Goal: Task Accomplishment & Management: Manage account settings

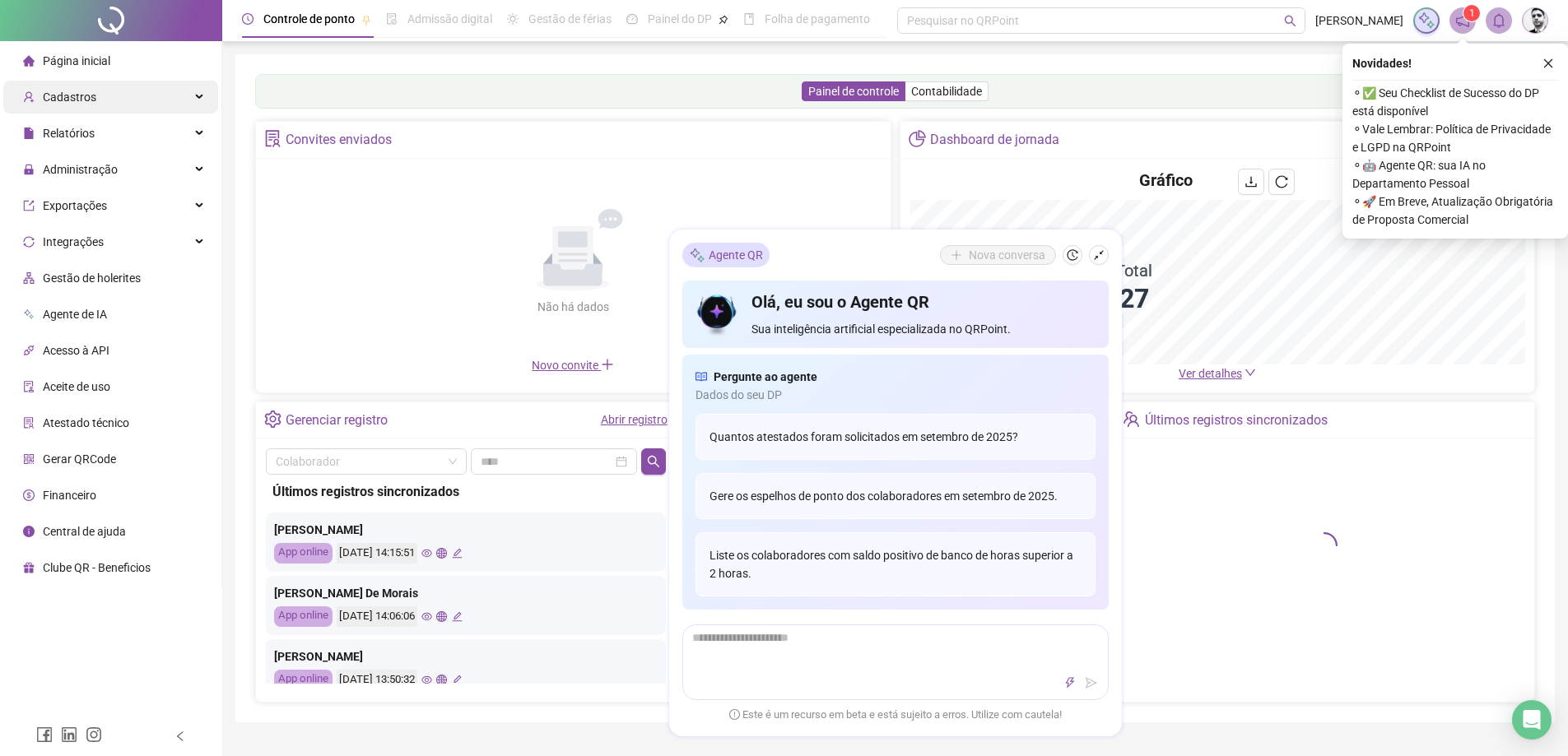
click at [79, 99] on span "Cadastros" at bounding box center [69, 97] width 54 height 13
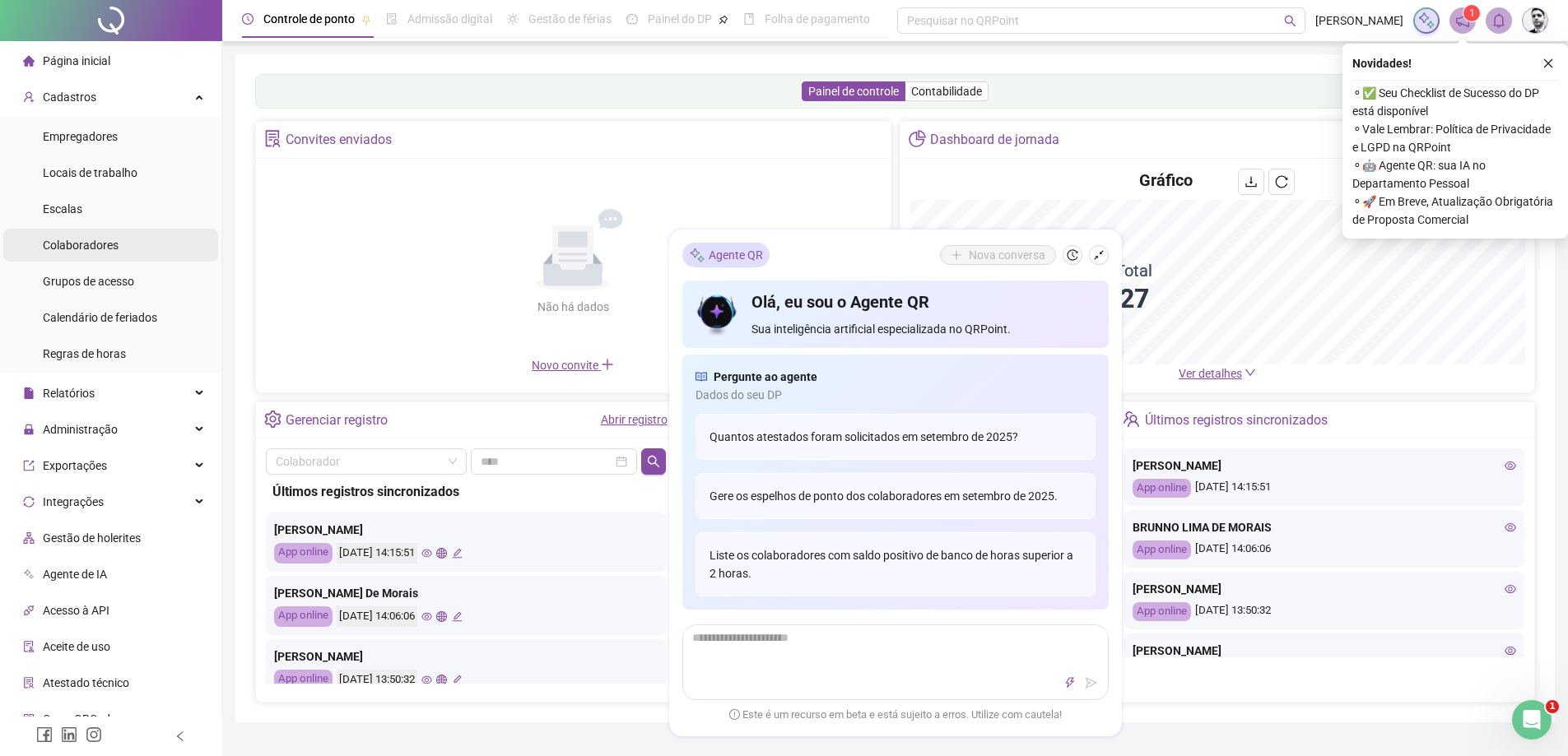
click at [74, 251] on span "Colaboradores" at bounding box center [80, 245] width 76 height 13
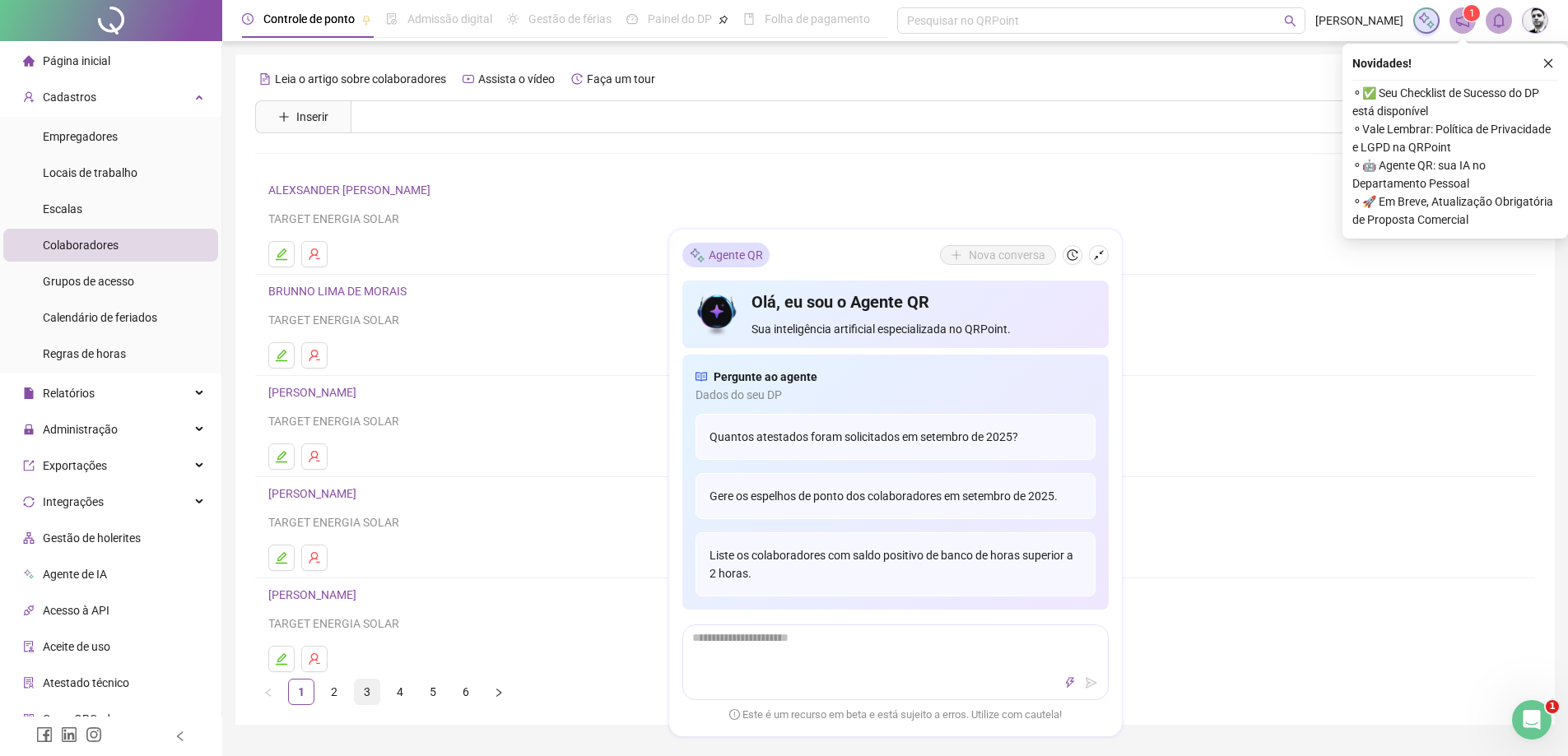
click at [367, 691] on link "3" at bounding box center [367, 692] width 25 height 25
click at [405, 692] on link "4" at bounding box center [400, 692] width 25 height 25
click at [366, 692] on link "3" at bounding box center [367, 692] width 25 height 25
click at [345, 399] on link "[PERSON_NAME]" at bounding box center [315, 392] width 93 height 13
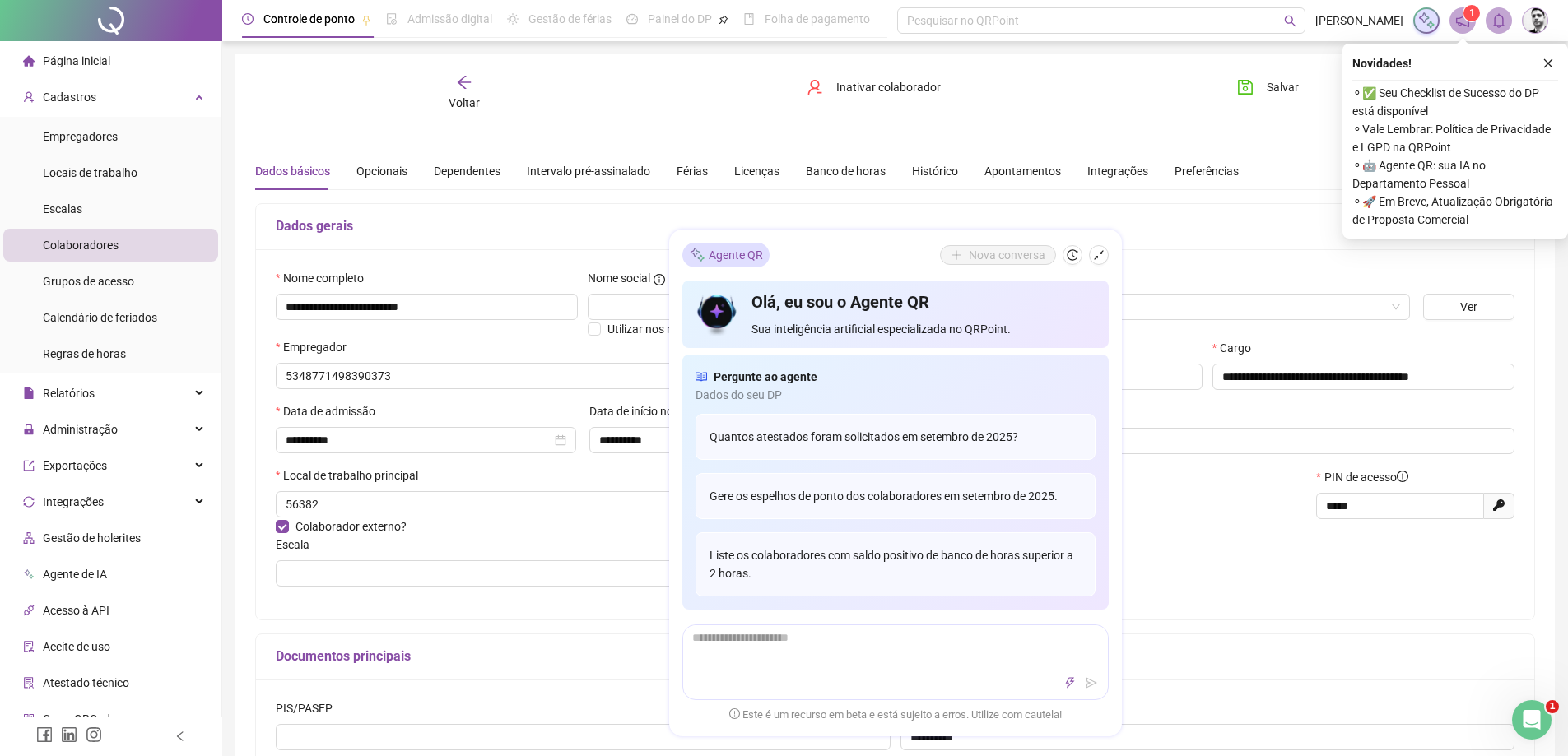
type input "**********"
click at [402, 300] on input "**********" at bounding box center [427, 306] width 302 height 27
click at [1096, 258] on icon "shrink" at bounding box center [1098, 255] width 12 height 12
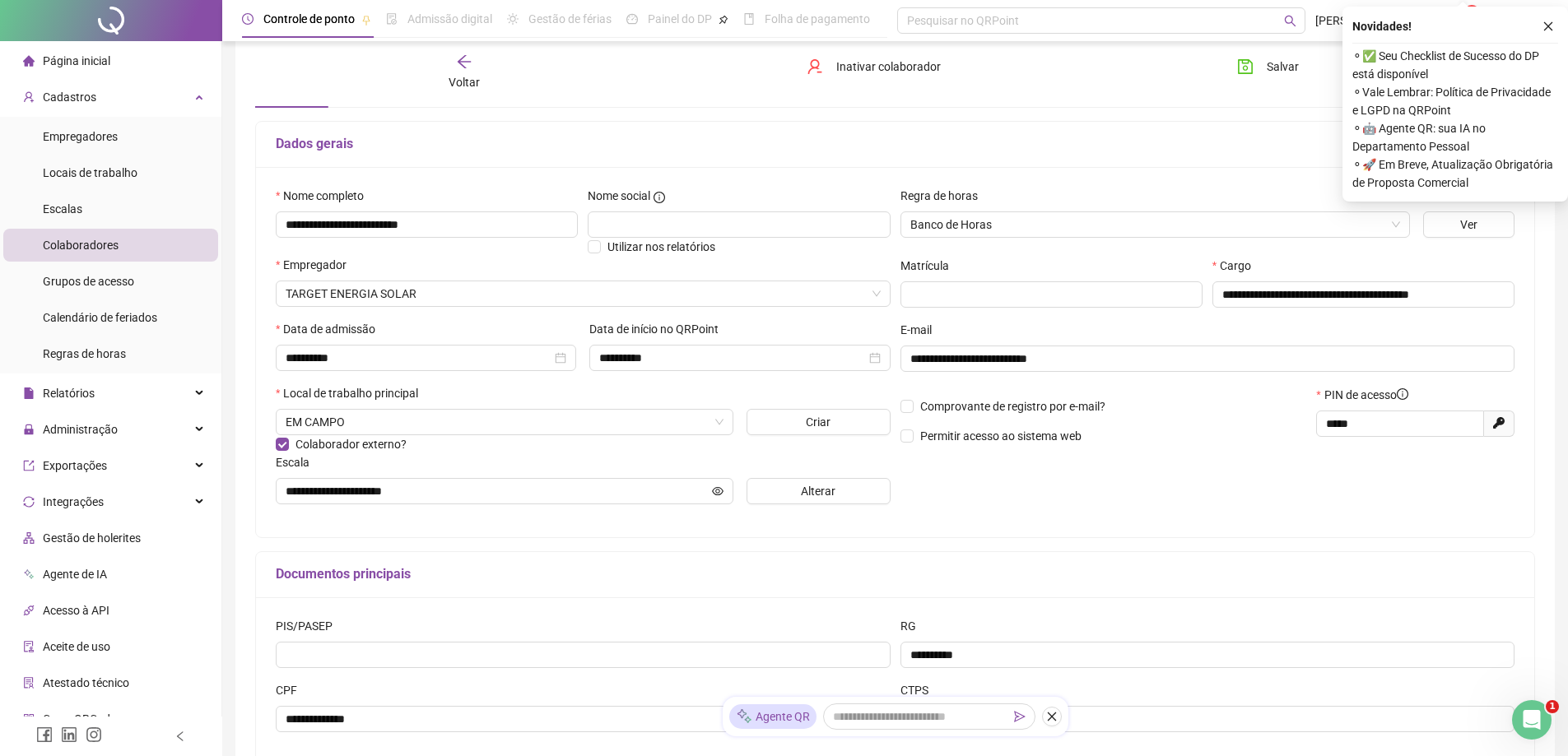
scroll to position [165, 0]
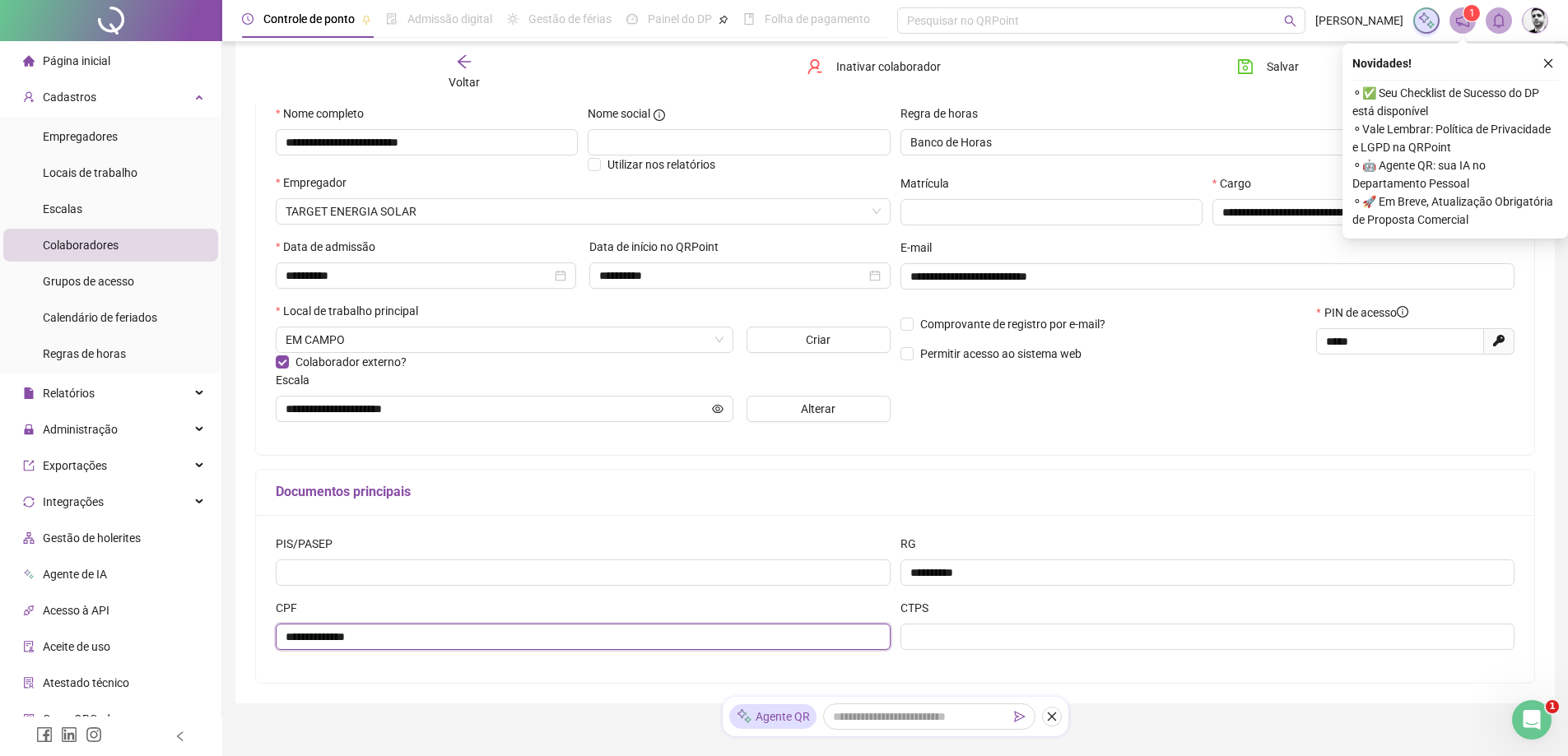
click at [325, 639] on input "**********" at bounding box center [583, 636] width 614 height 27
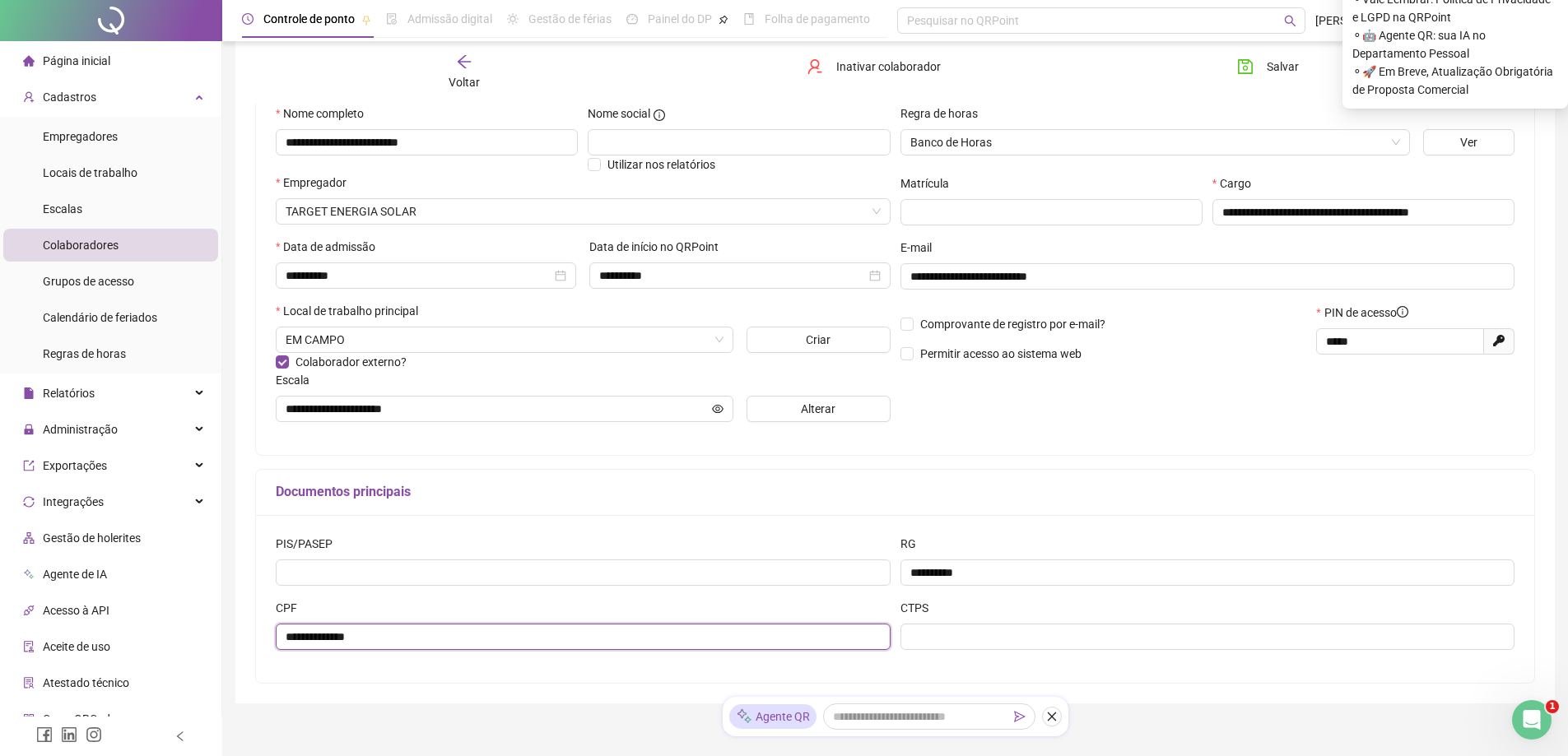
scroll to position [0, 0]
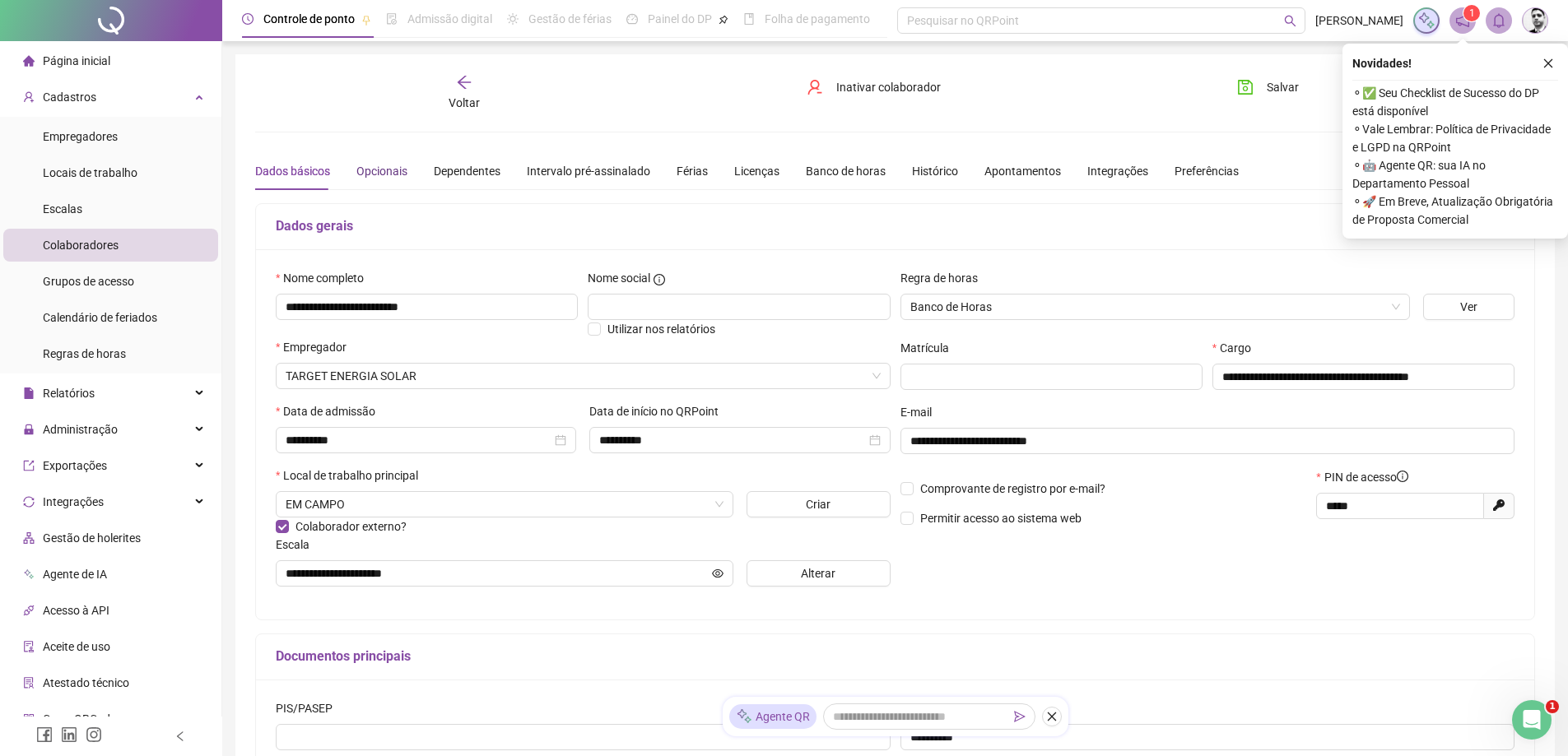
click at [390, 173] on div "Opcionais" at bounding box center [382, 171] width 51 height 18
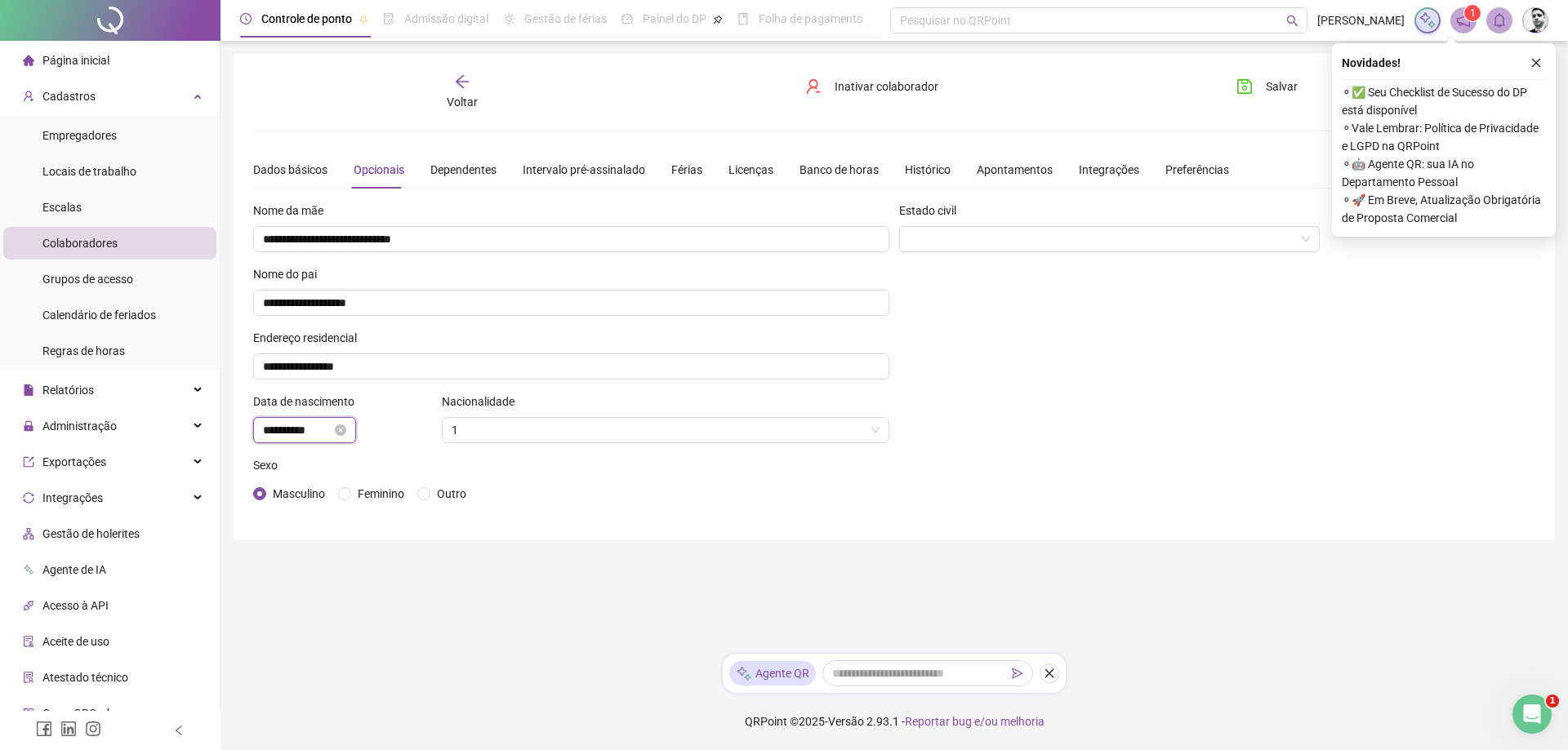
click at [313, 432] on input "**********" at bounding box center [298, 430] width 69 height 18
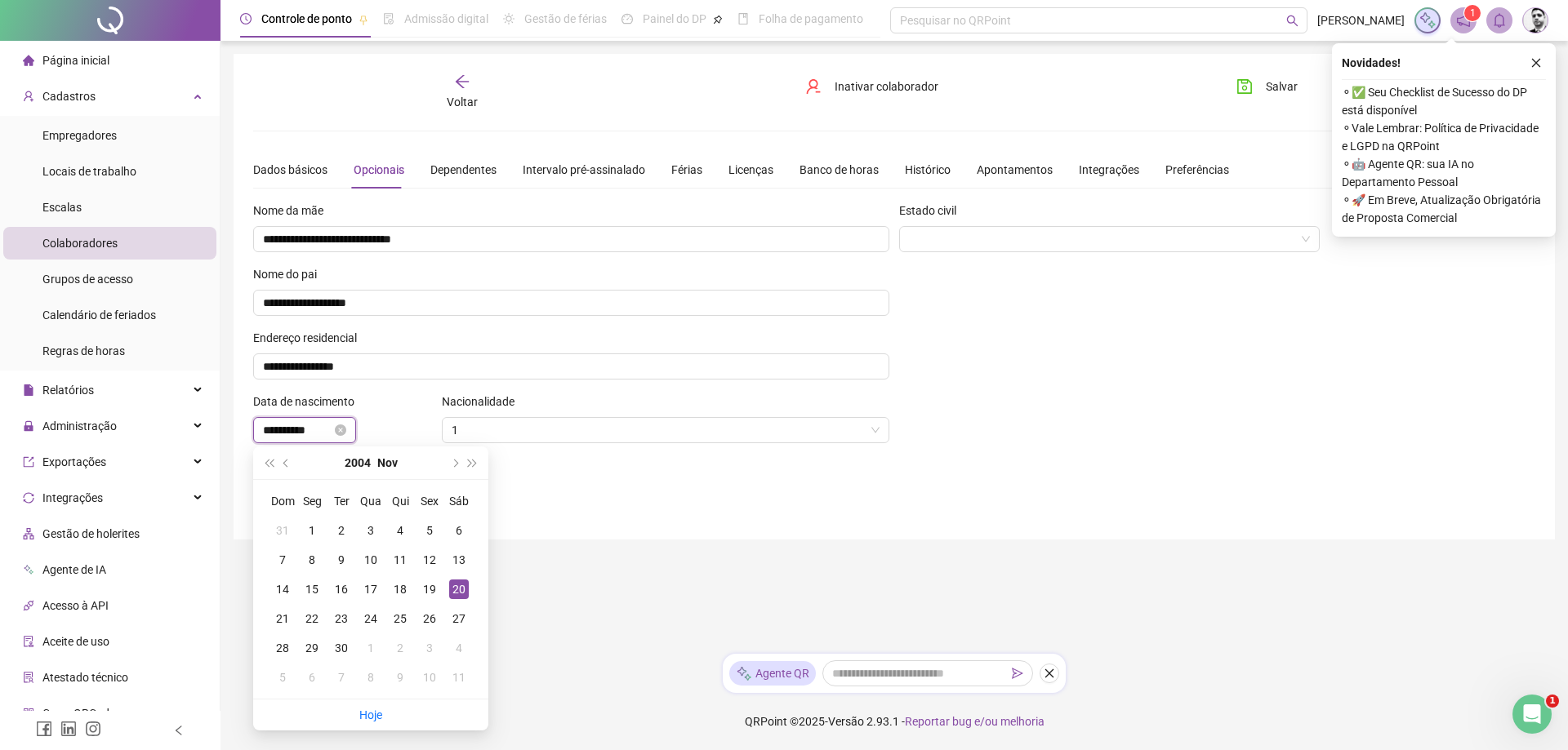
click at [313, 432] on input "**********" at bounding box center [298, 430] width 69 height 18
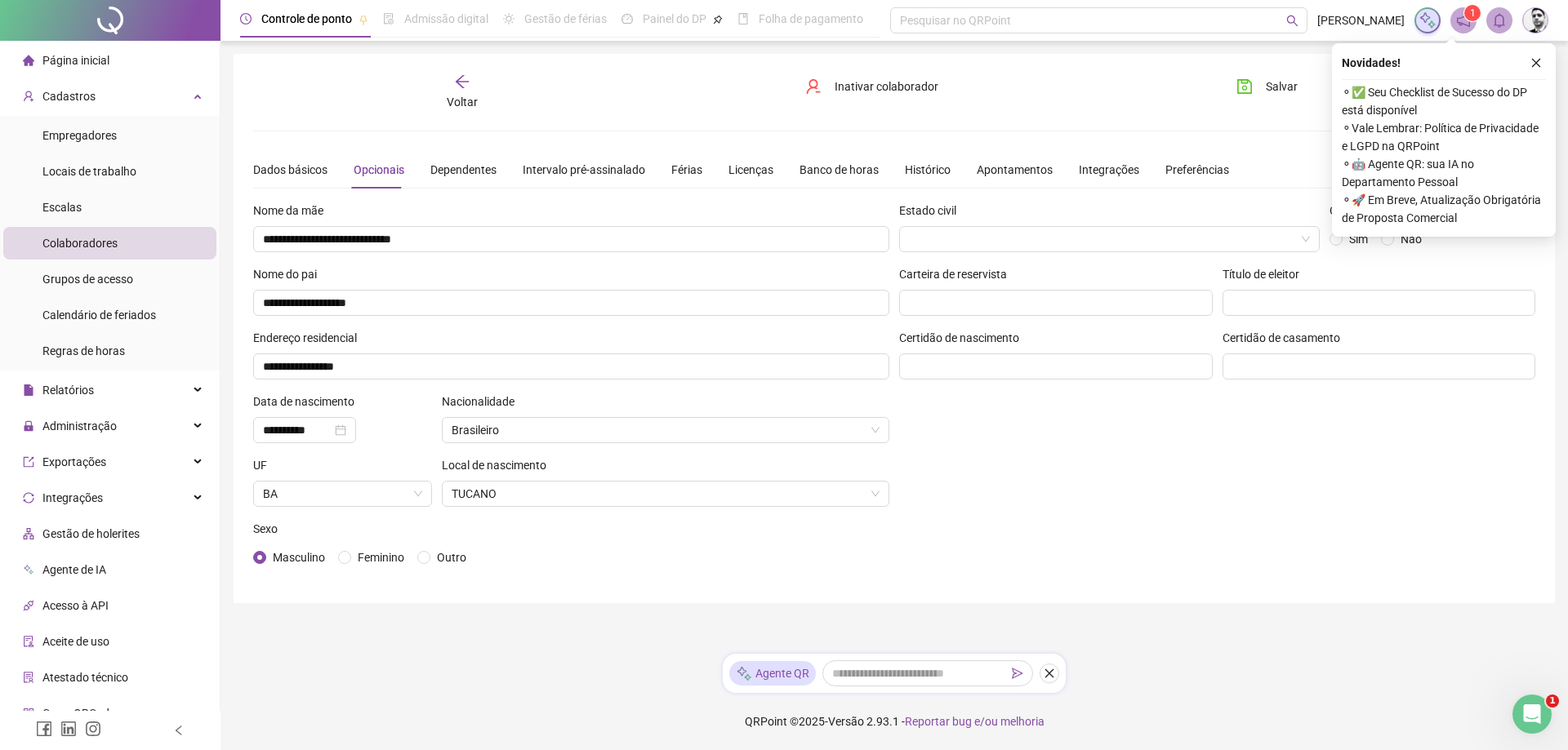
click at [460, 89] on icon "arrow-left" at bounding box center [462, 82] width 16 height 16
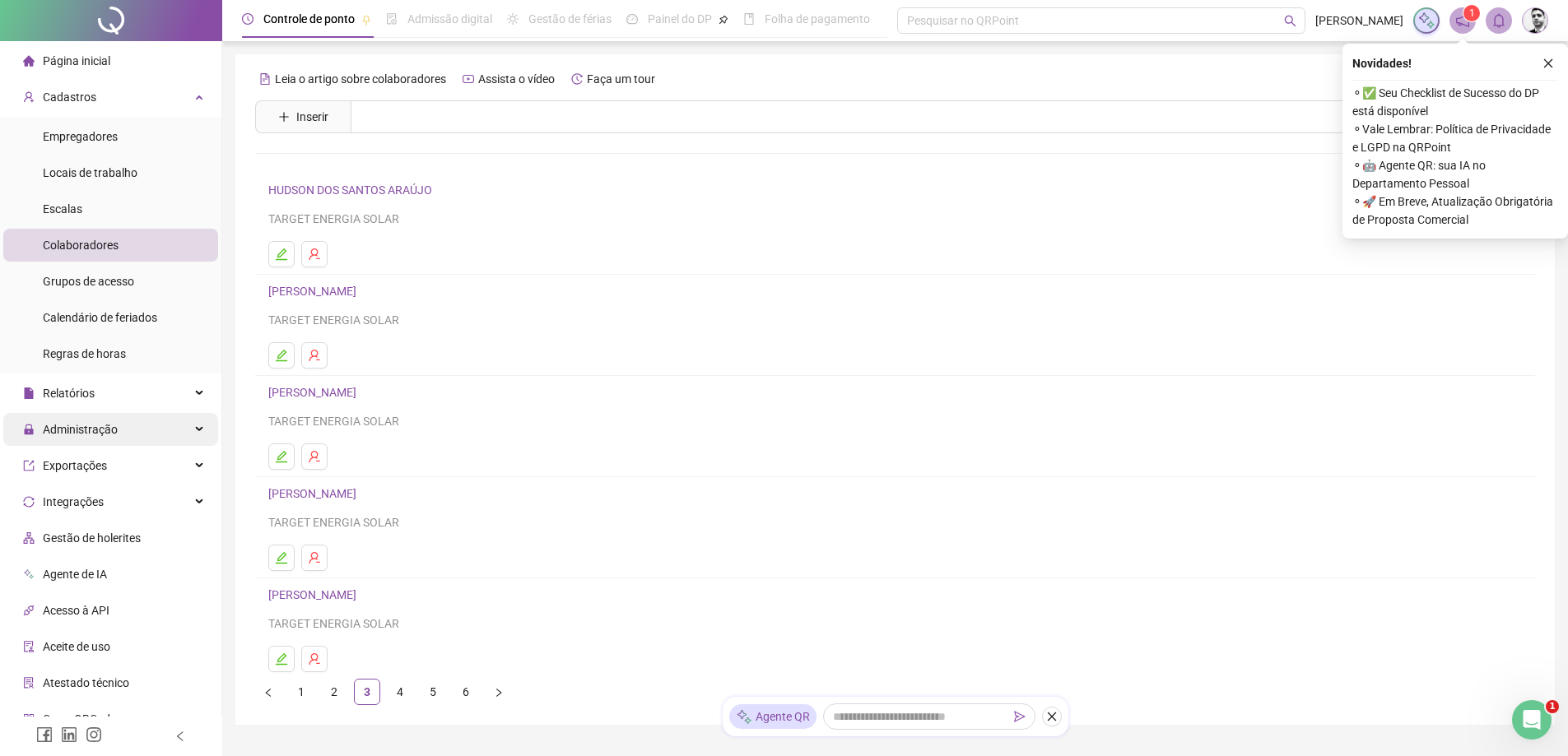
click at [122, 432] on div "Administração" at bounding box center [111, 430] width 215 height 33
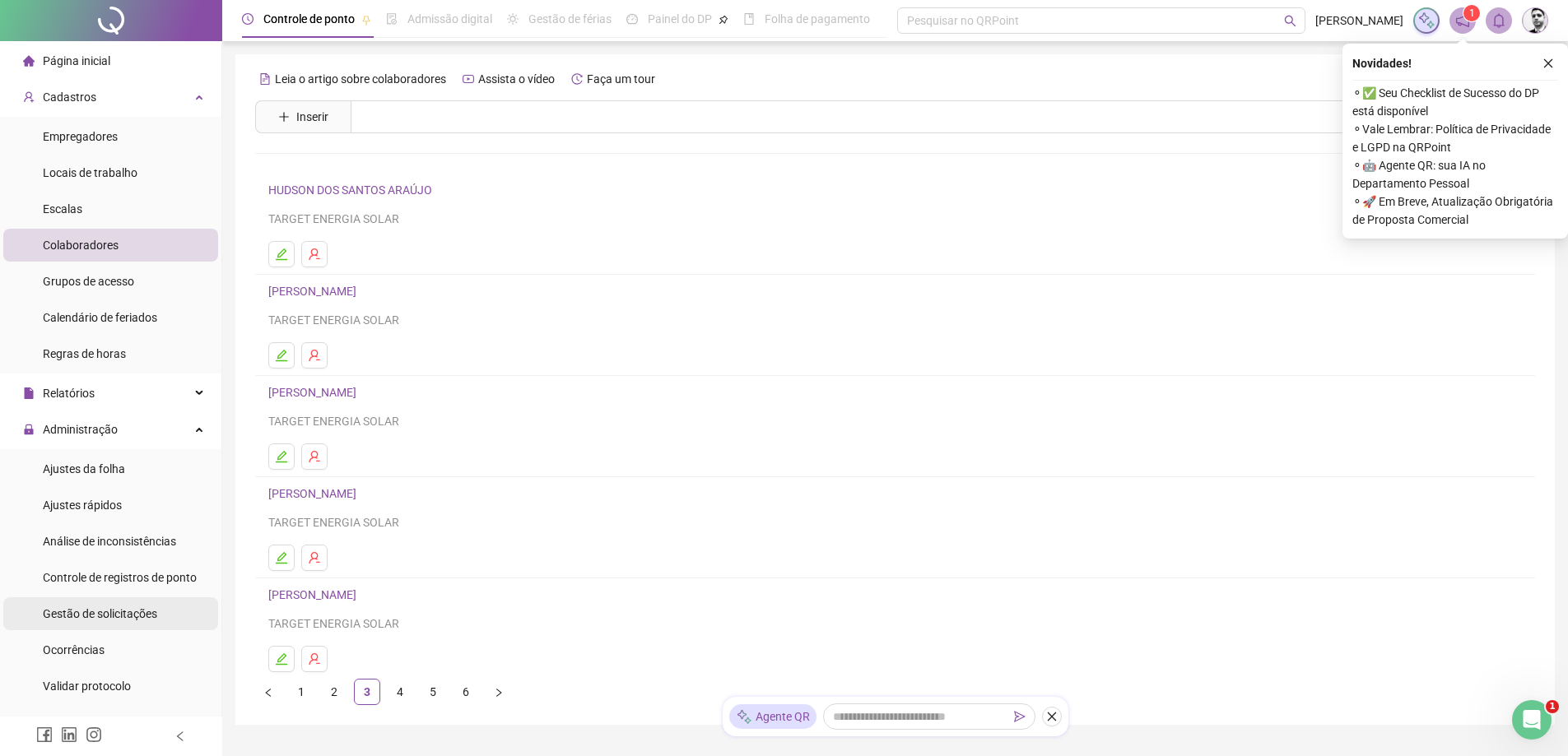
click at [97, 621] on span "Gestão de solicitações" at bounding box center [100, 613] width 114 height 13
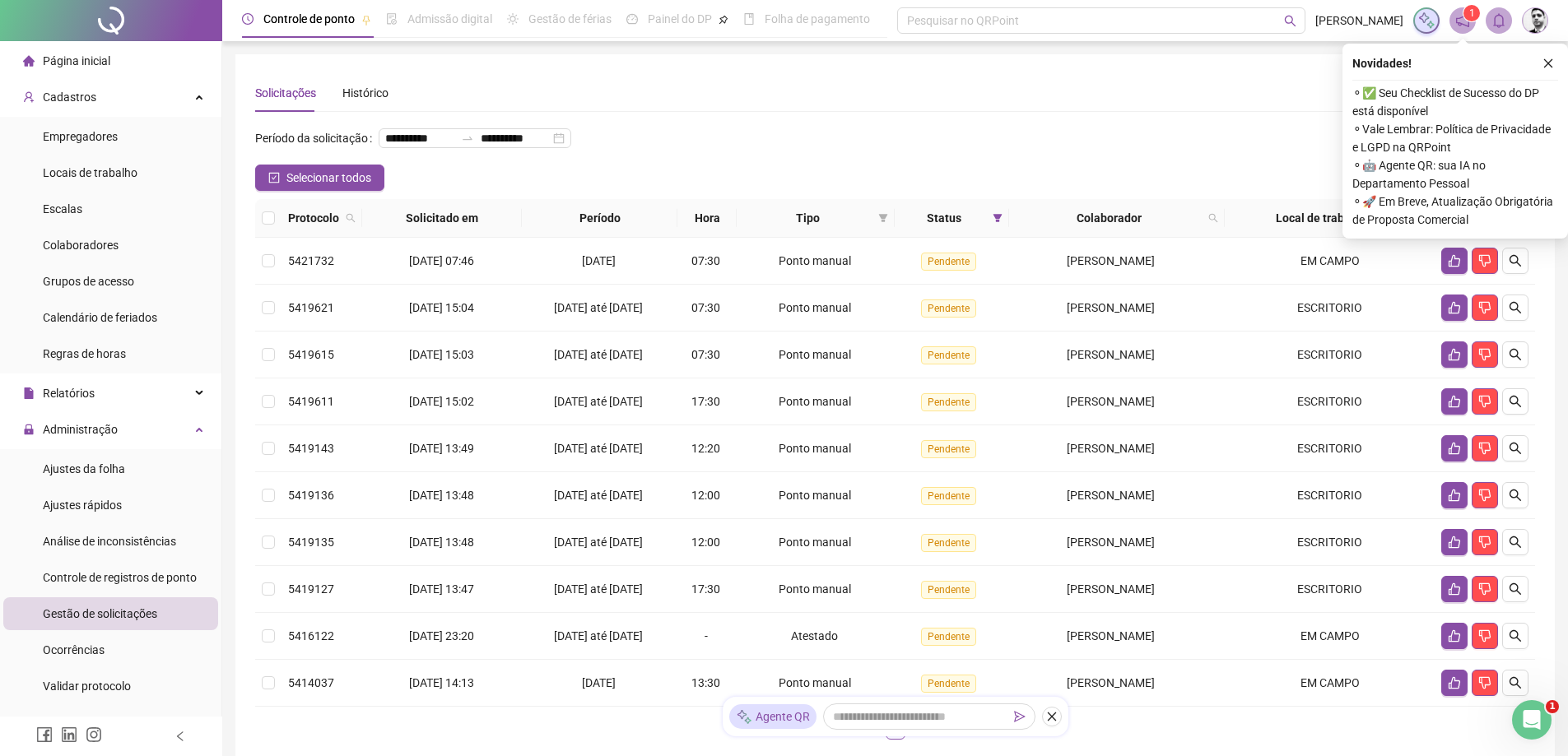
click at [1560, 60] on div "Novidades ! ⚬ ✅ Seu Checklist de Sucesso do DP está disponível ⚬ Vale Lembrar: …" at bounding box center [1455, 141] width 226 height 195
click at [1553, 59] on button "button" at bounding box center [1548, 64] width 20 height 20
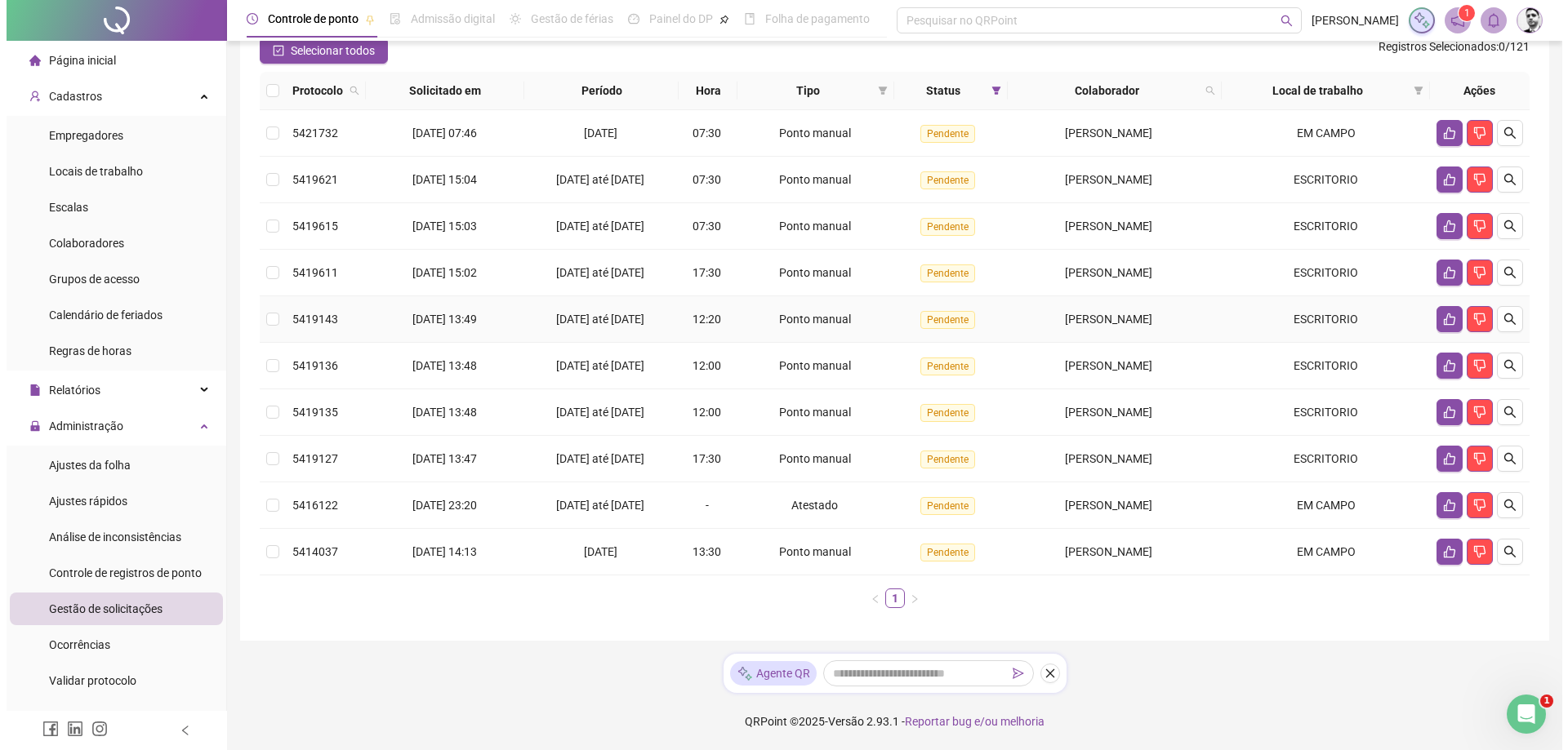
scroll to position [151, 0]
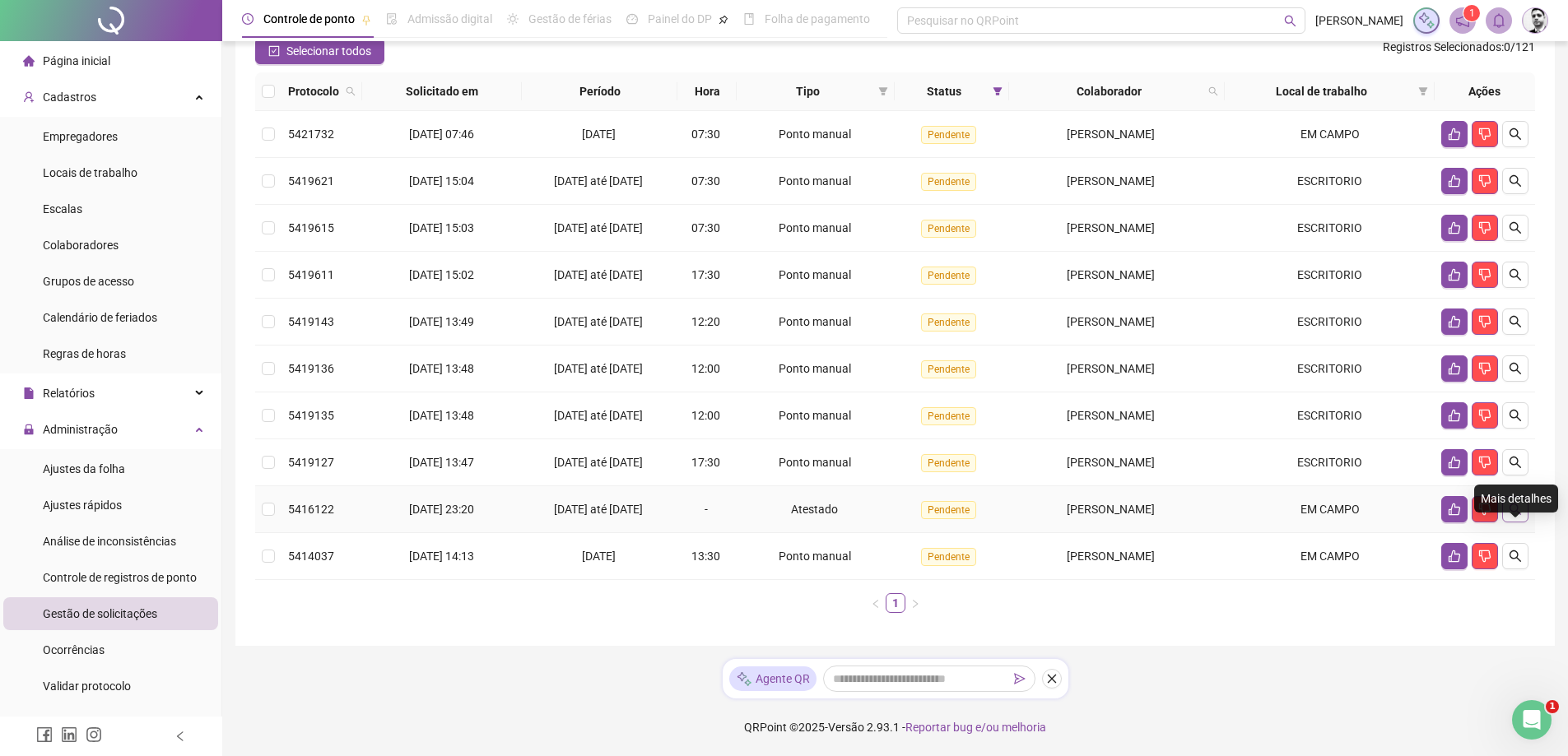
click at [1519, 506] on icon "search" at bounding box center [1515, 509] width 13 height 13
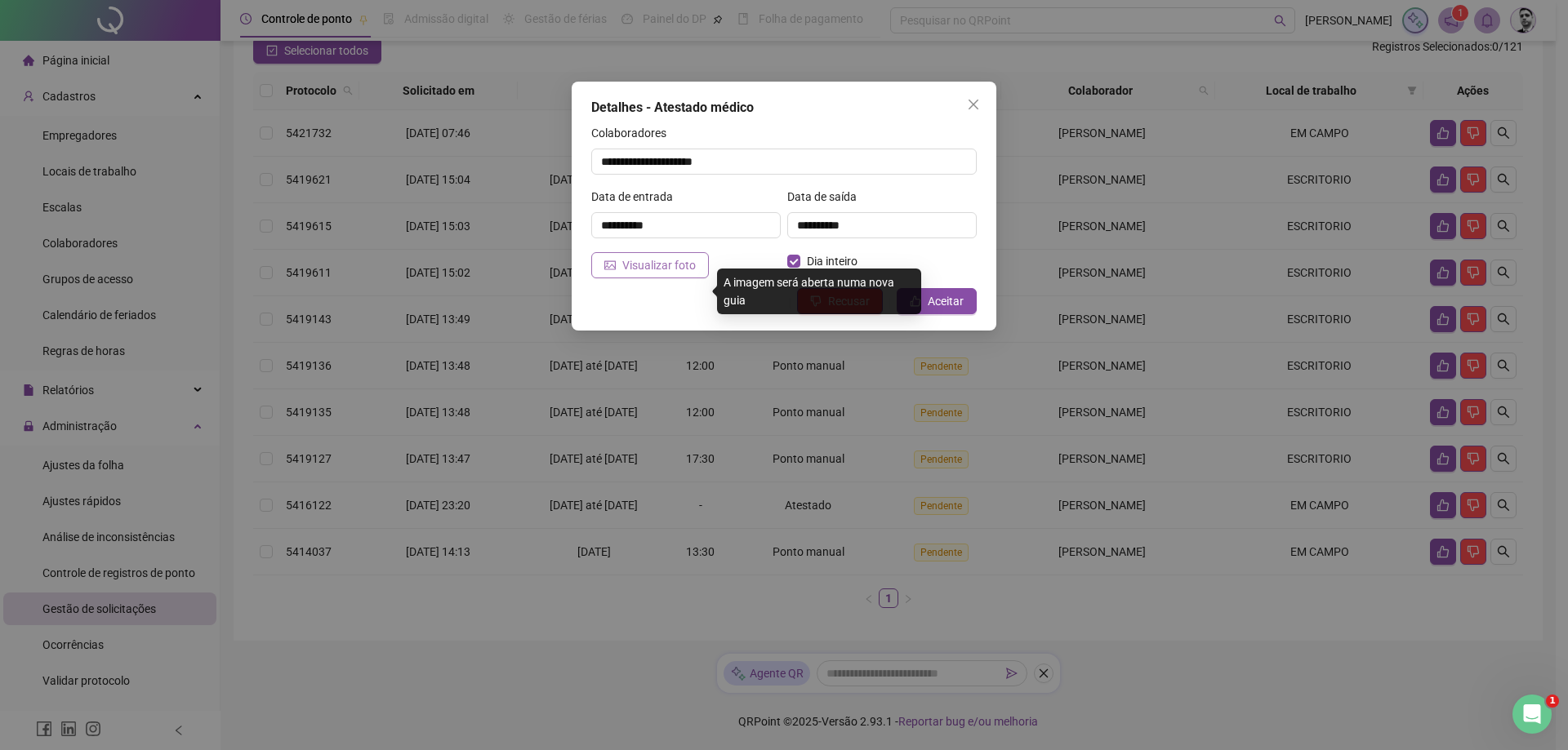
click at [622, 271] on button "Visualizar foto" at bounding box center [651, 265] width 118 height 26
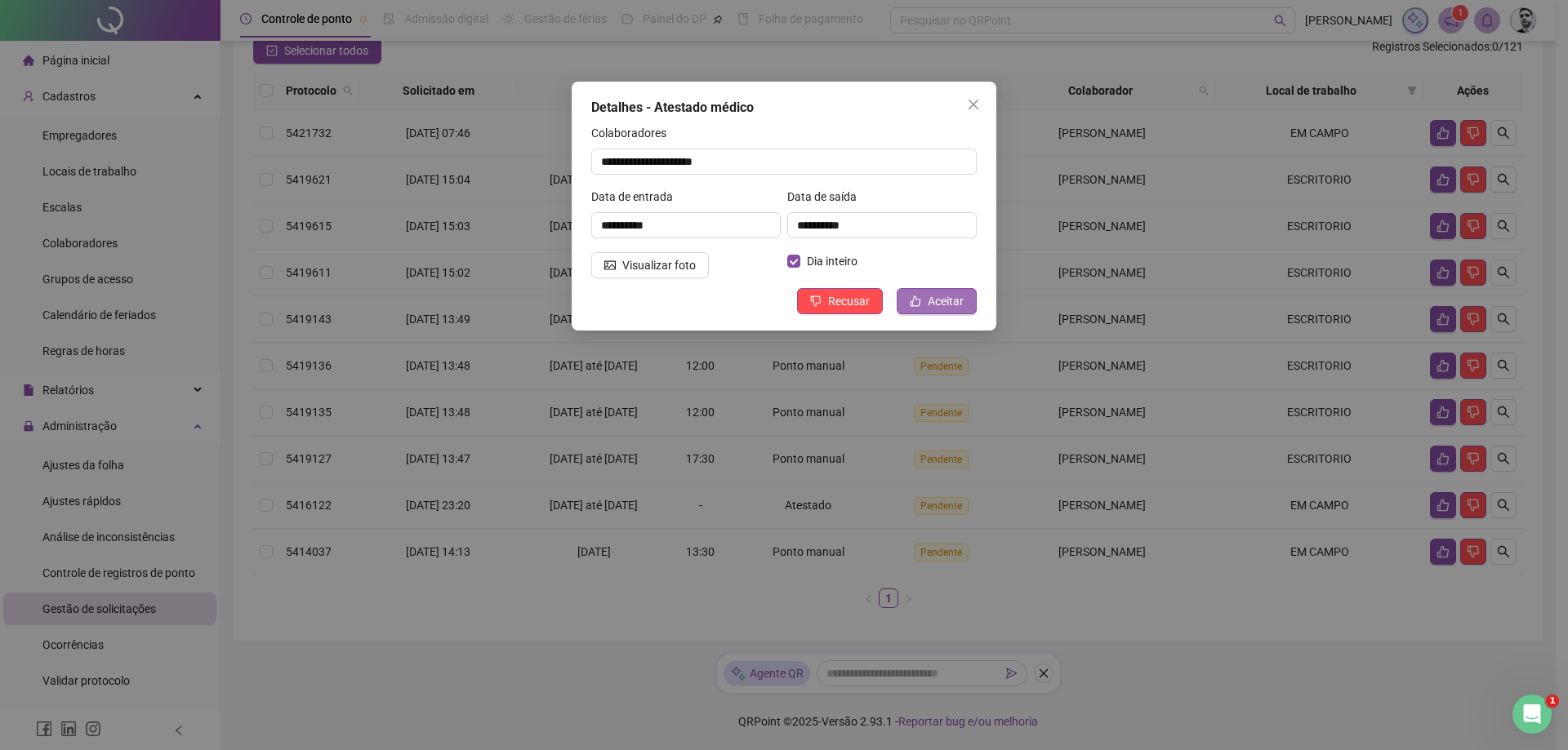
click at [935, 305] on span "Aceitar" at bounding box center [946, 301] width 36 height 18
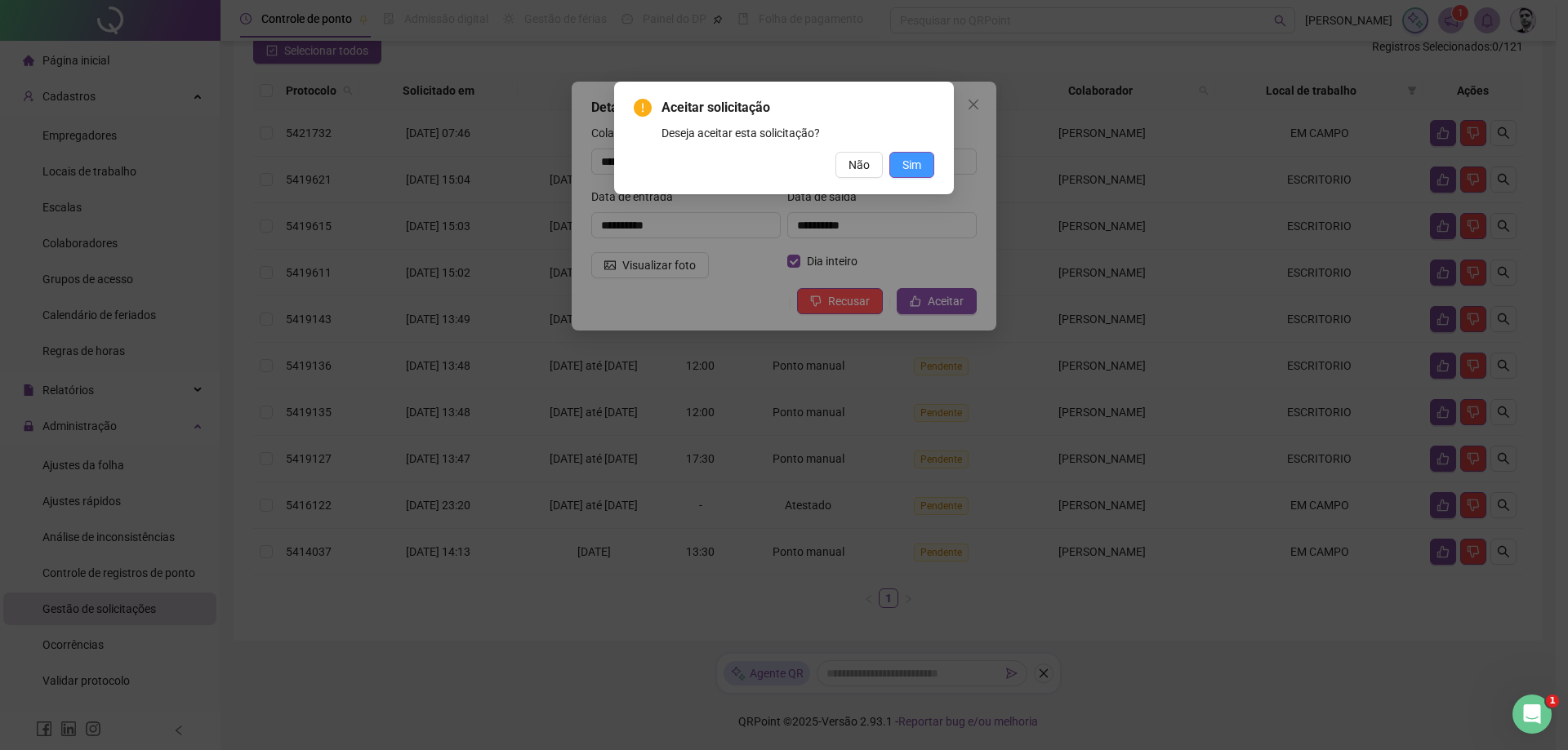
click at [916, 160] on span "Sim" at bounding box center [912, 165] width 19 height 18
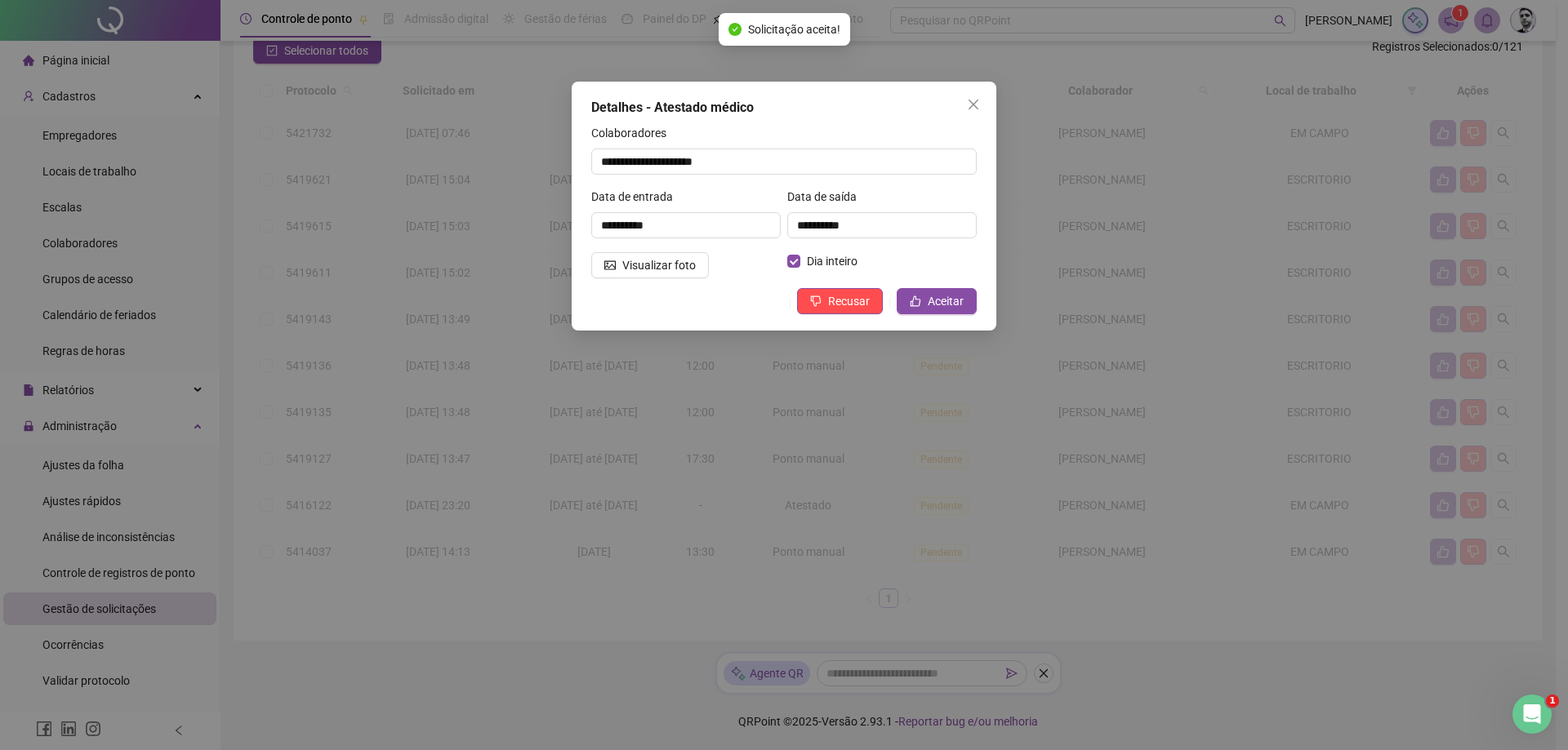
scroll to position [105, 0]
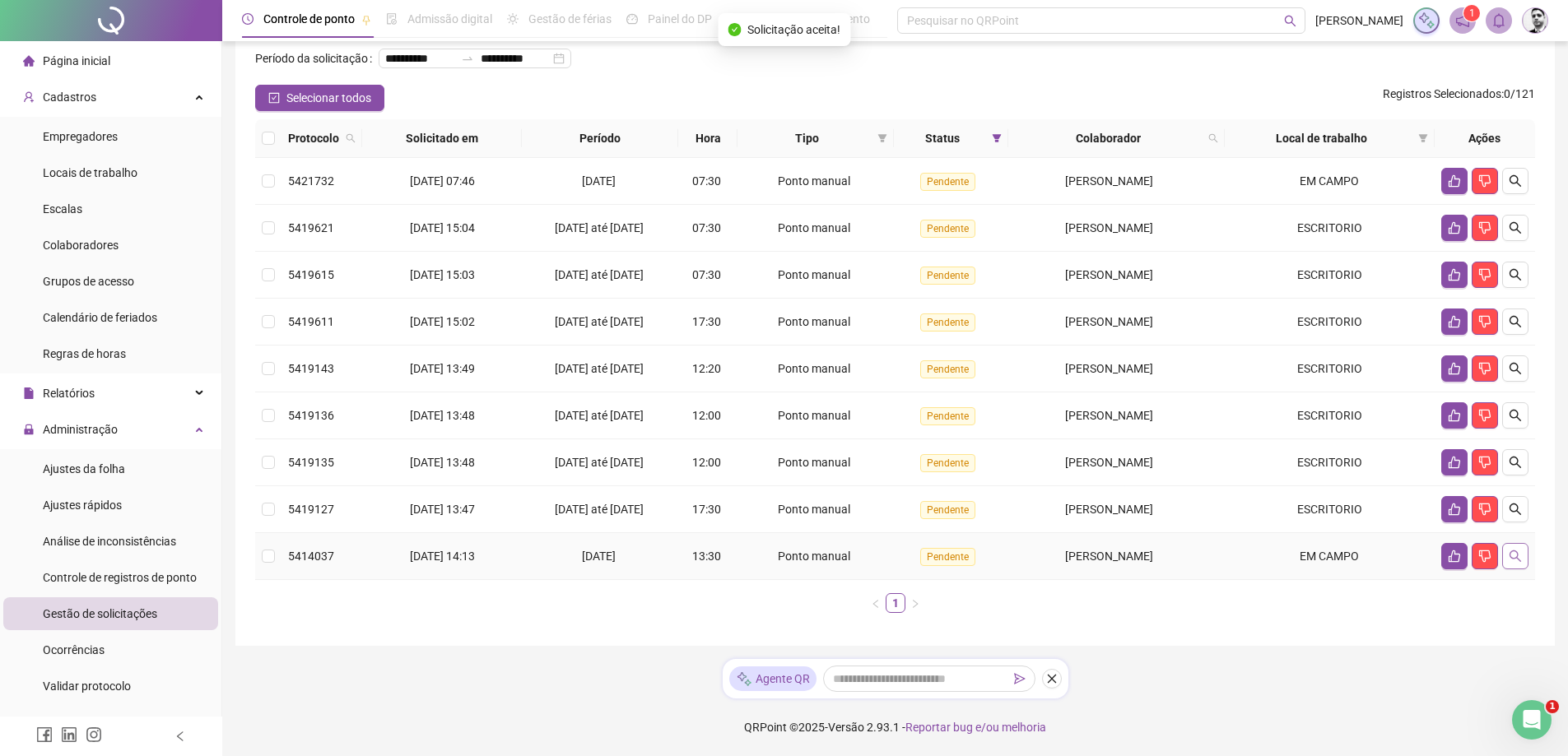
click at [1520, 555] on icon "search" at bounding box center [1515, 556] width 13 height 13
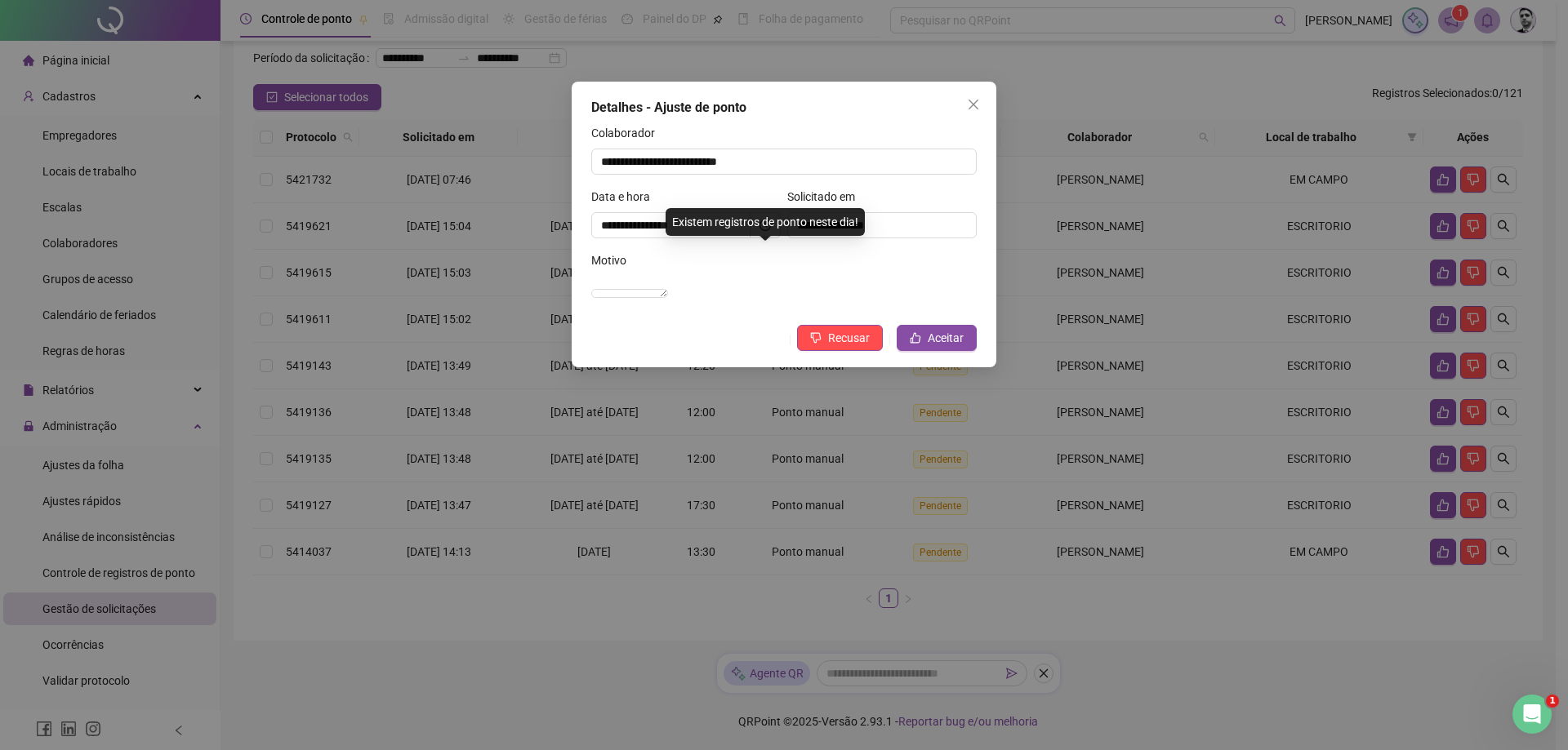
click at [974, 103] on icon "close" at bounding box center [974, 104] width 13 height 13
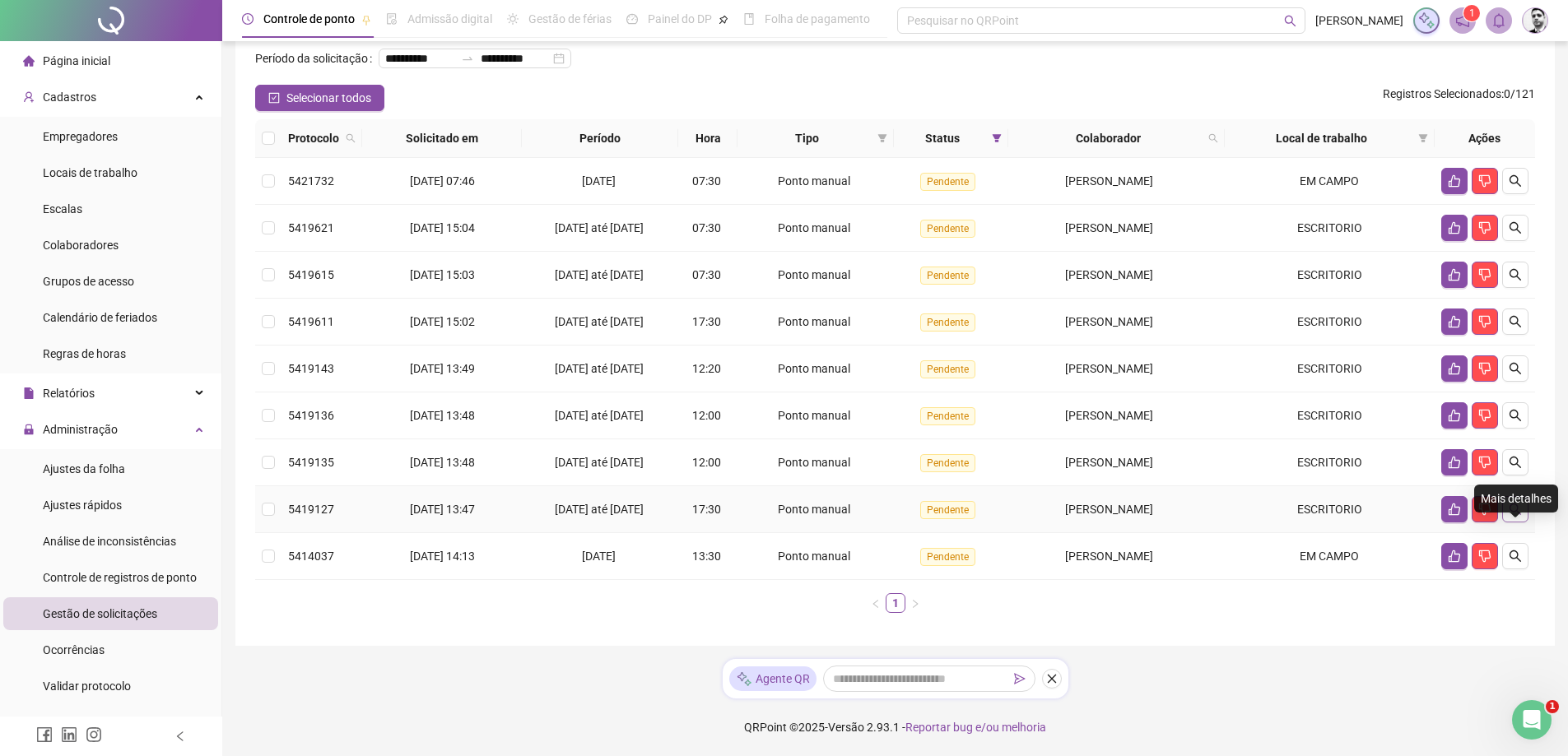
click at [1520, 512] on icon "search" at bounding box center [1515, 509] width 13 height 13
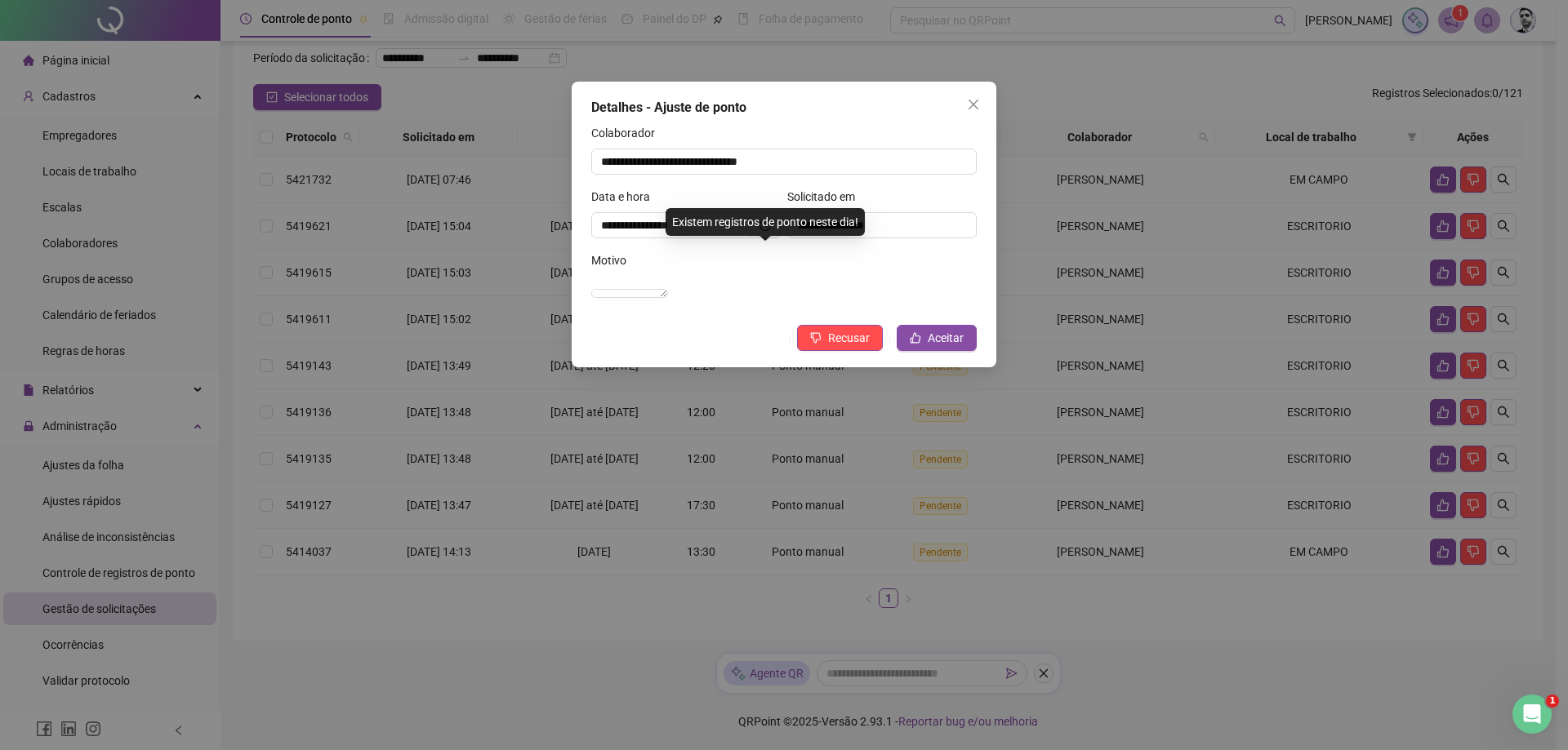
click at [984, 103] on span "Close" at bounding box center [974, 104] width 26 height 13
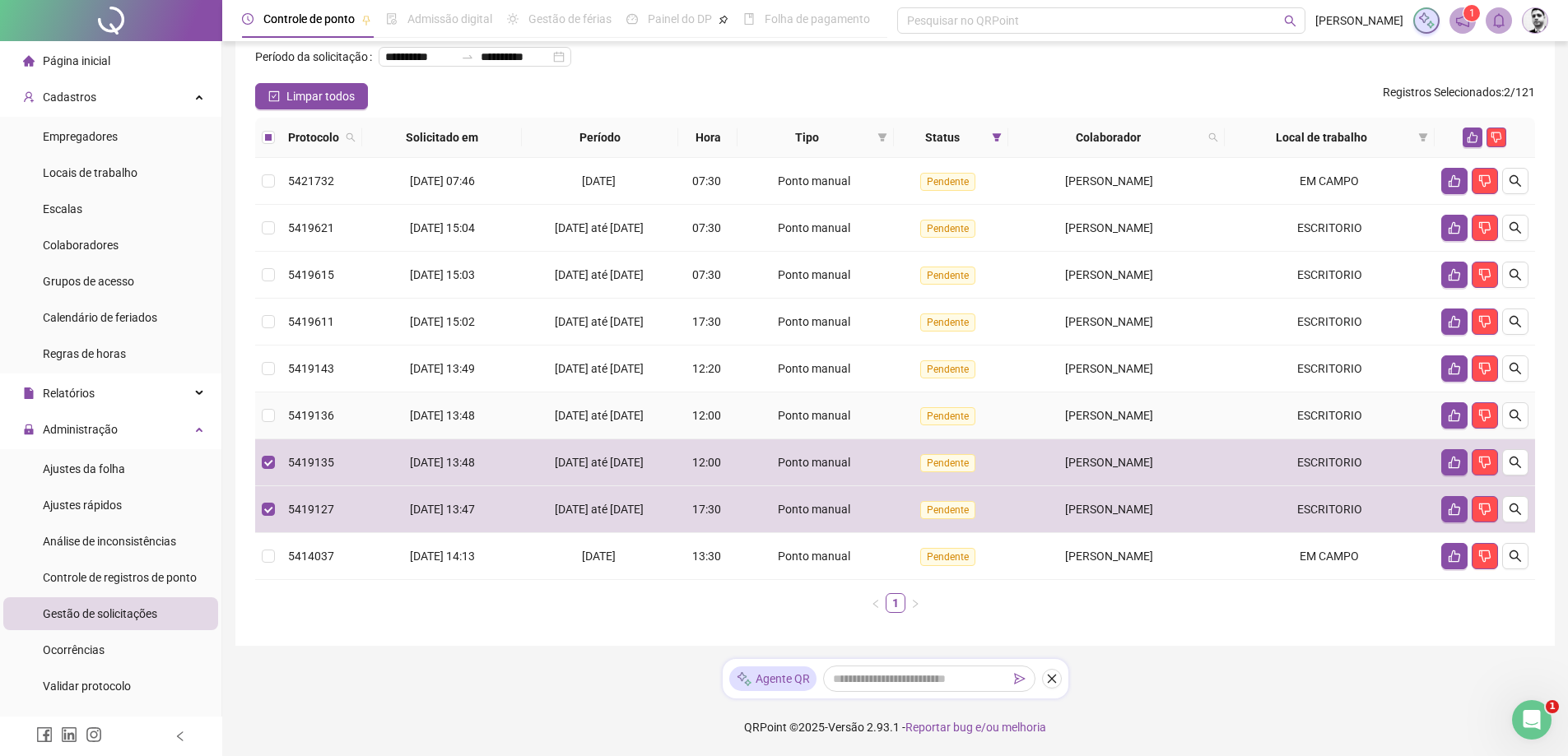
click at [269, 408] on td at bounding box center [268, 415] width 27 height 47
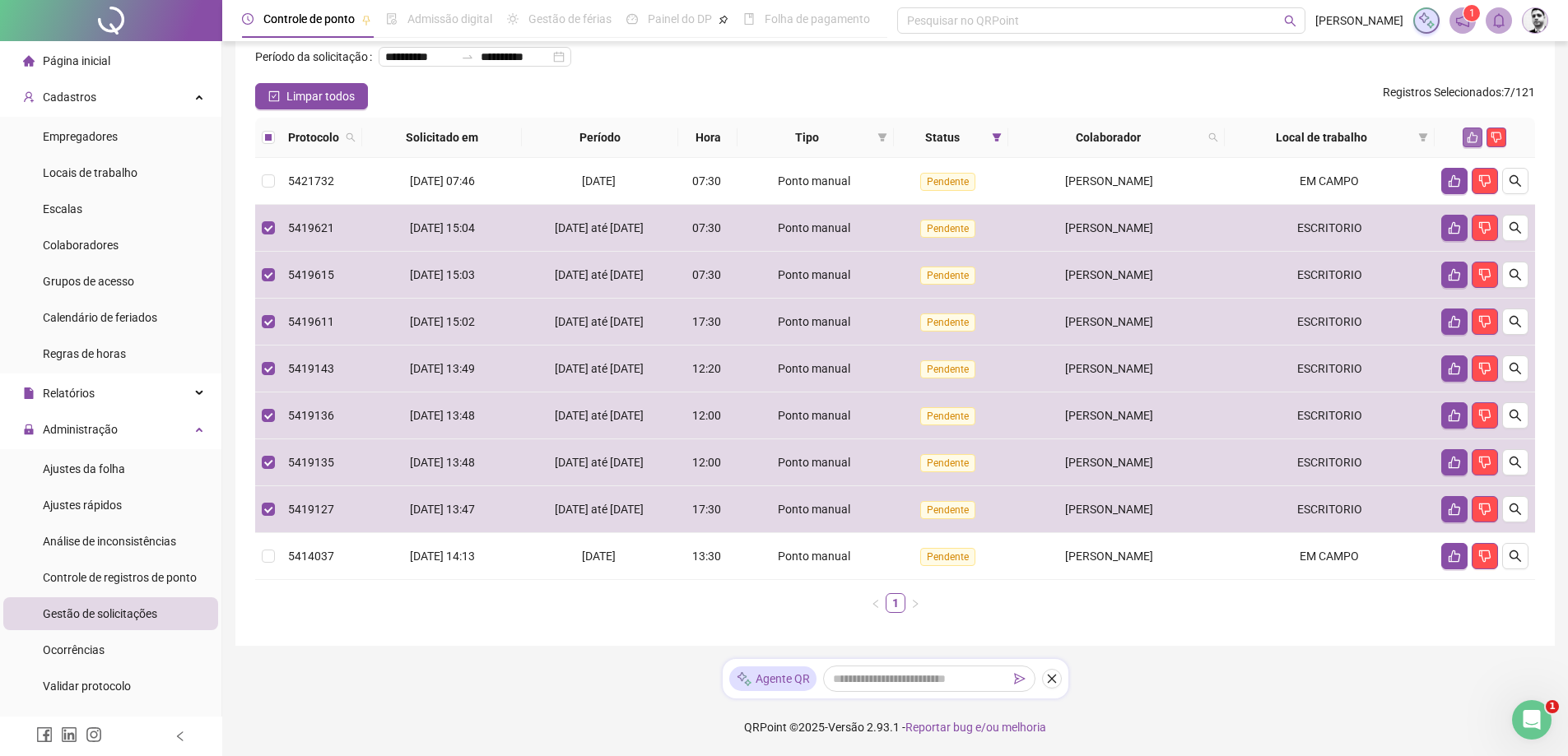
click at [1472, 138] on icon "like" at bounding box center [1472, 137] width 12 height 12
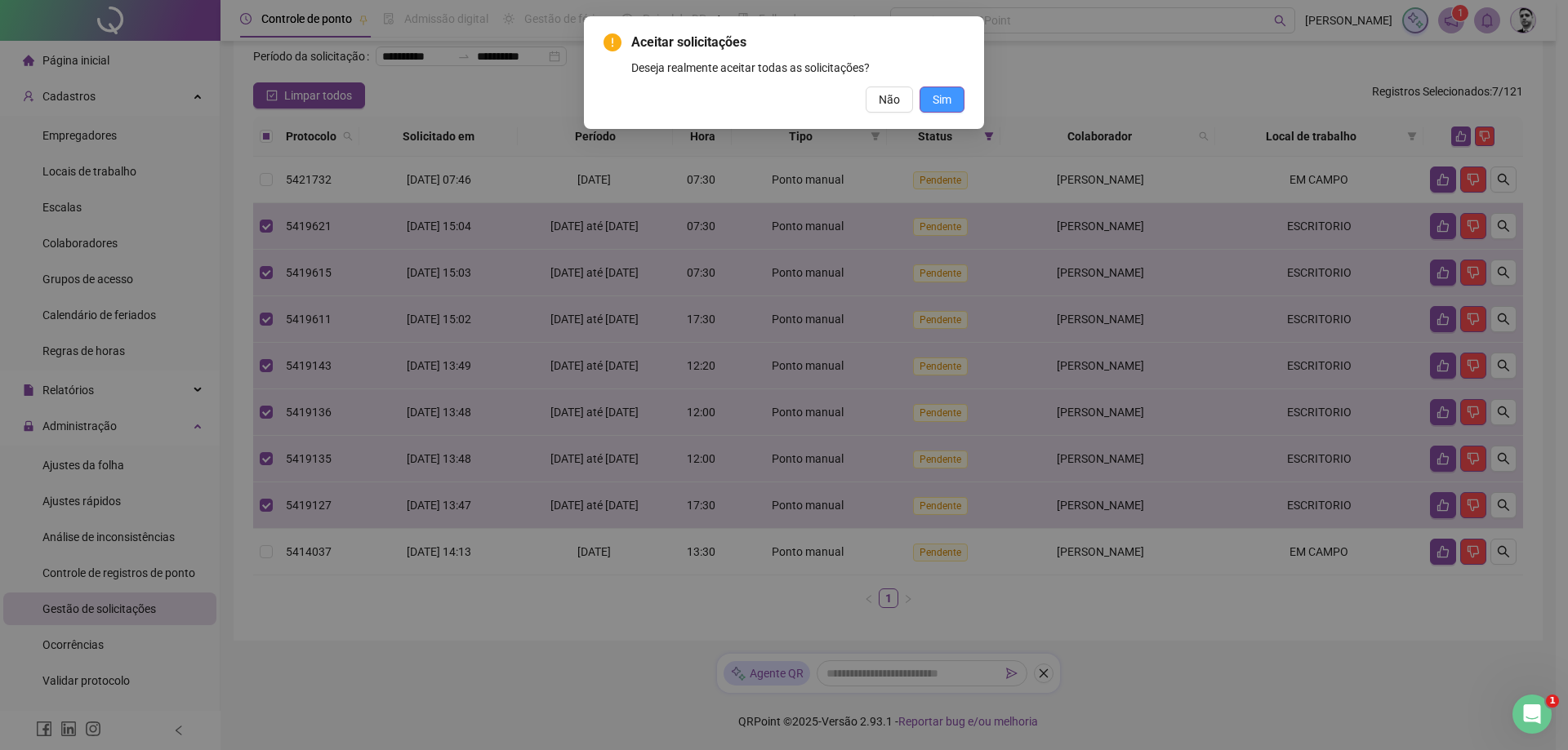
click at [949, 96] on span "Sim" at bounding box center [942, 100] width 19 height 18
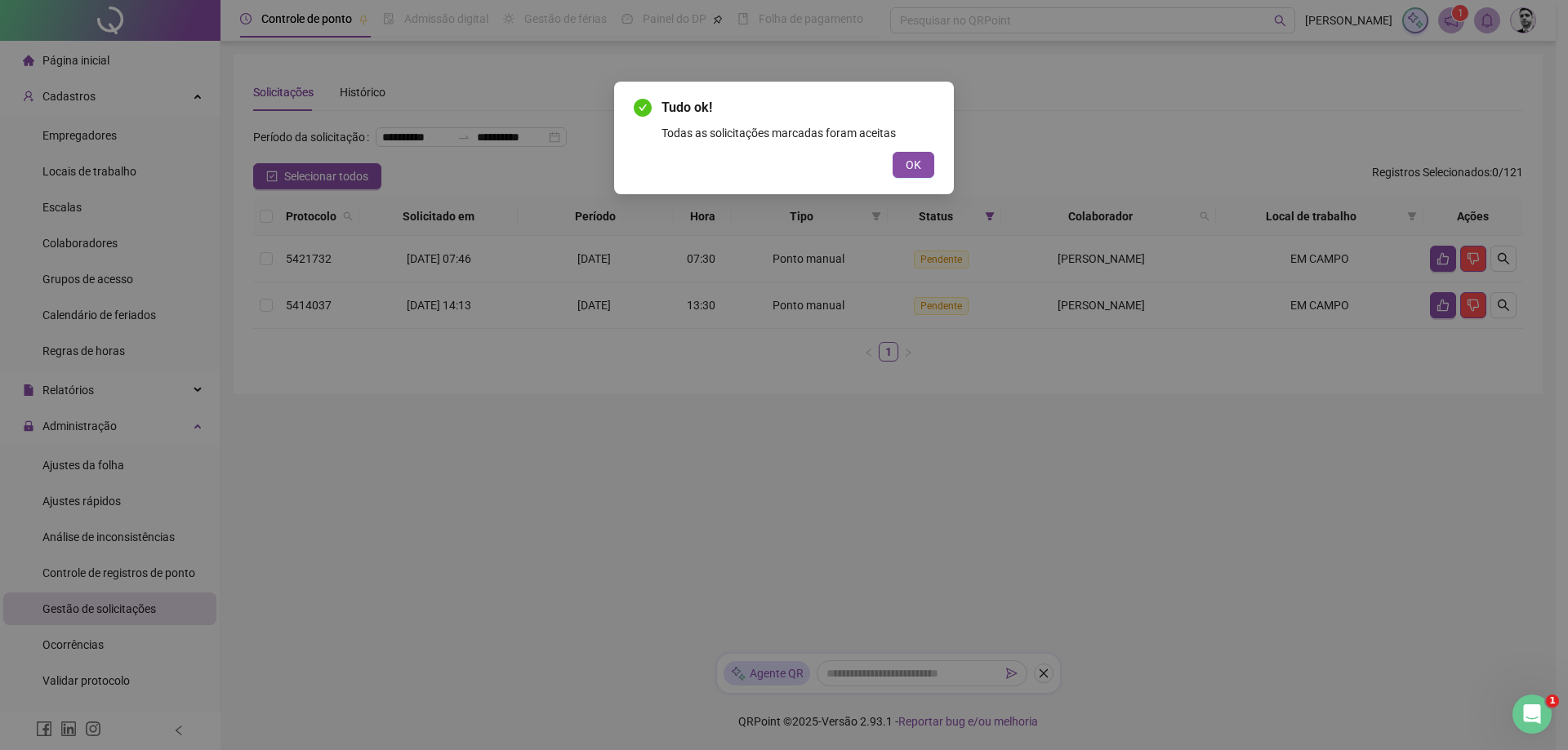
scroll to position [0, 0]
click at [922, 167] on button "OK" at bounding box center [914, 164] width 42 height 26
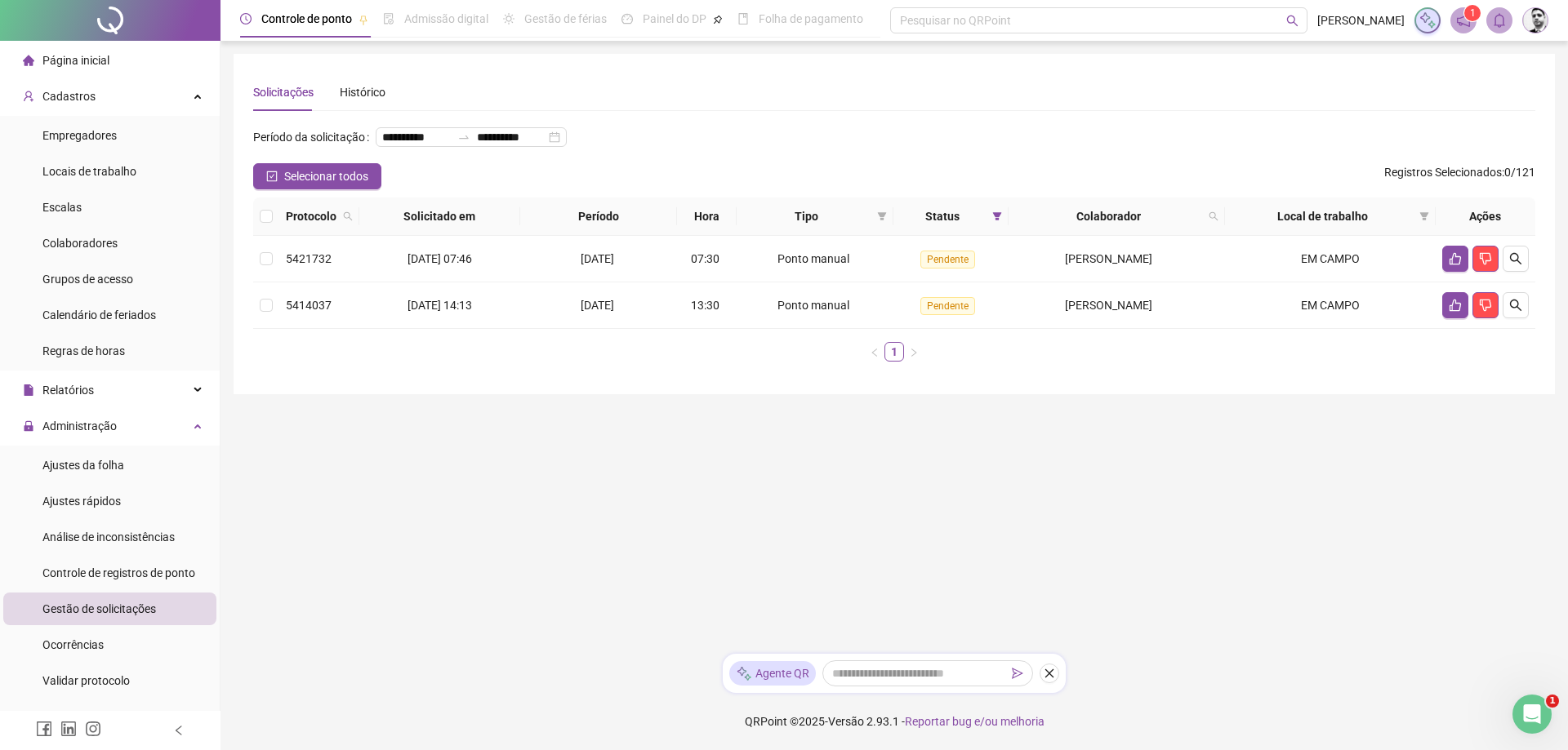
click at [706, 543] on main "**********" at bounding box center [894, 346] width 1321 height 587
click at [1512, 311] on icon "search" at bounding box center [1515, 305] width 12 height 12
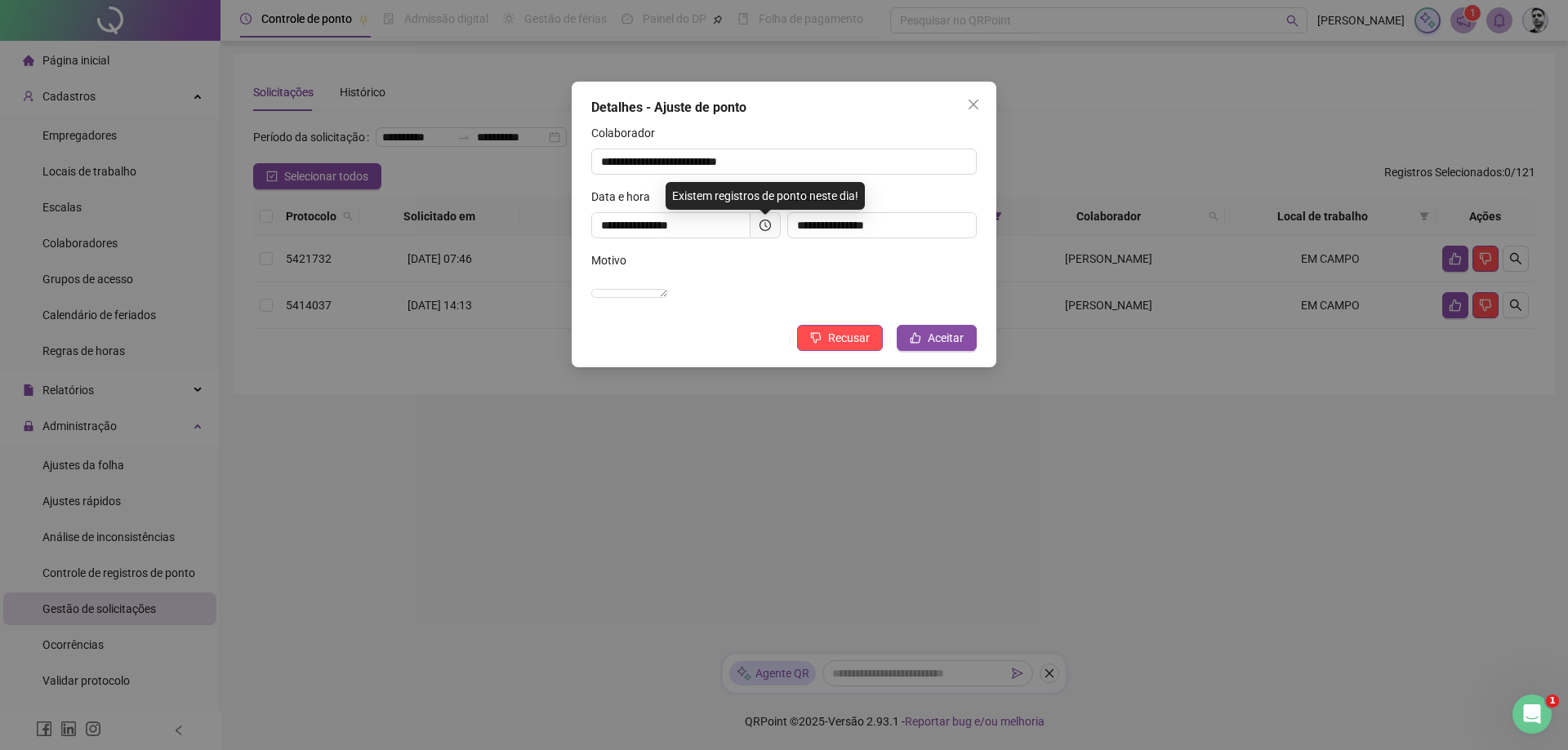
click at [969, 101] on icon "close" at bounding box center [974, 104] width 13 height 13
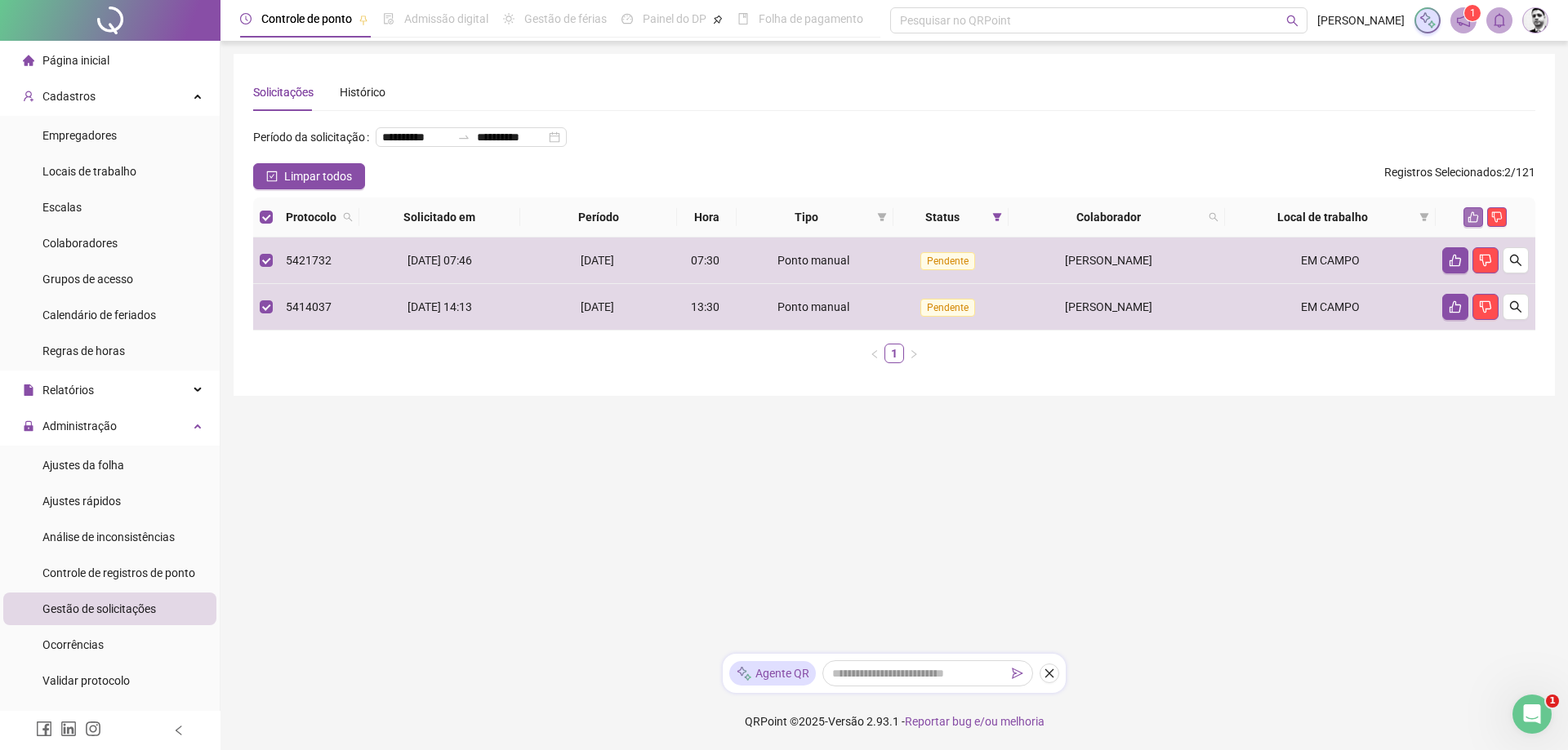
click at [1475, 223] on icon "like" at bounding box center [1474, 217] width 12 height 12
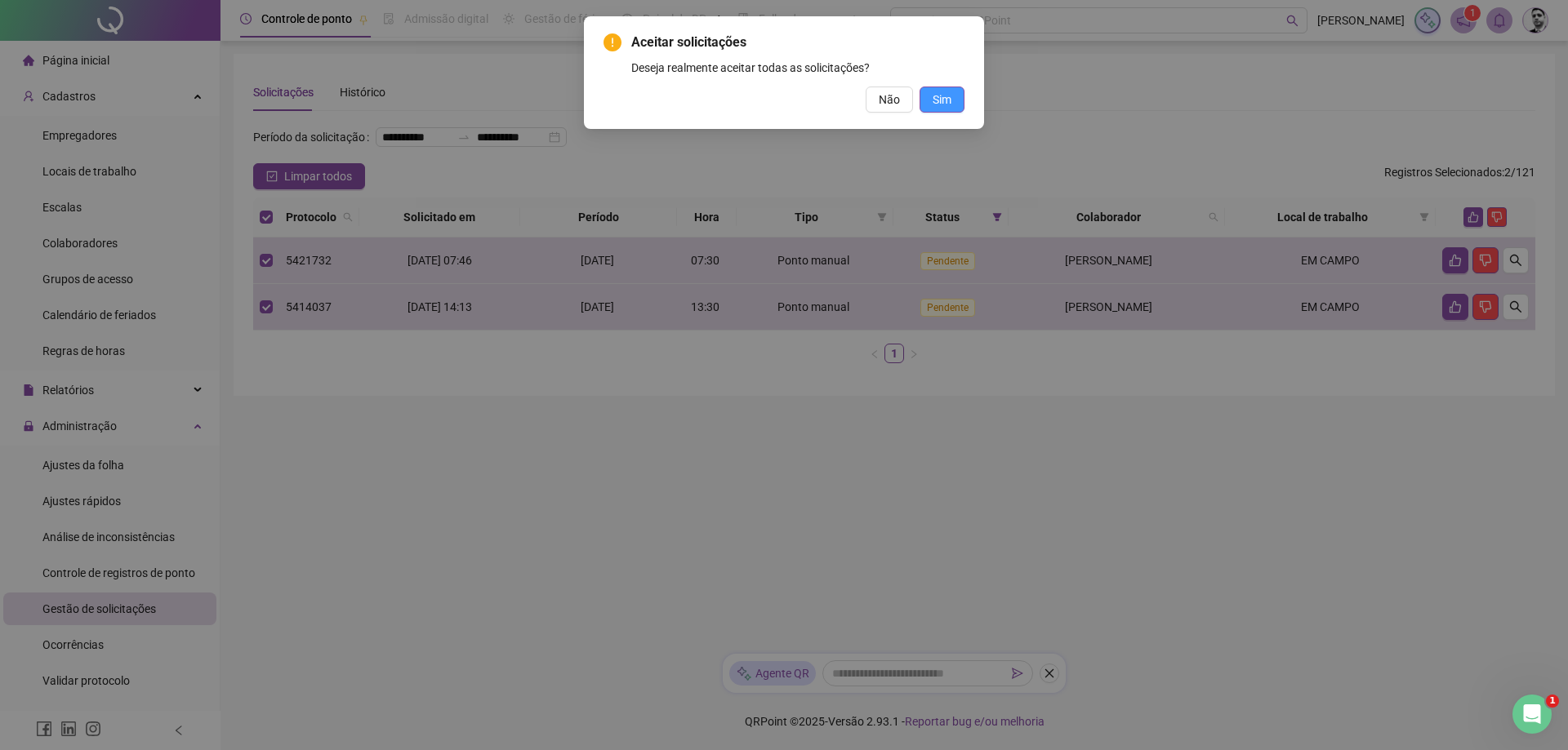
click at [940, 89] on button "Sim" at bounding box center [943, 99] width 45 height 26
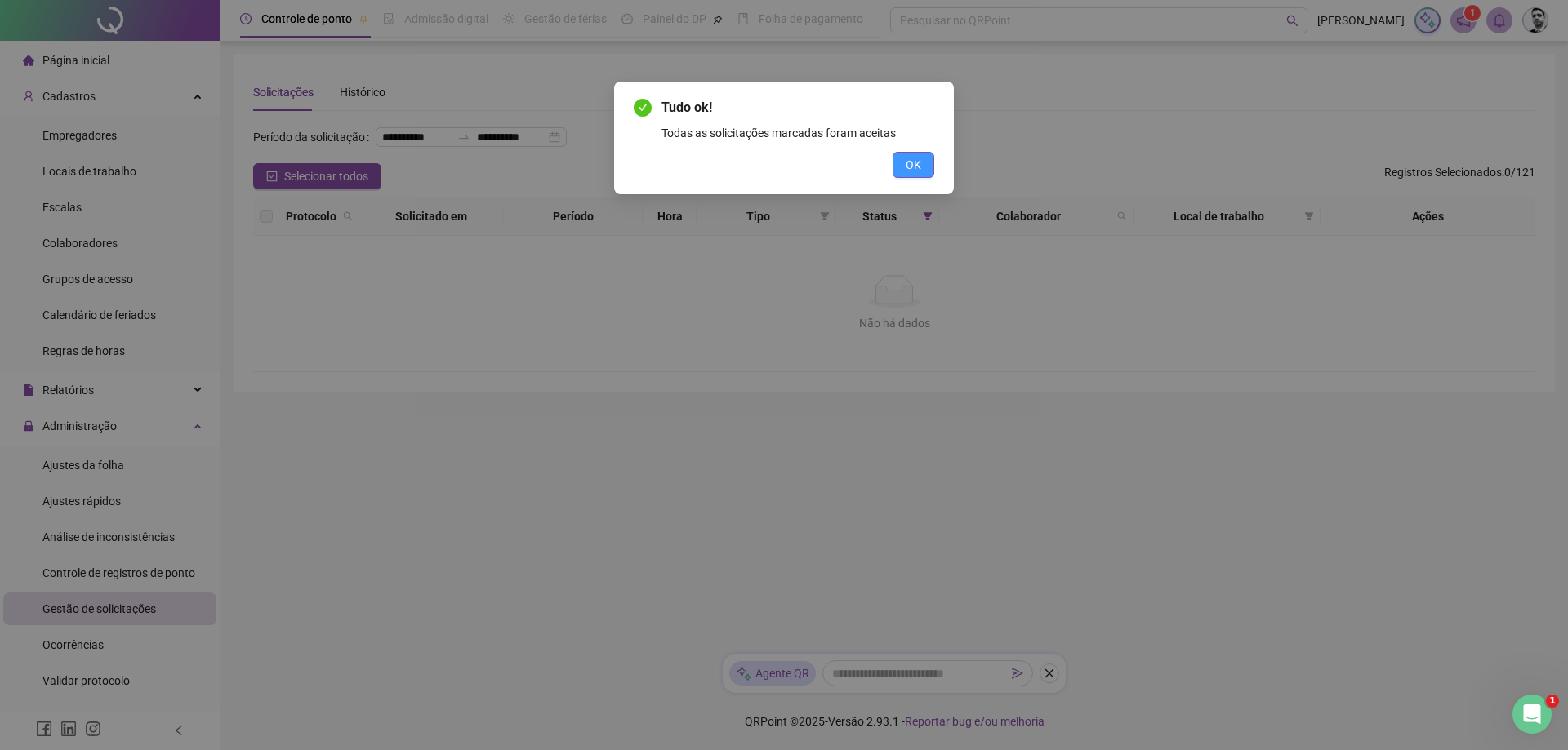
click at [906, 160] on span "OK" at bounding box center [913, 165] width 15 height 18
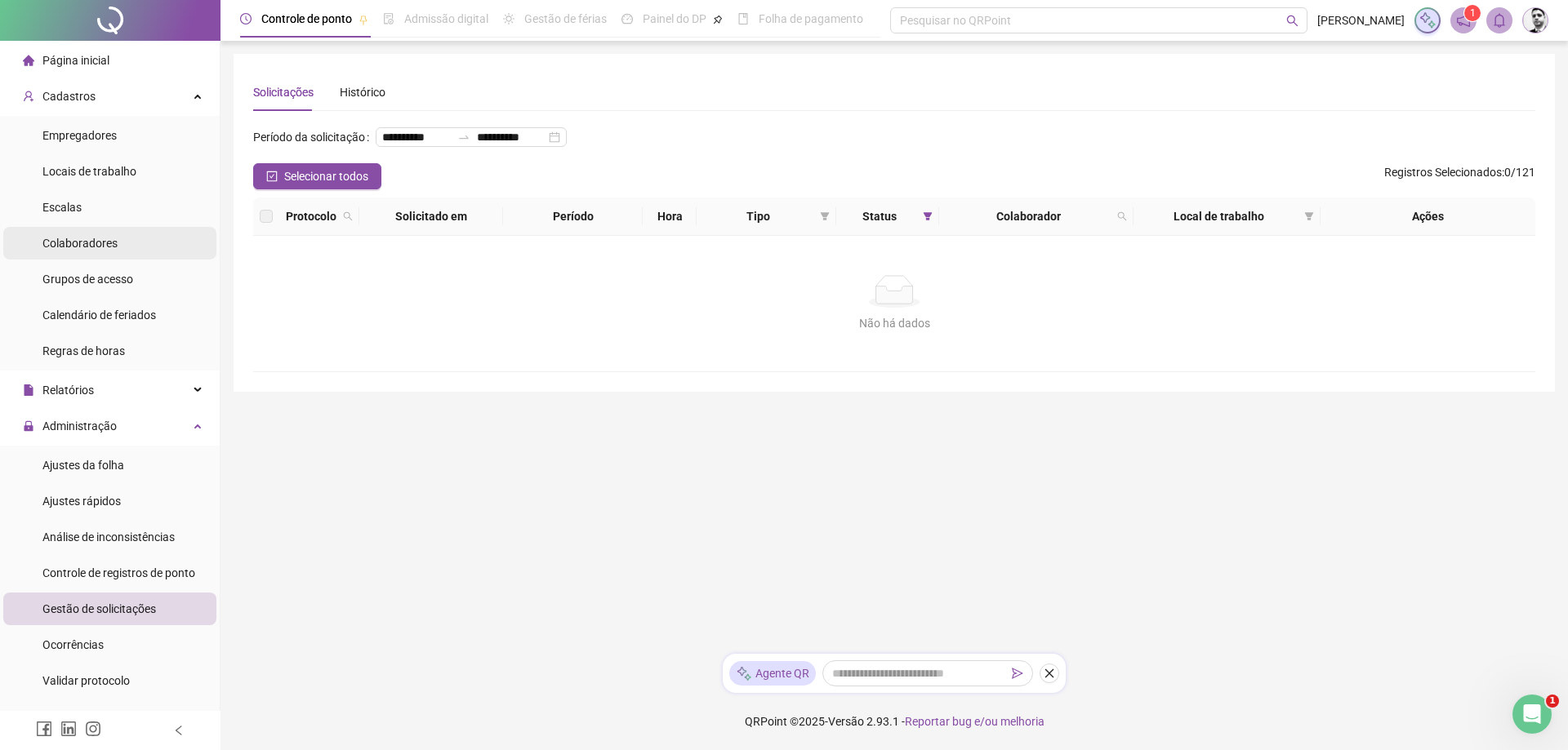
click at [54, 241] on span "Colaboradores" at bounding box center [80, 243] width 75 height 13
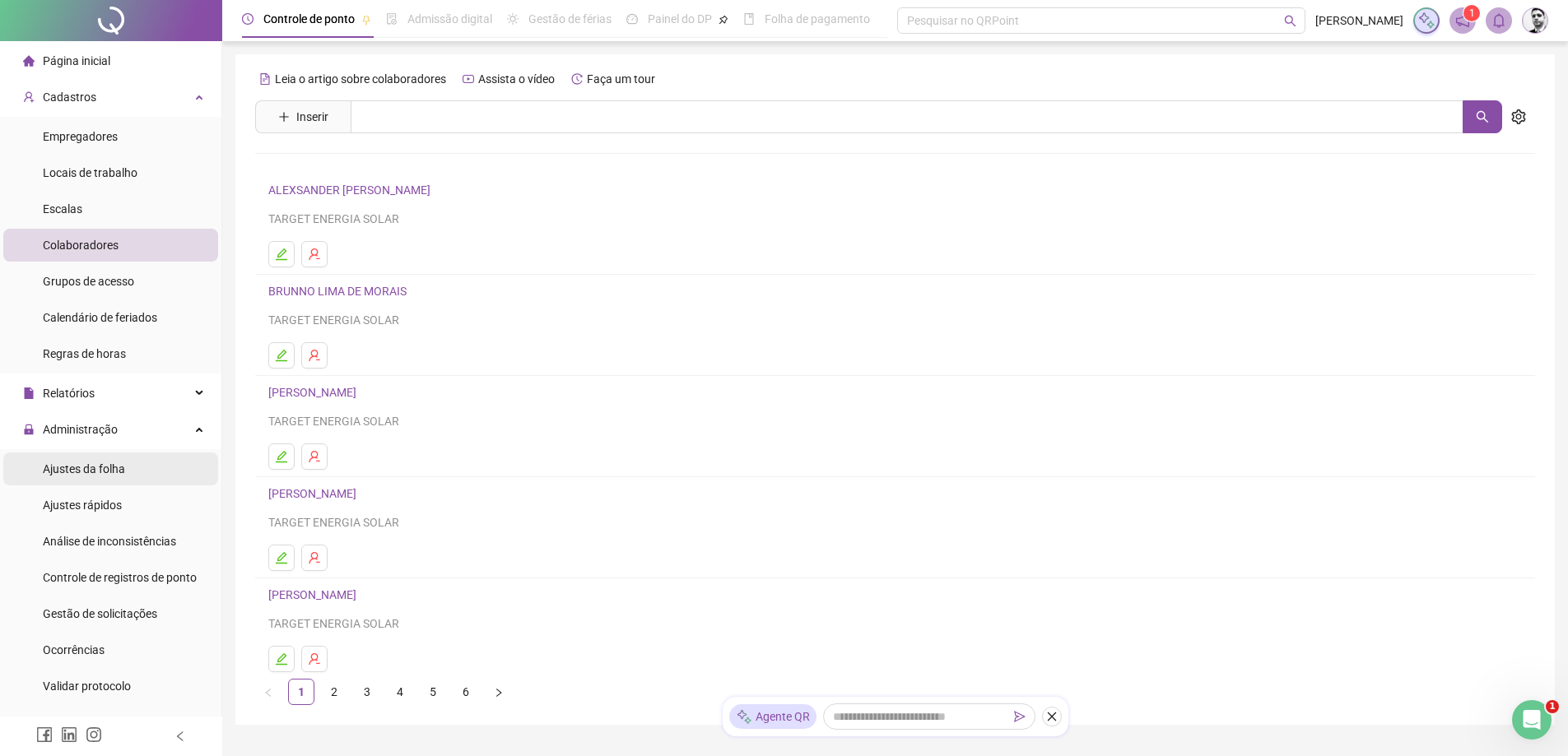
click at [92, 467] on span "Ajustes da folha" at bounding box center [84, 469] width 82 height 13
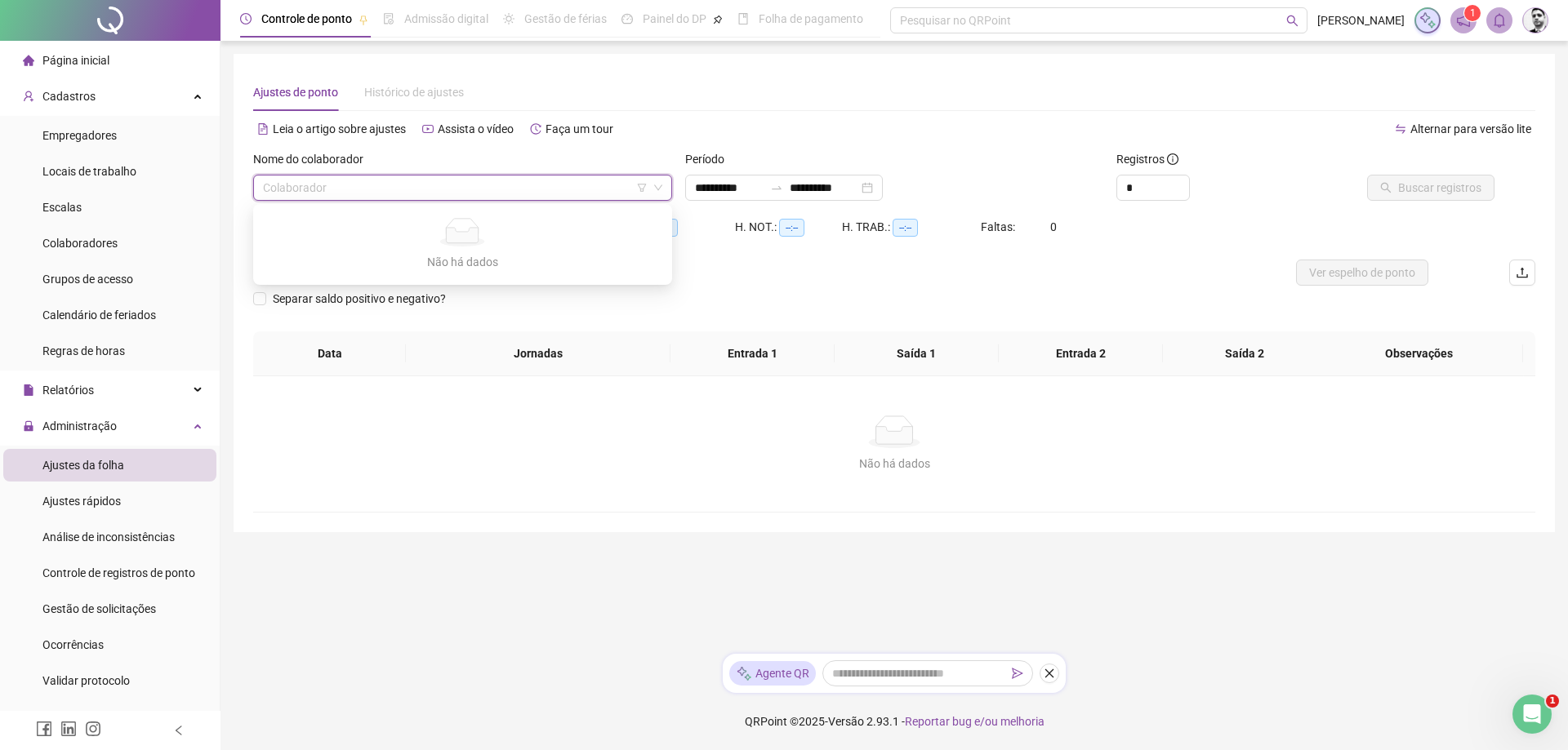
click at [419, 192] on input "search" at bounding box center [456, 188] width 385 height 24
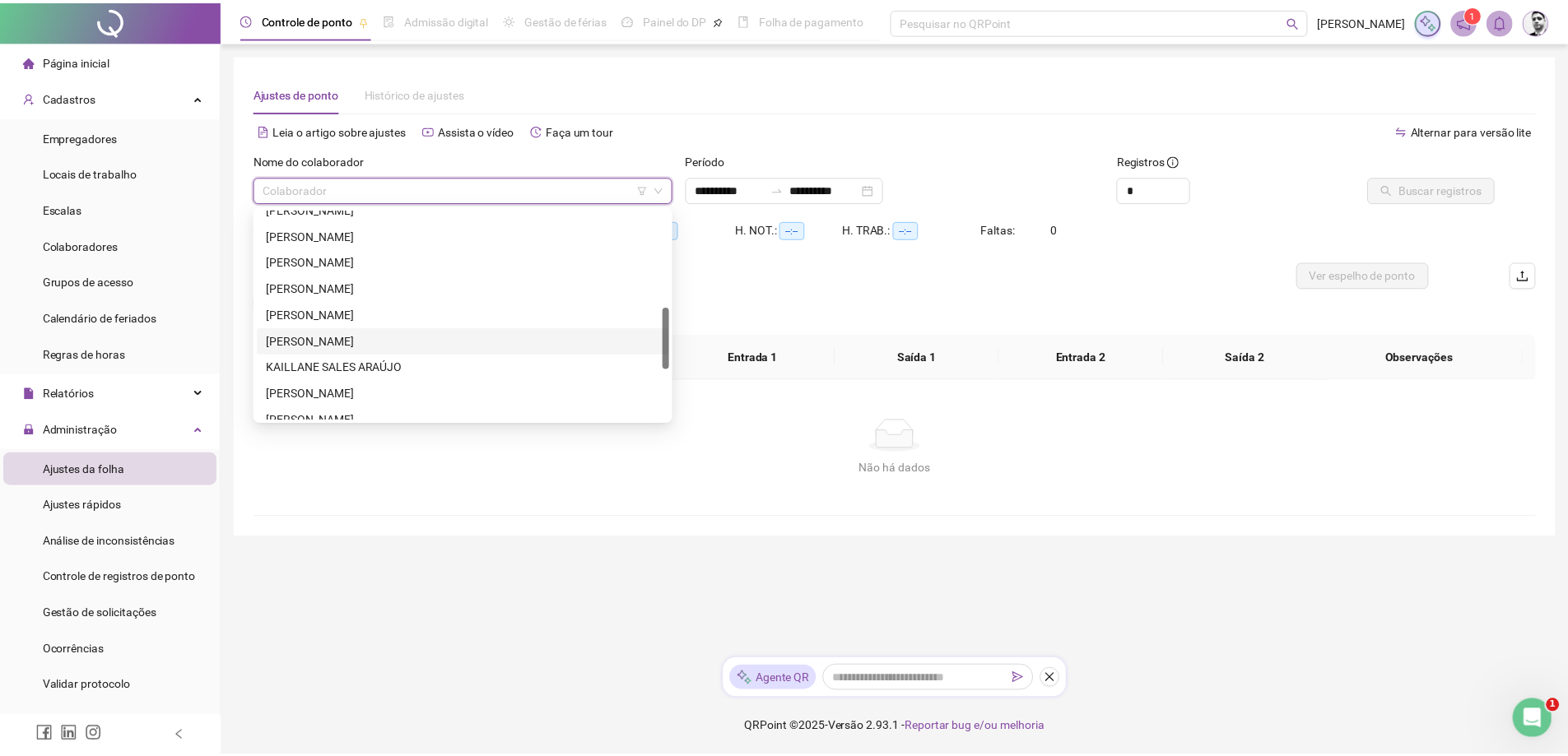
scroll to position [411, 0]
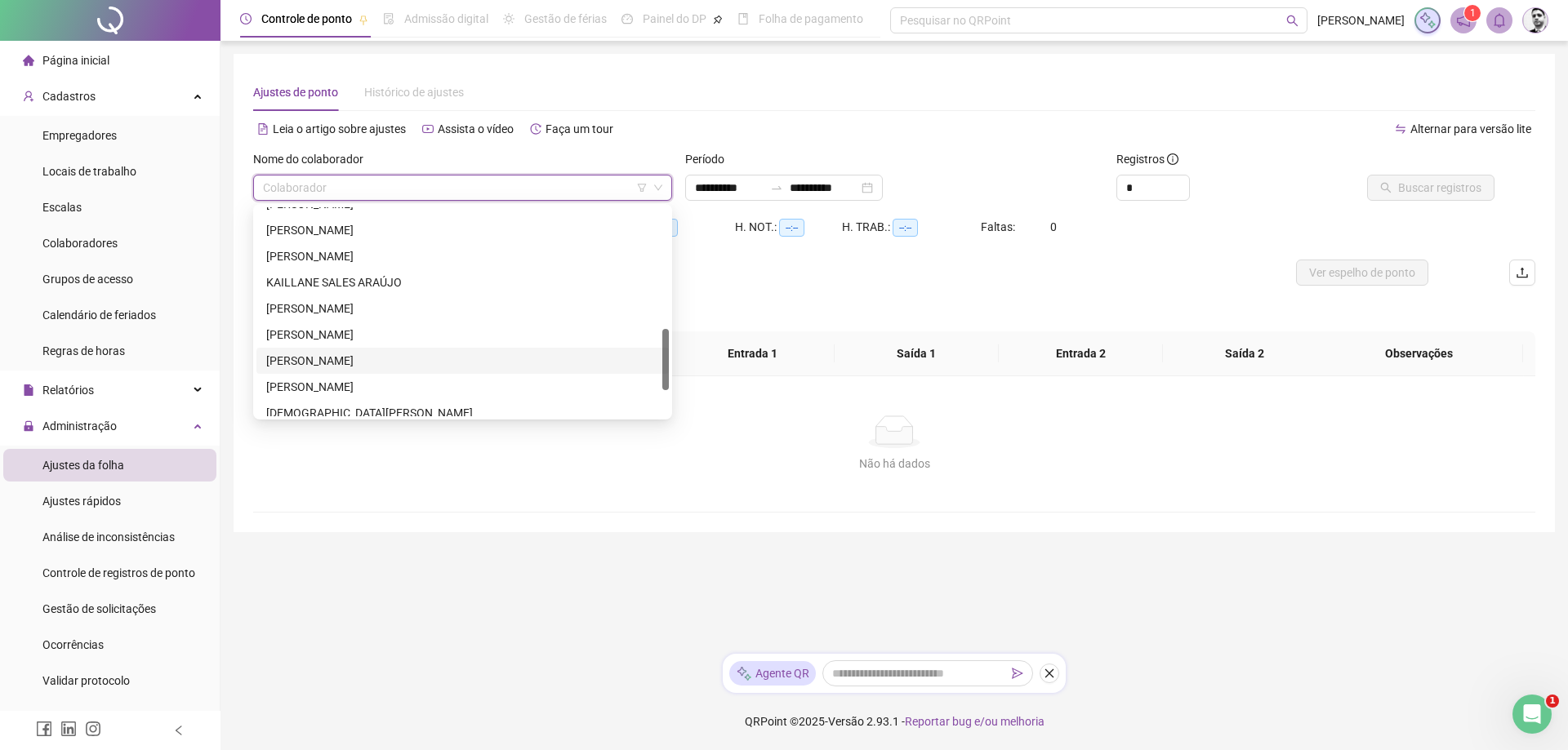
click at [353, 364] on div "[PERSON_NAME]" at bounding box center [462, 361] width 393 height 18
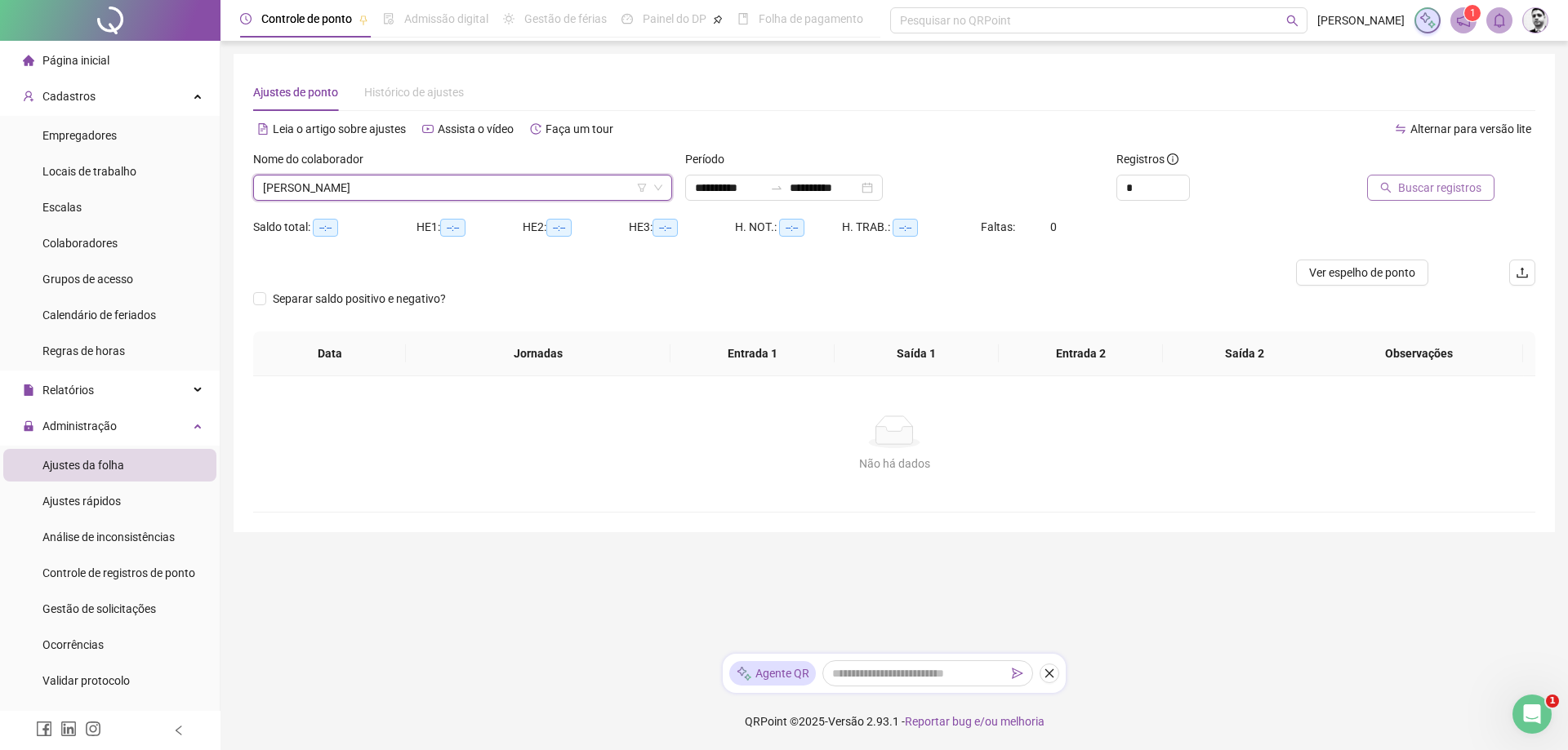
click at [1428, 192] on span "Buscar registros" at bounding box center [1440, 188] width 83 height 18
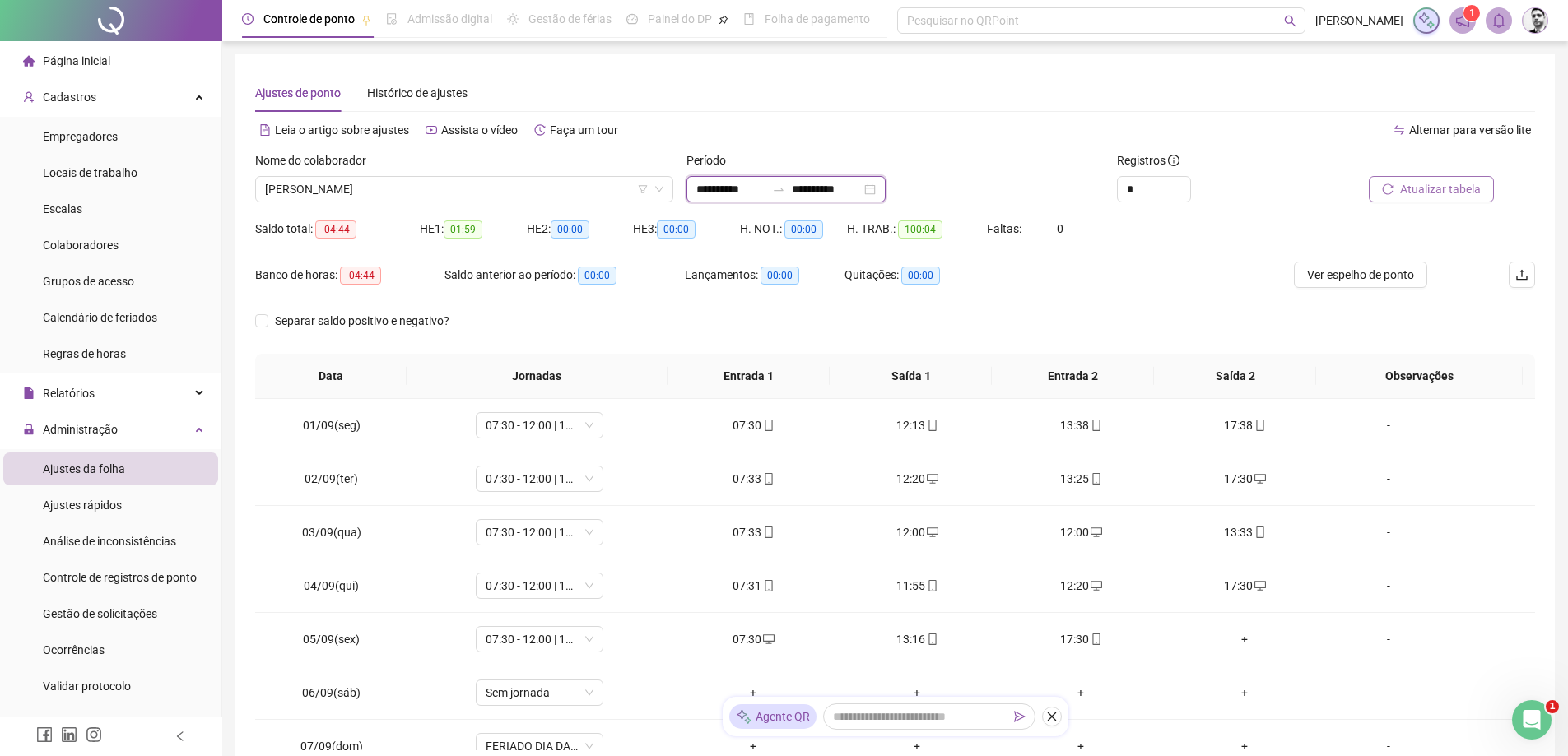
click at [861, 190] on input "**********" at bounding box center [827, 189] width 69 height 18
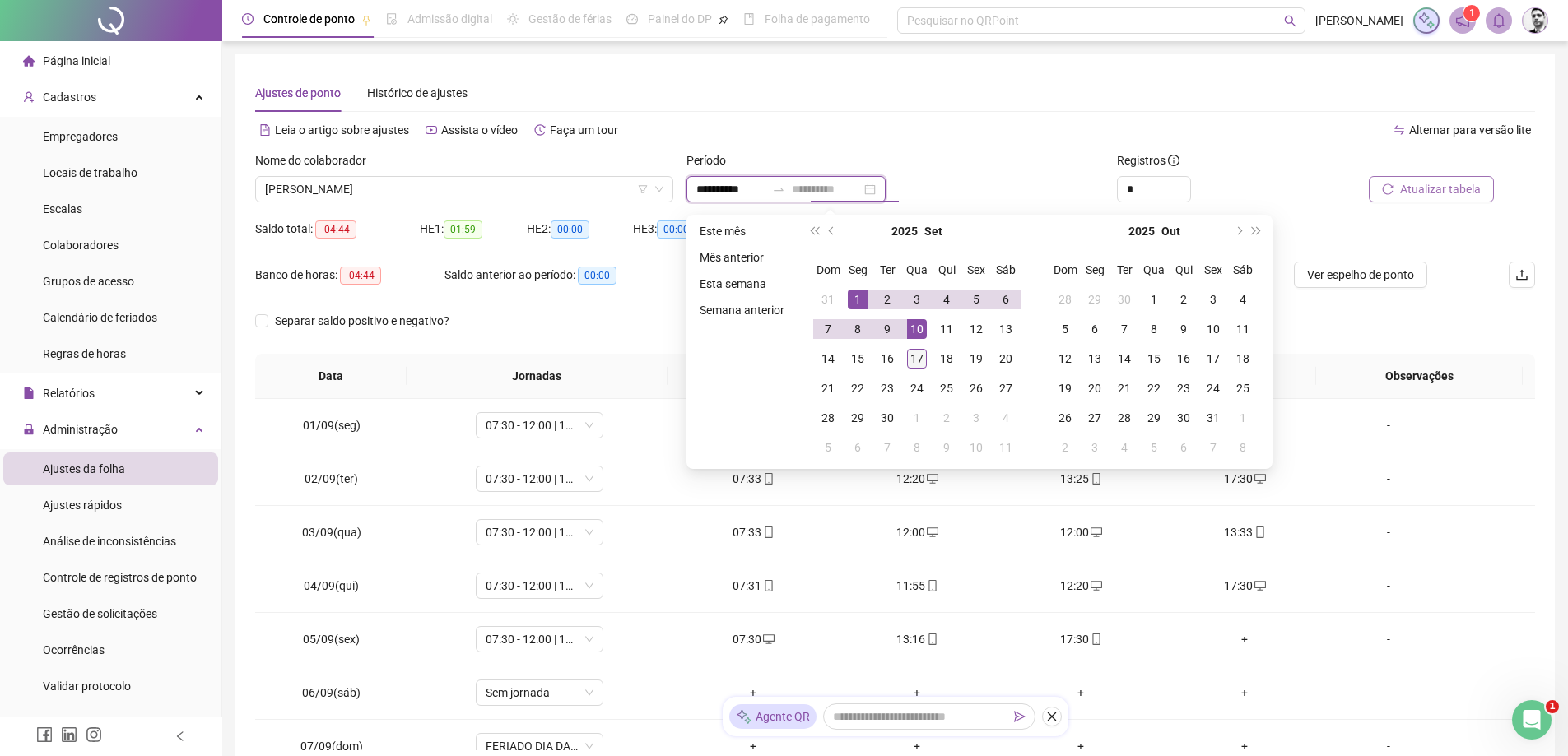
type input "**********"
click at [917, 358] on div "17" at bounding box center [917, 359] width 20 height 20
type input "**********"
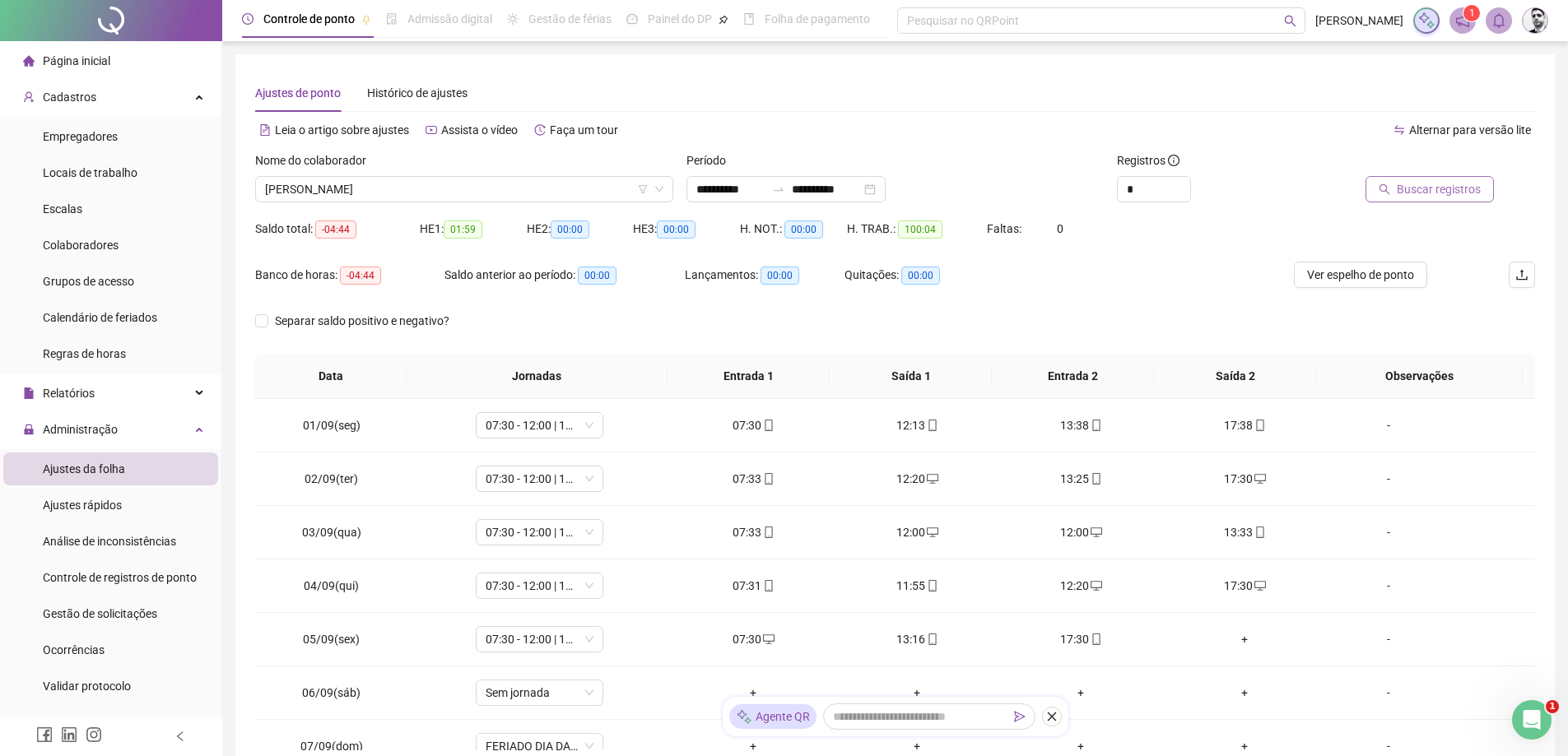
click at [1460, 198] on button "Buscar registros" at bounding box center [1429, 189] width 128 height 27
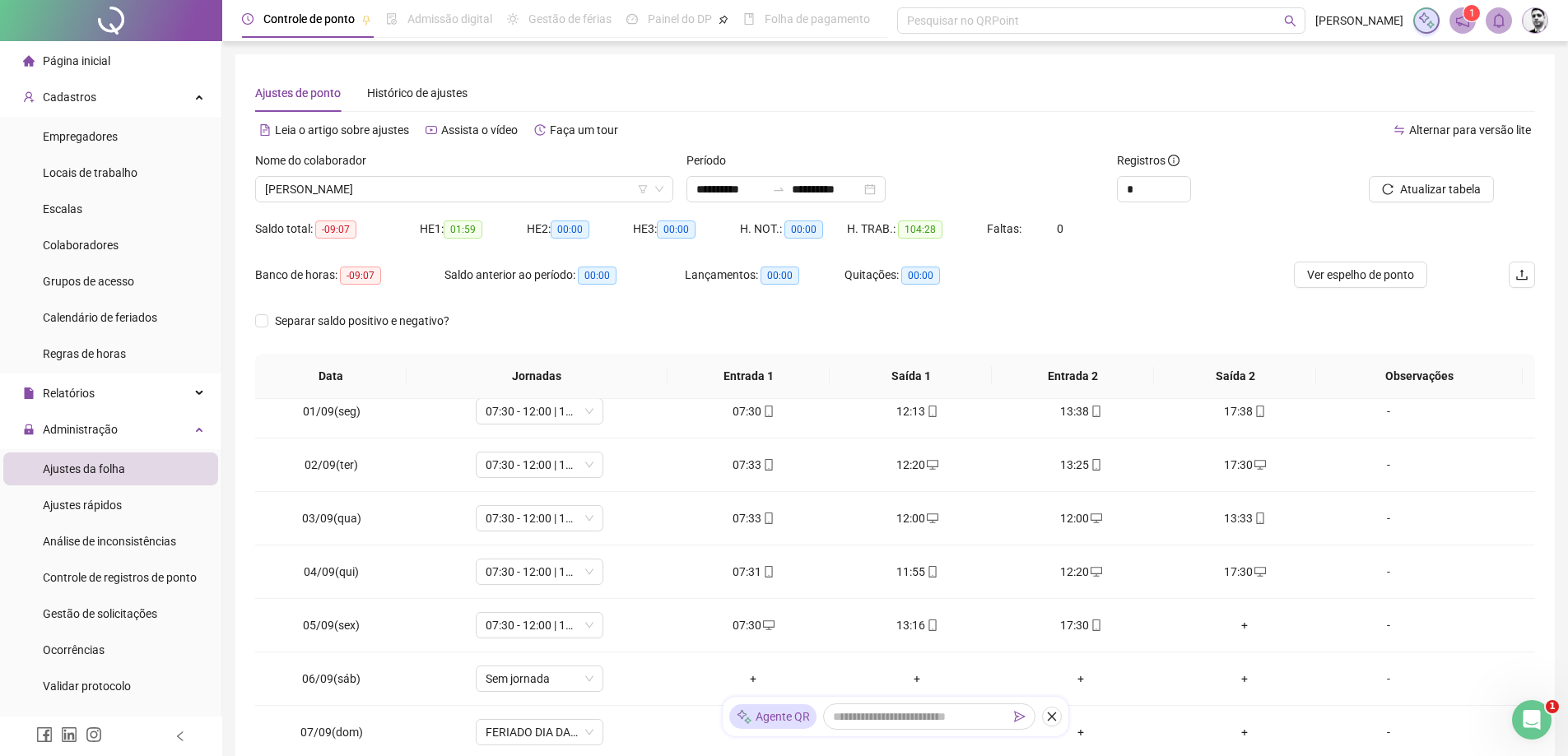
scroll to position [0, 0]
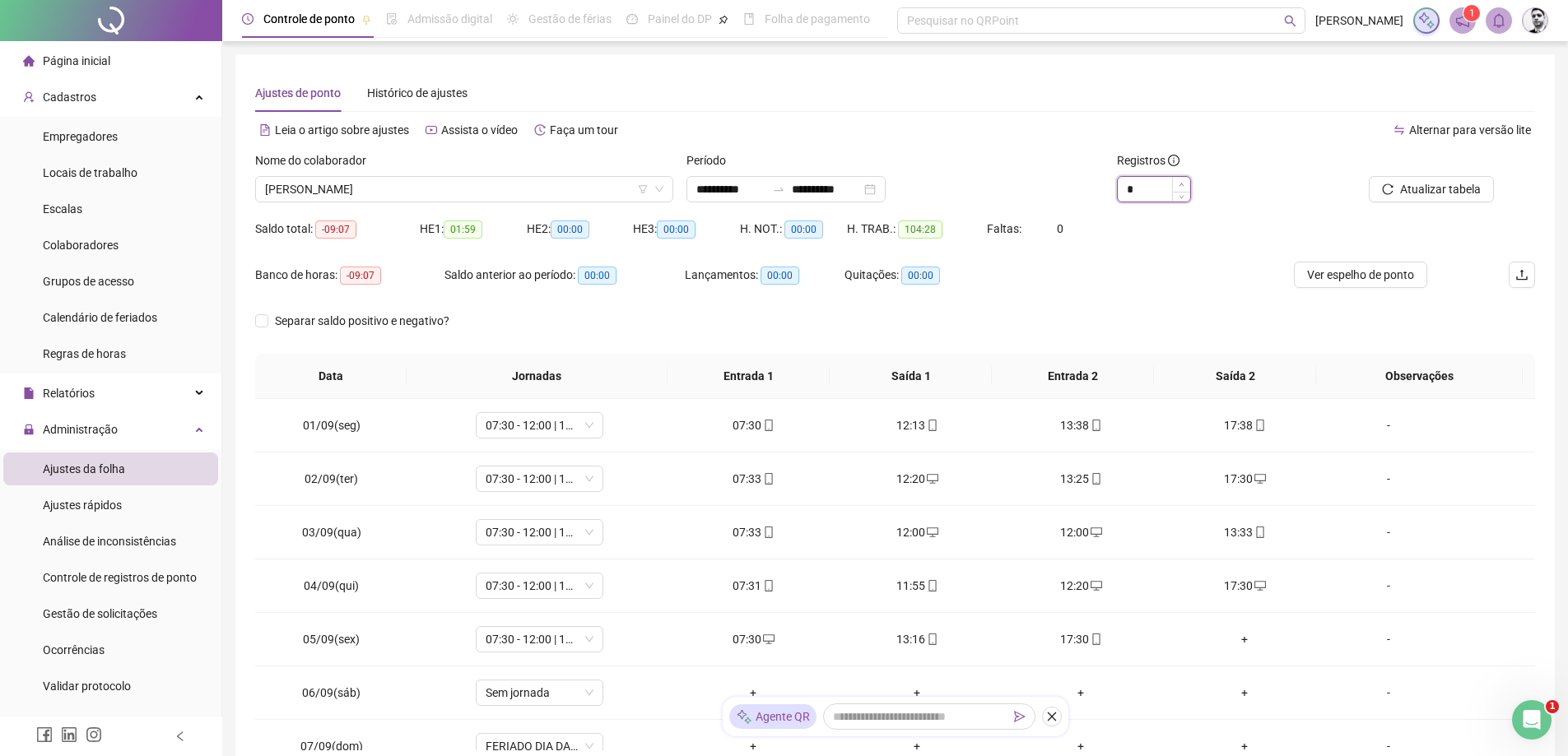
click at [1179, 186] on icon "up" at bounding box center [1181, 185] width 5 height 5
type input "*"
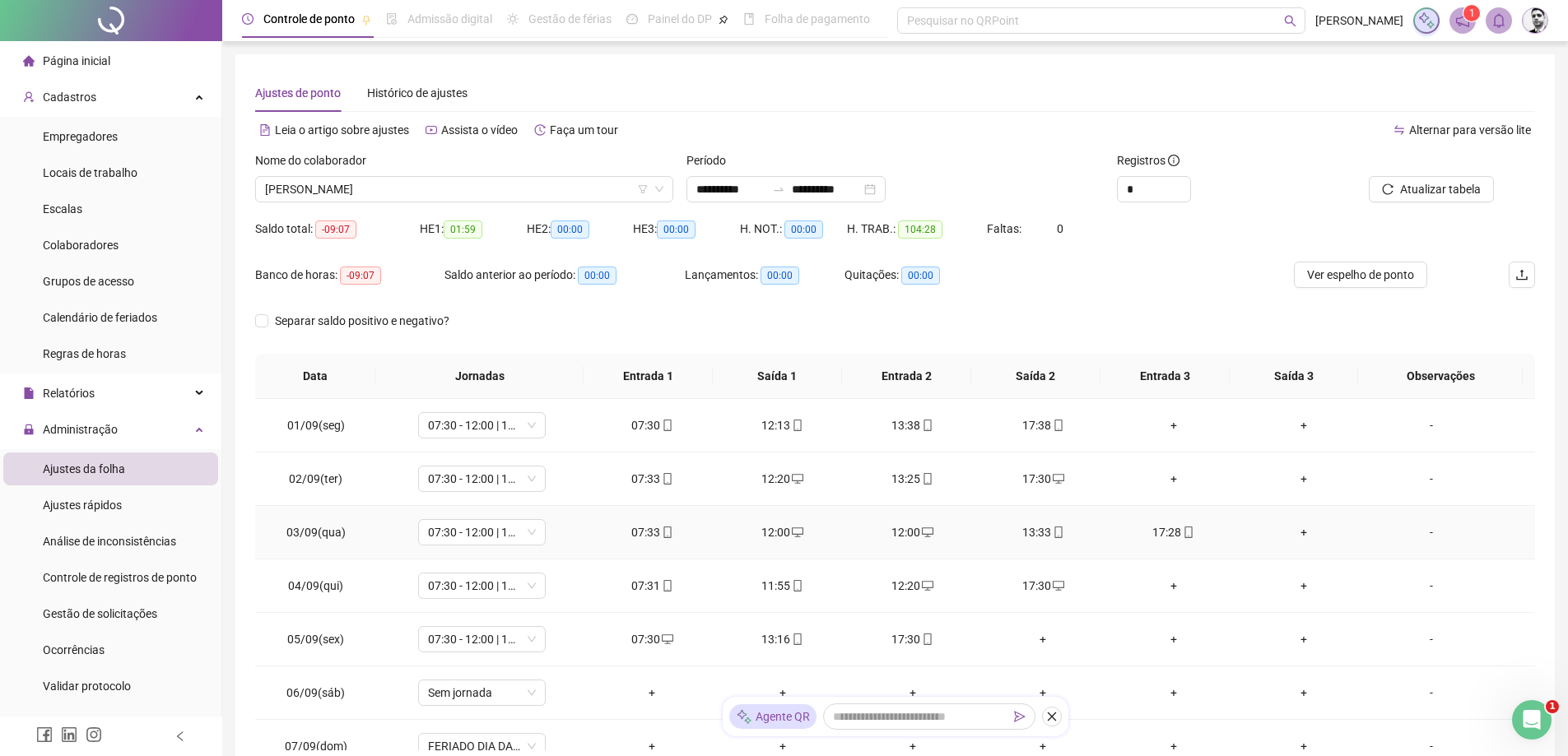
click at [920, 530] on span "desktop" at bounding box center [926, 532] width 13 height 12
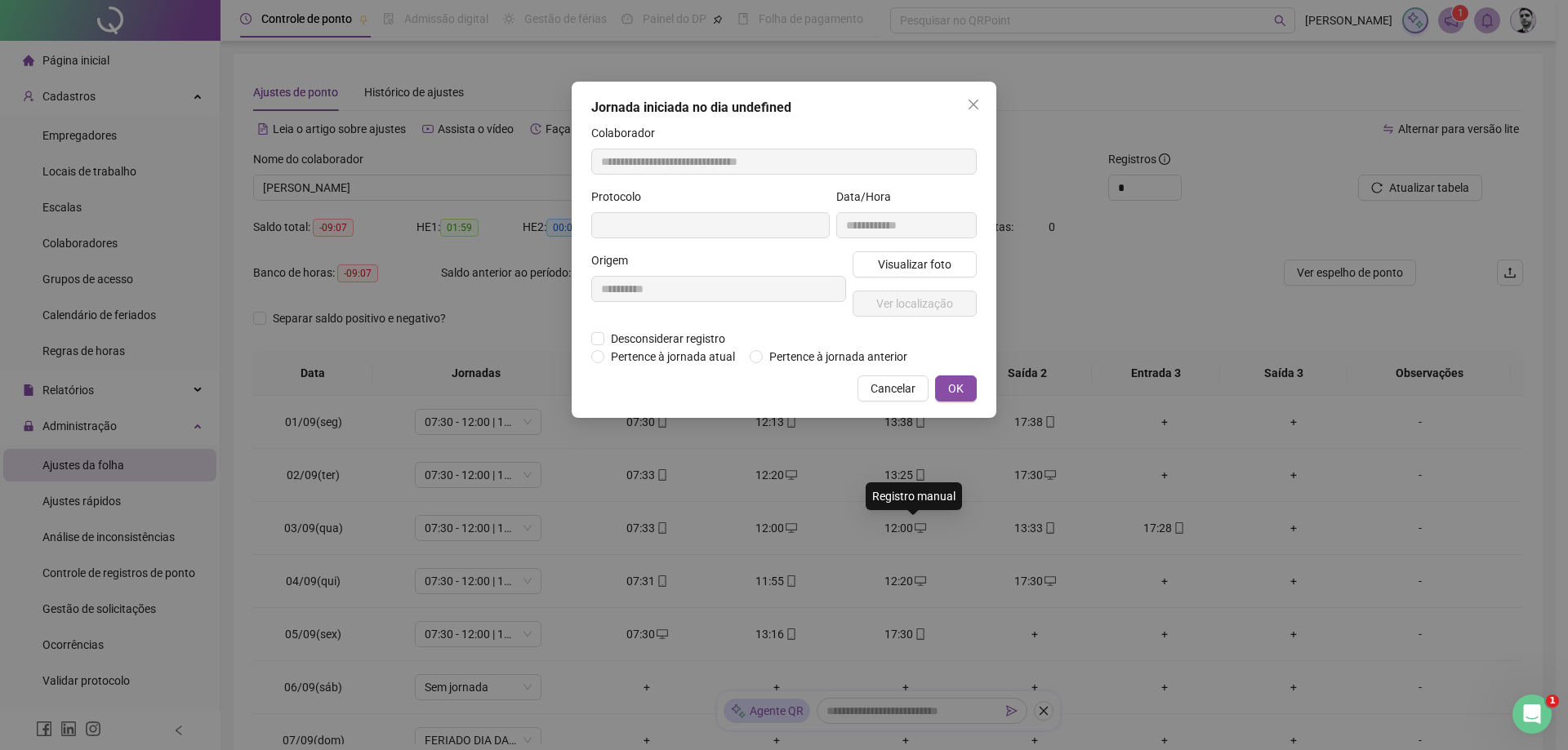
type input "**********"
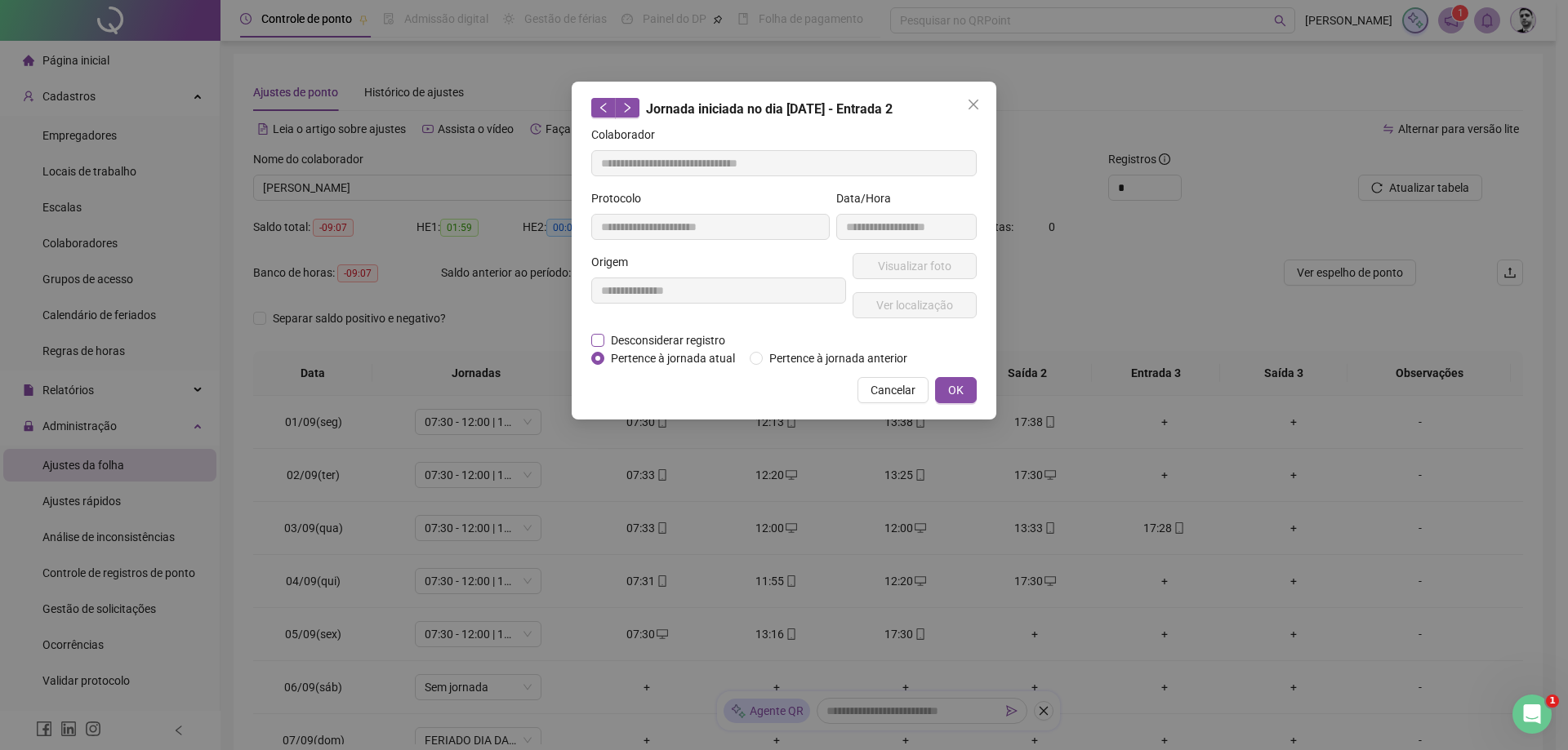
click at [661, 343] on span "Desconsiderar registro" at bounding box center [668, 340] width 127 height 18
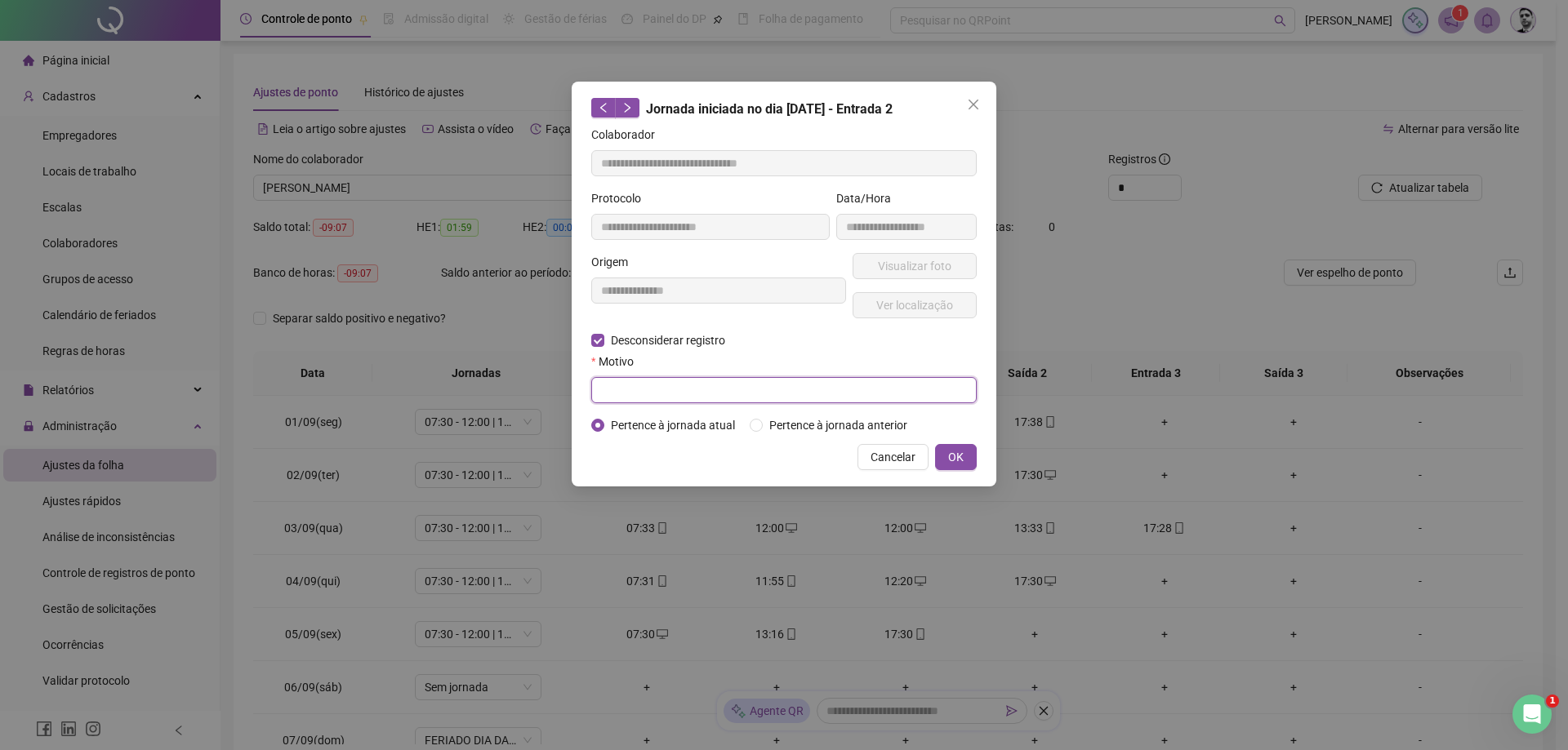
click at [635, 380] on input "text" at bounding box center [784, 390] width 386 height 26
type input "**********"
click at [966, 456] on button "OK" at bounding box center [956, 457] width 42 height 26
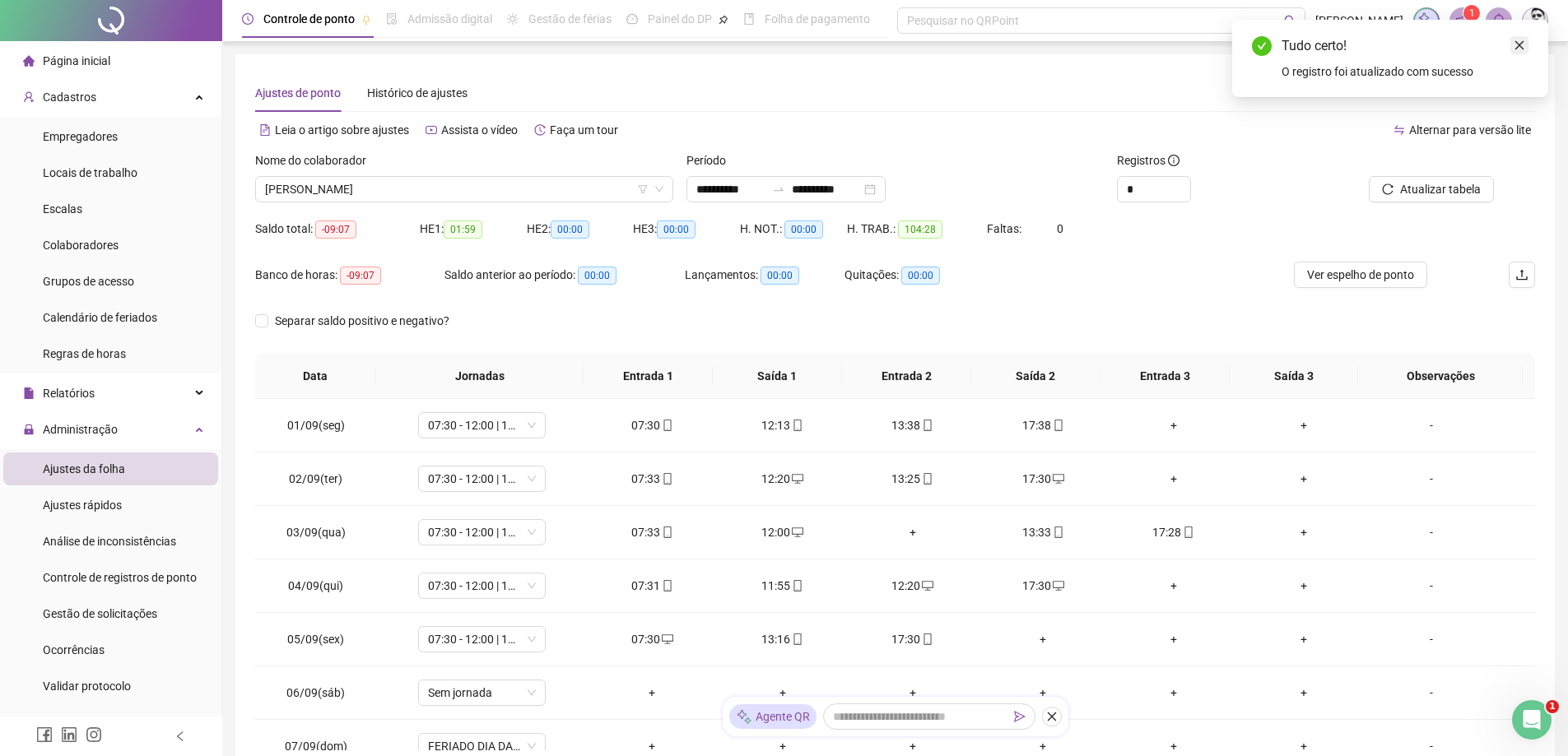
click at [1523, 45] on icon "close" at bounding box center [1519, 45] width 12 height 12
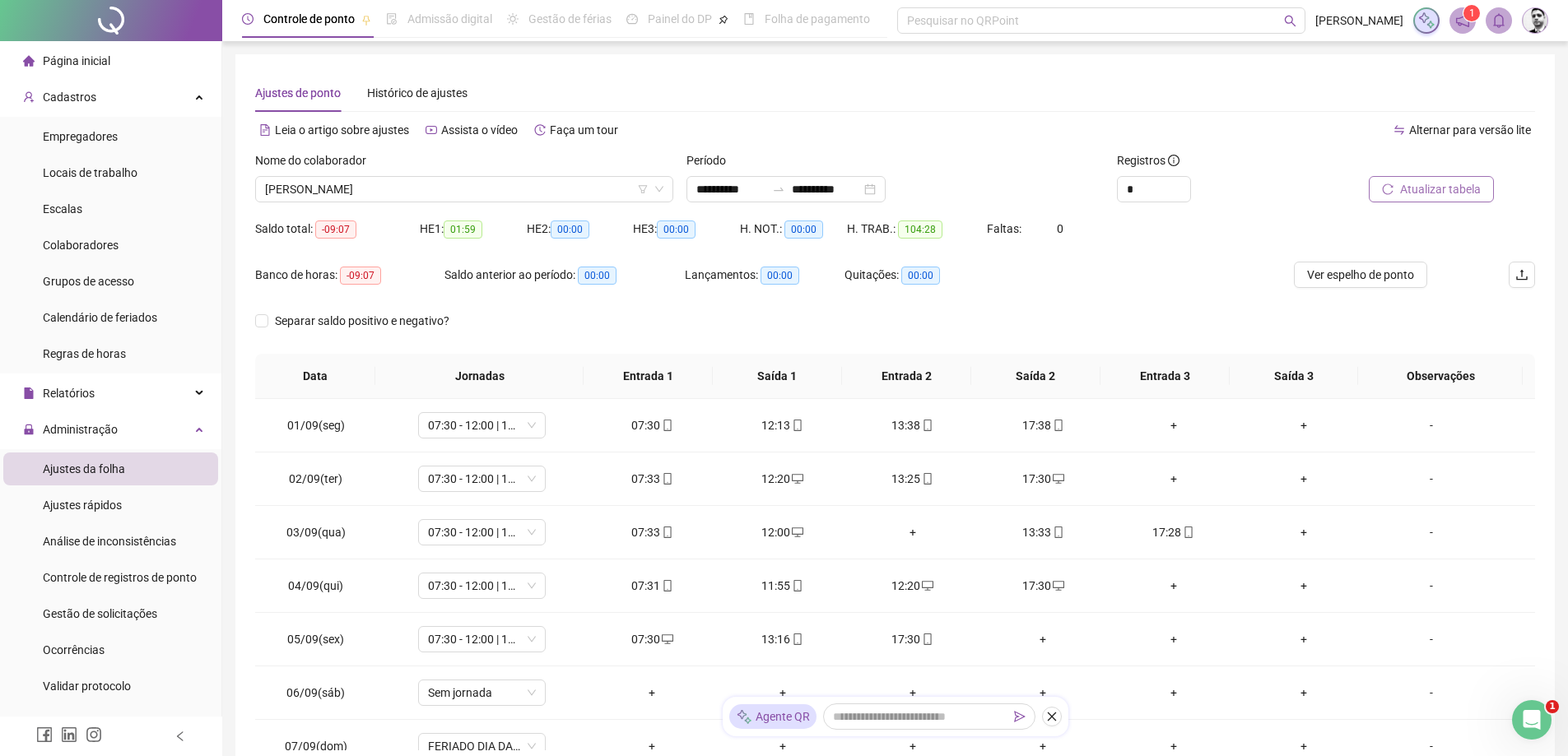
click at [1418, 186] on span "Atualizar tabela" at bounding box center [1440, 189] width 80 height 18
click at [1026, 638] on div "+" at bounding box center [1042, 639] width 103 height 18
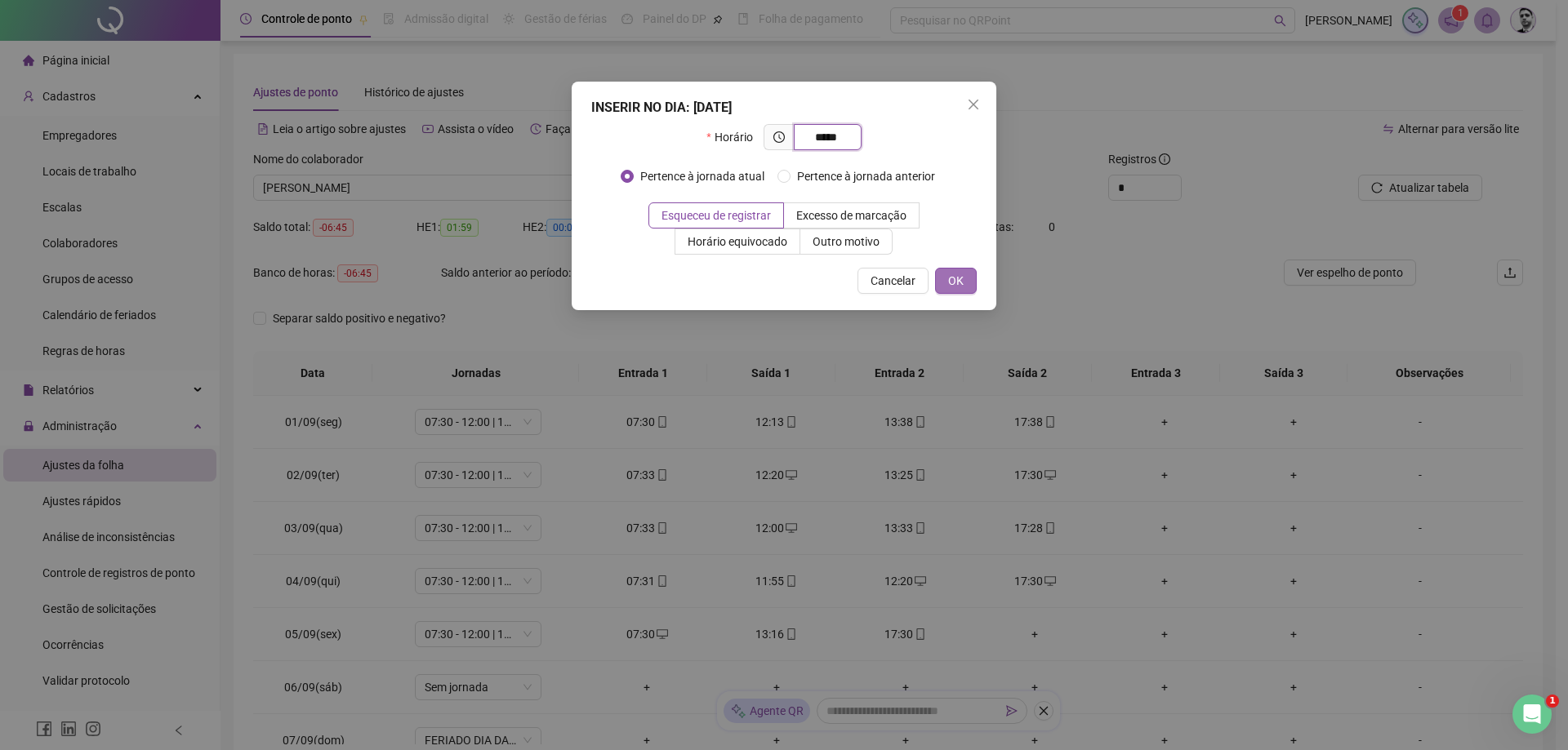
type input "*****"
click at [961, 280] on span "OK" at bounding box center [956, 281] width 15 height 18
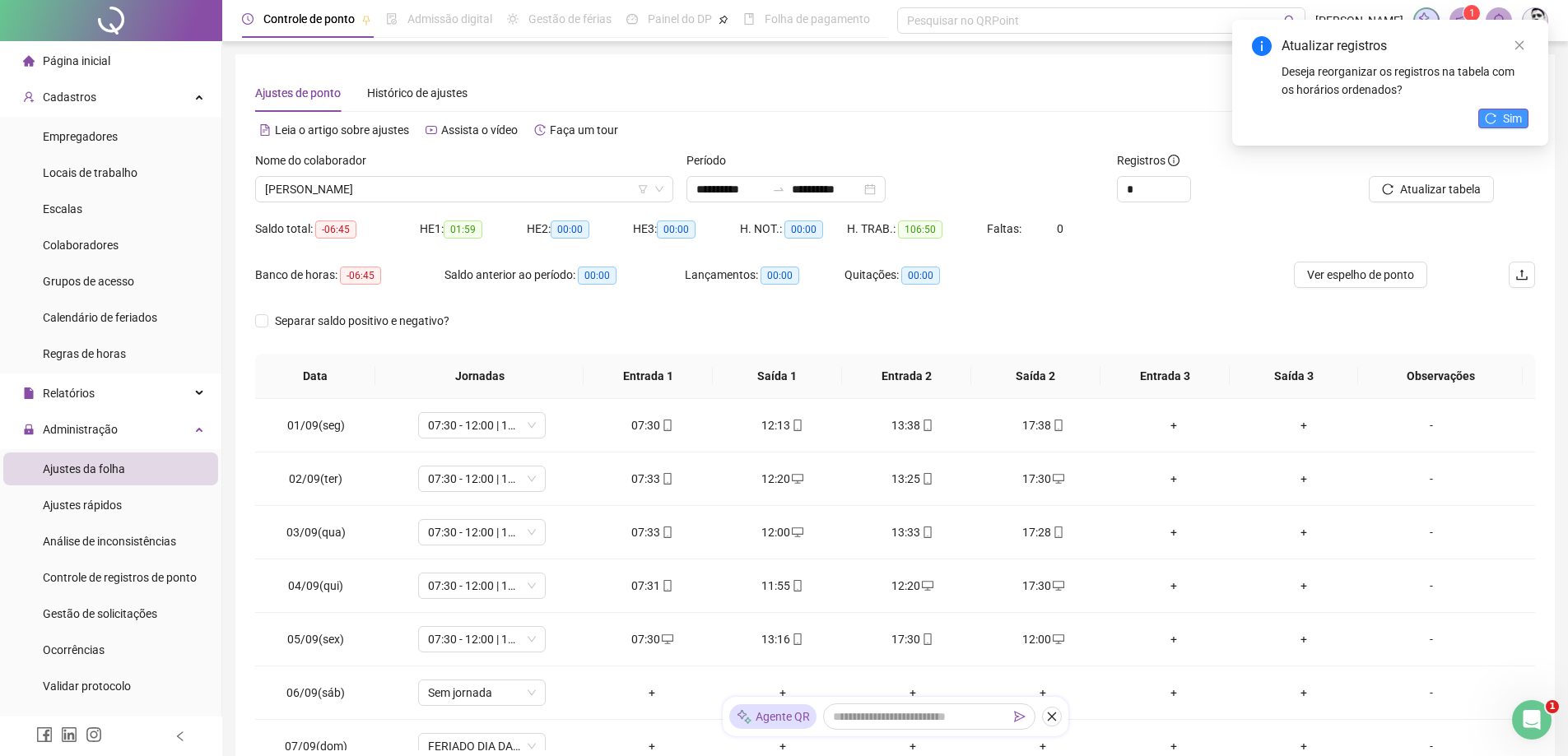
click at [1513, 119] on span "Sim" at bounding box center [1512, 119] width 19 height 18
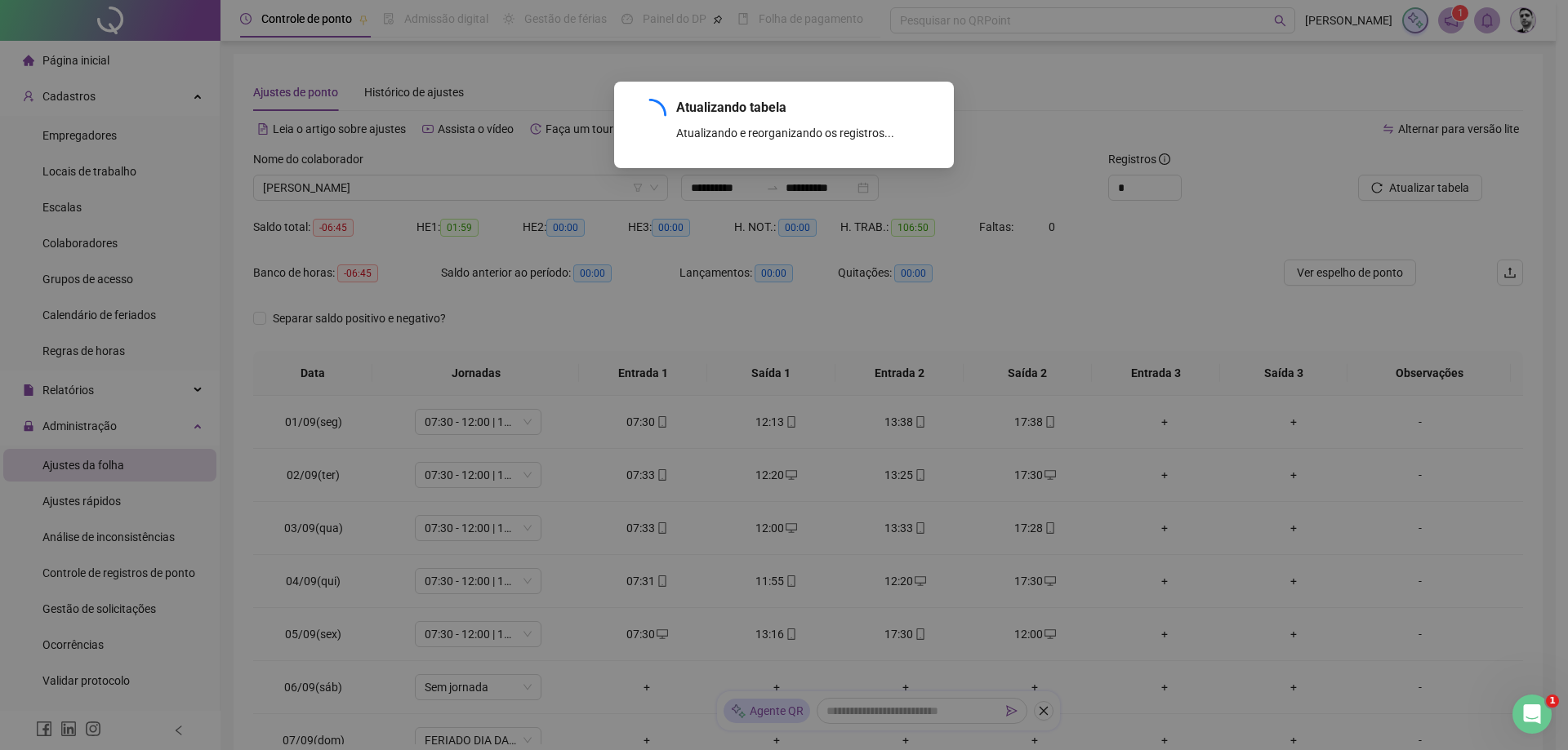
click at [1421, 188] on div "Atualizando tabela Atualizando e reorganizando os registros... OK" at bounding box center [784, 375] width 1568 height 750
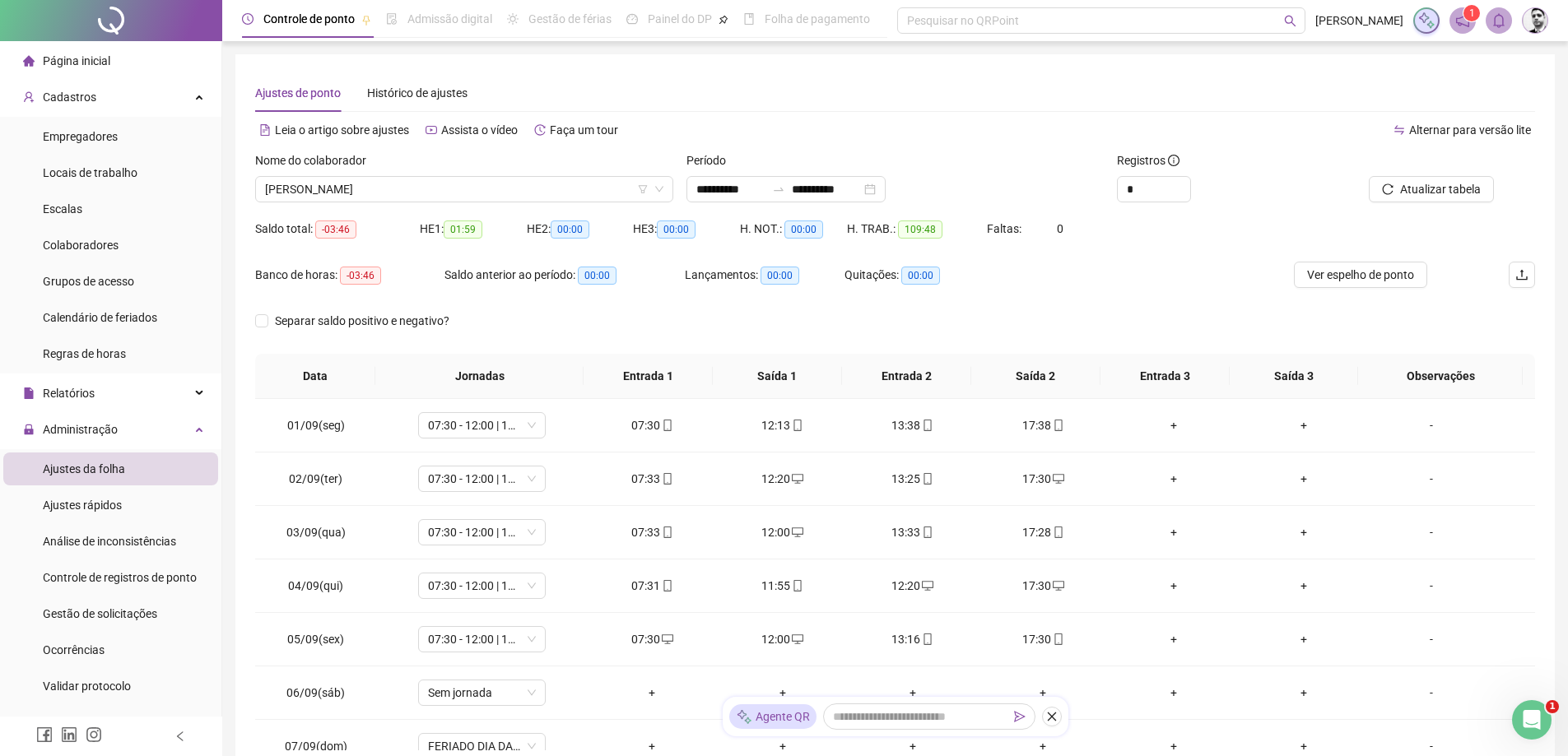
click at [1429, 192] on span "Atualizar tabela" at bounding box center [1440, 189] width 80 height 18
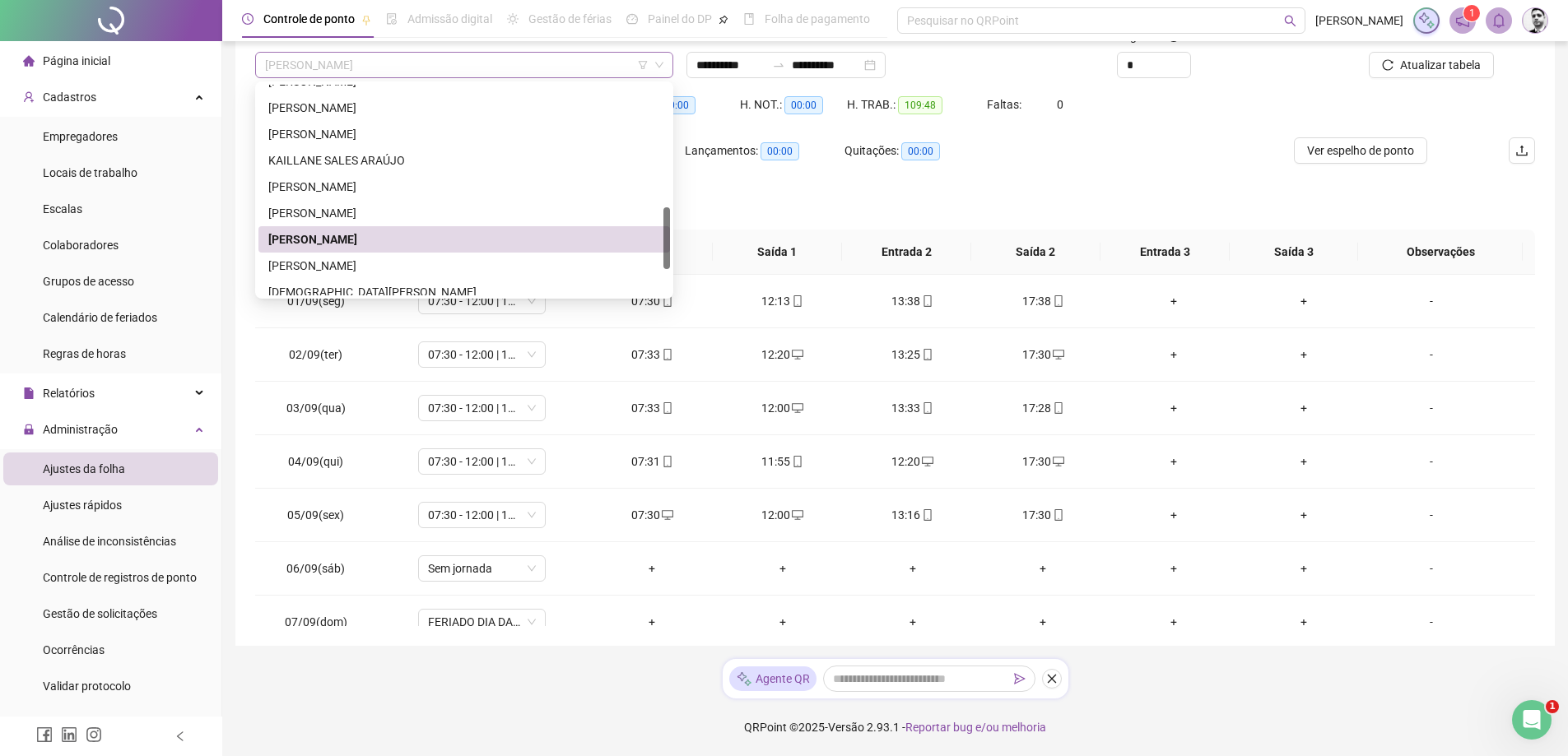
click at [412, 69] on span "[PERSON_NAME]" at bounding box center [464, 65] width 399 height 25
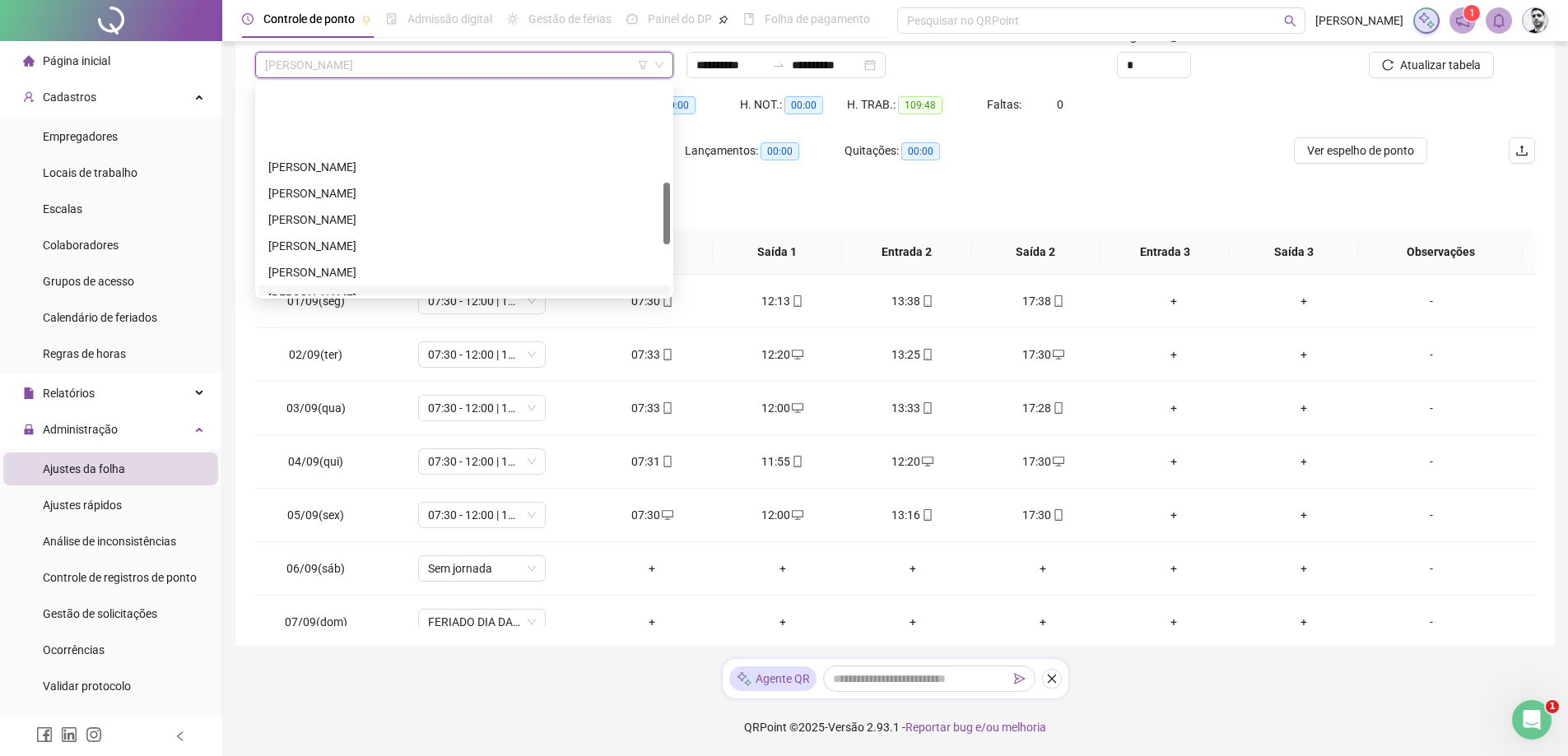
scroll to position [329, 0]
click at [328, 215] on div "[PERSON_NAME]" at bounding box center [464, 217] width 391 height 18
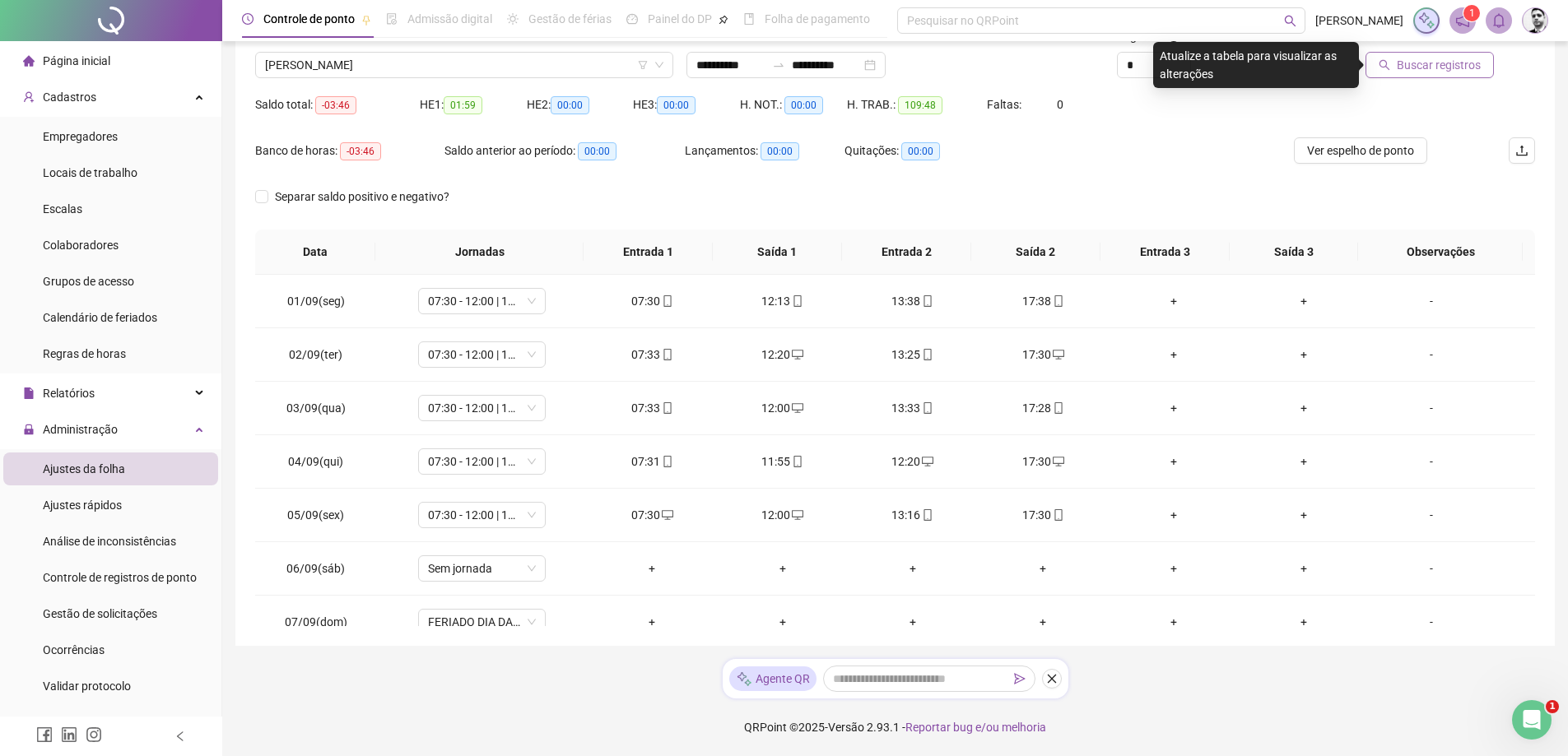
click at [1445, 62] on span "Buscar registros" at bounding box center [1439, 65] width 84 height 18
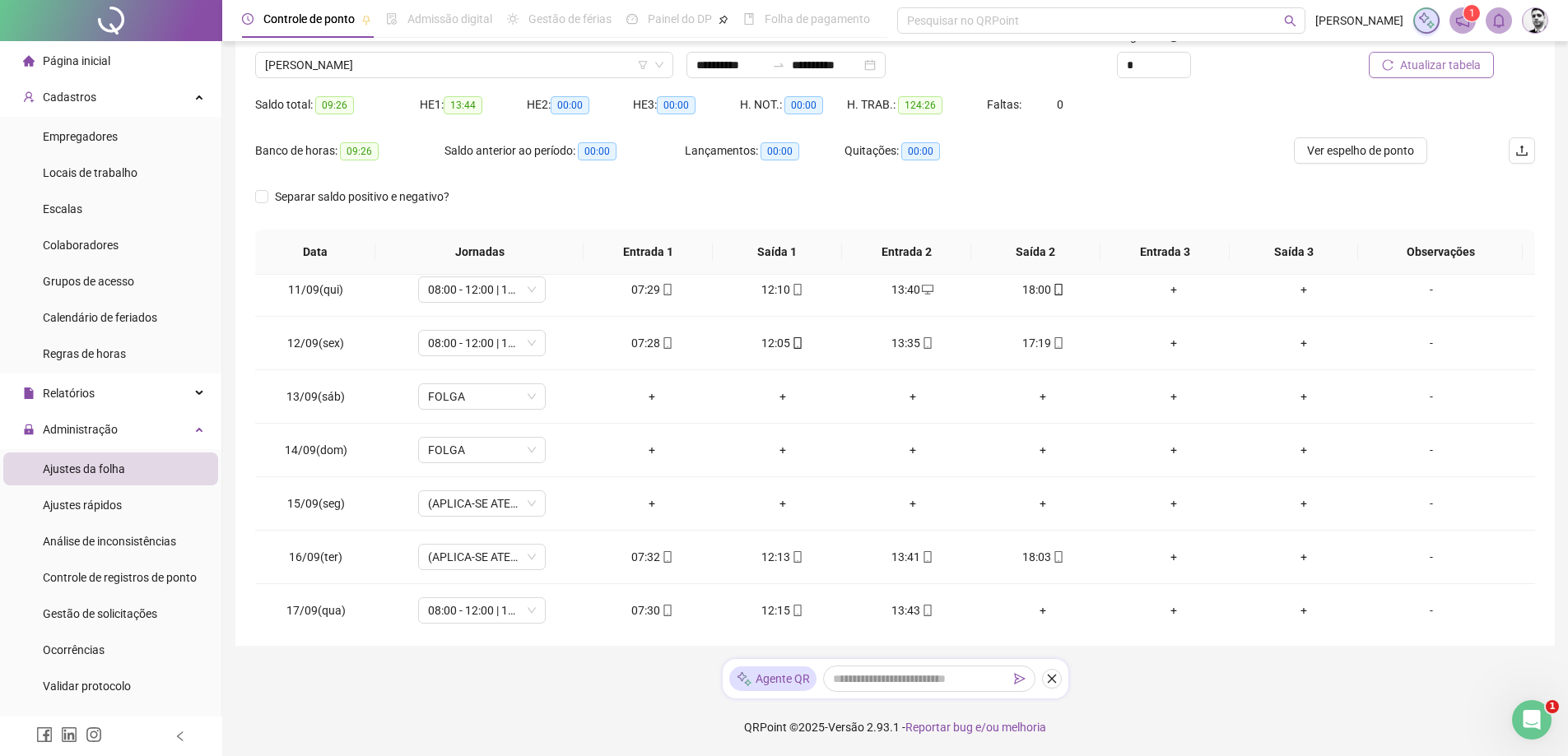
scroll to position [558, 0]
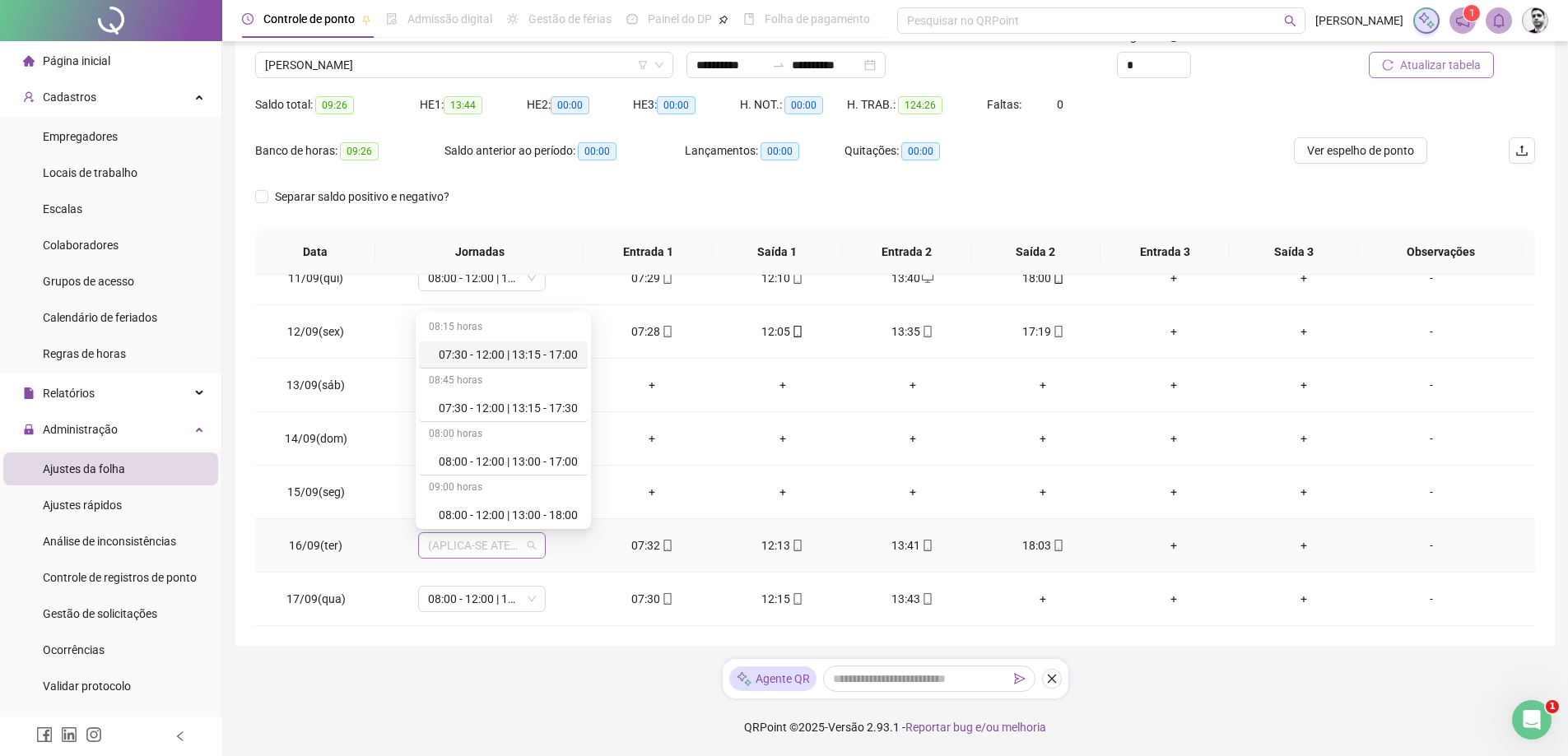
click at [518, 545] on span "(APLICA-SE ATESTADO)" at bounding box center [482, 545] width 108 height 25
click at [529, 518] on div "08:00 - 12:00 | 13:00 - 18:00" at bounding box center [508, 516] width 139 height 18
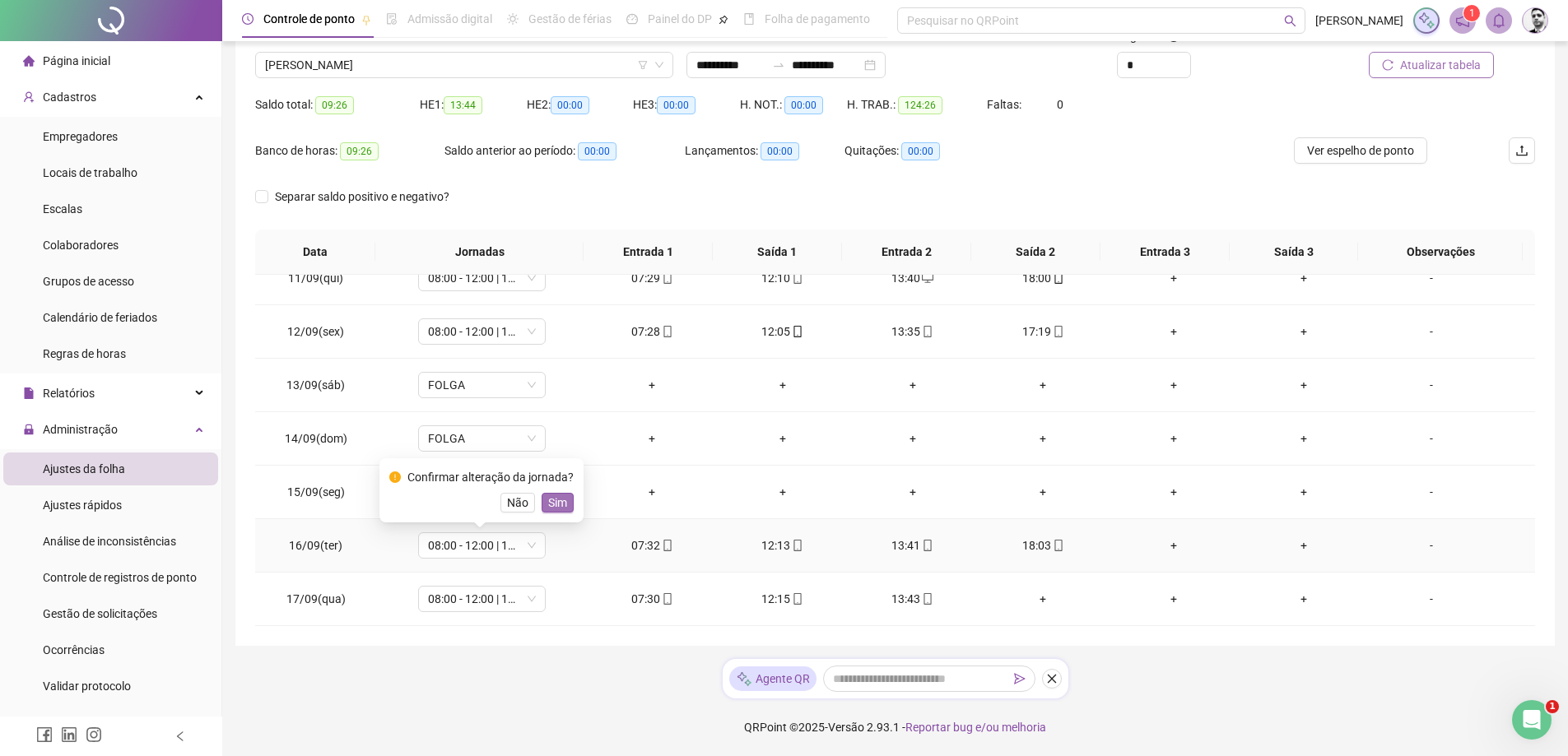
click at [556, 502] on span "Sim" at bounding box center [557, 503] width 19 height 18
click at [1422, 62] on span "Atualizar tabela" at bounding box center [1440, 65] width 80 height 18
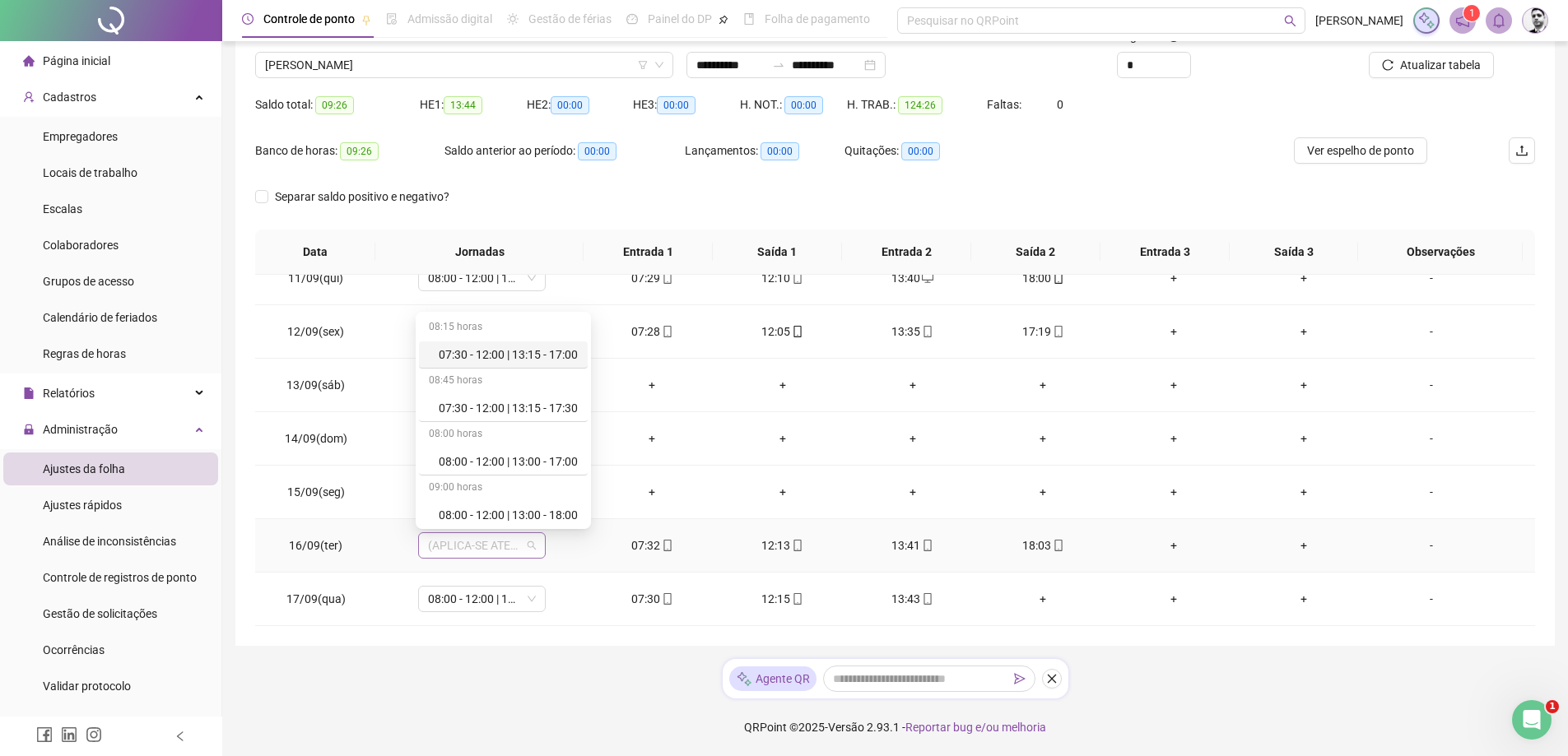
click at [525, 548] on span "(APLICA-SE ATESTADO)" at bounding box center [482, 545] width 108 height 25
click at [554, 515] on div "08:00 - 12:00 | 13:00 - 18:00" at bounding box center [508, 516] width 139 height 18
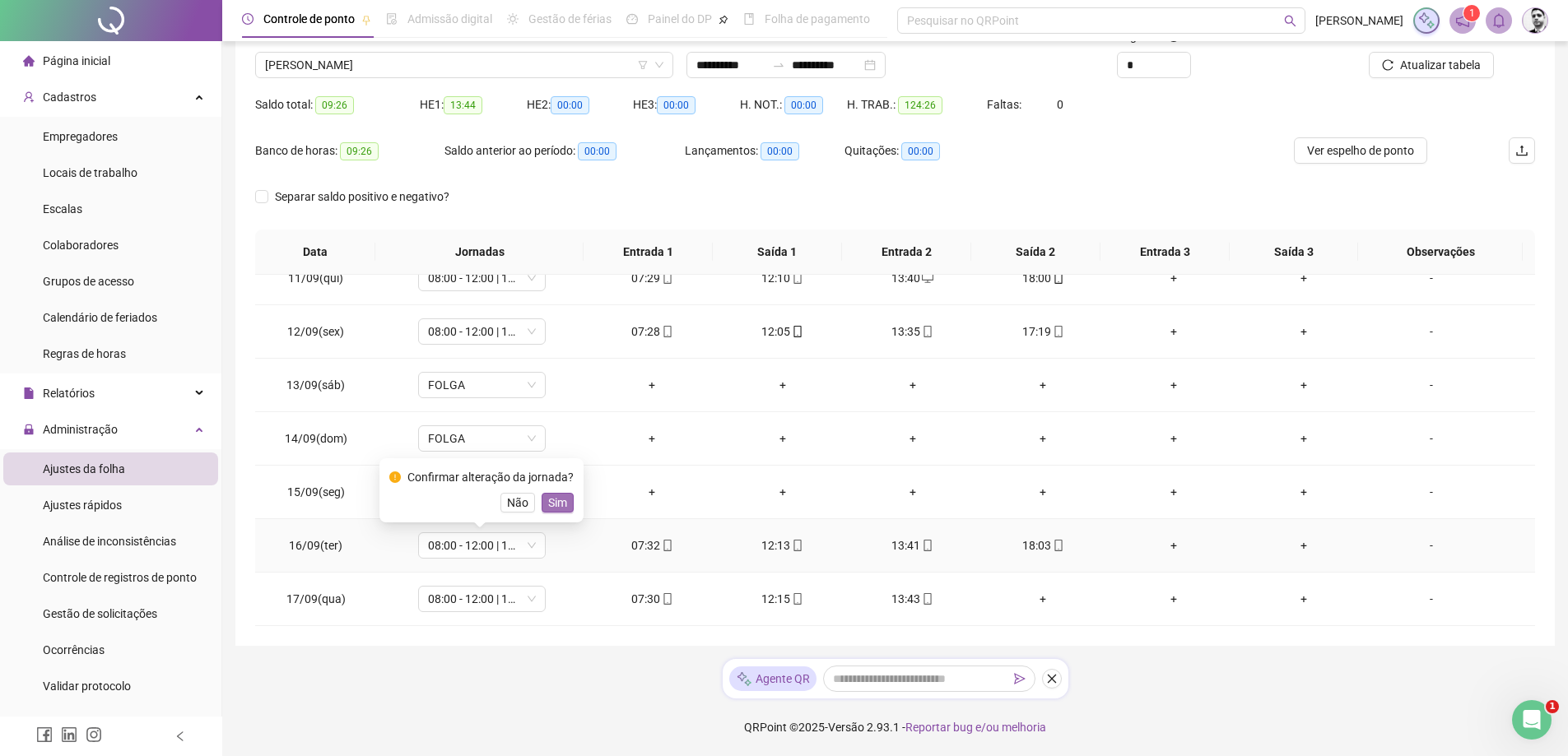
click at [563, 498] on span "Sim" at bounding box center [557, 503] width 19 height 18
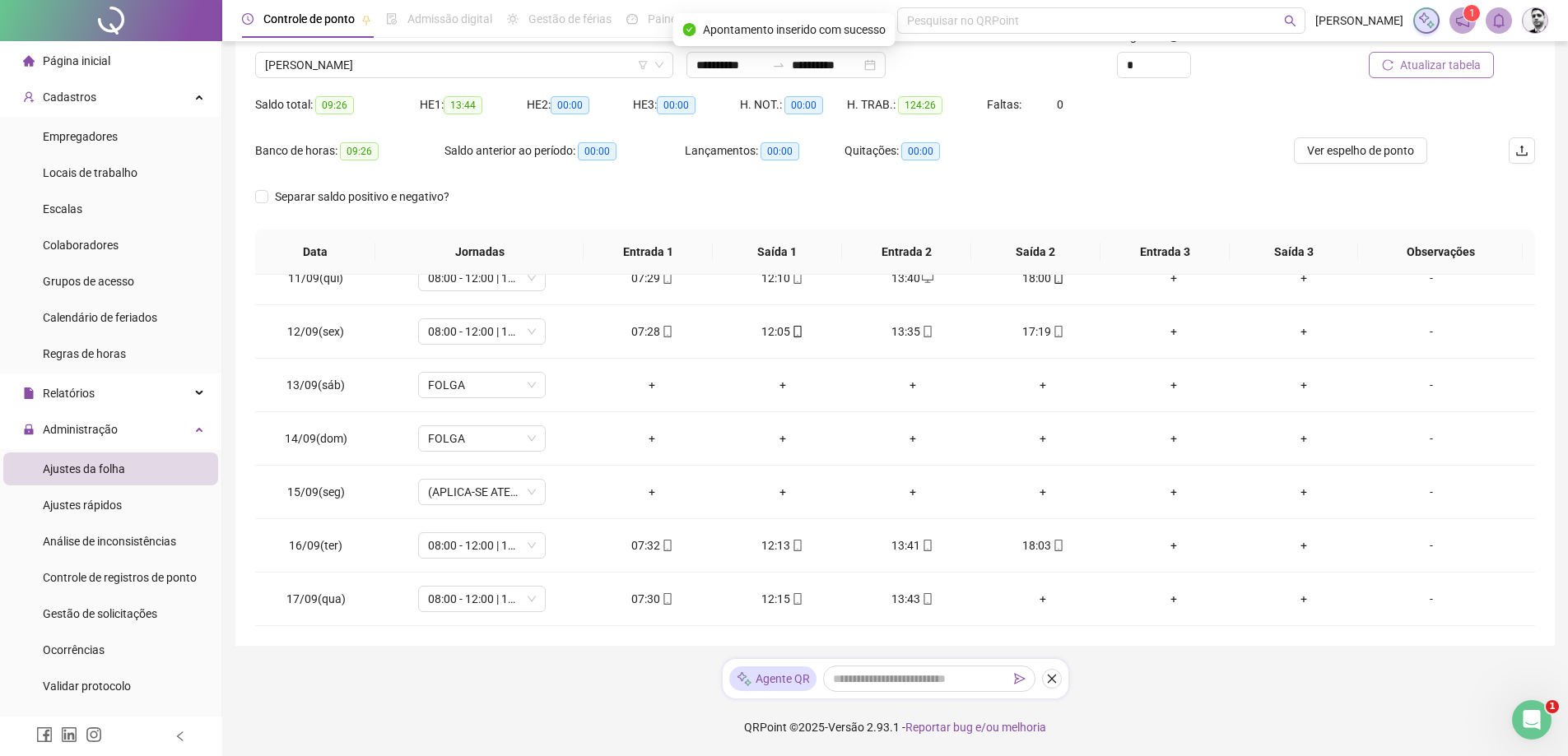
click at [1430, 66] on span "Atualizar tabela" at bounding box center [1440, 65] width 80 height 18
click at [1349, 153] on span "Ver espelho de ponto" at bounding box center [1360, 151] width 107 height 18
click at [487, 544] on span "(APLICA-SE ATESTADO)" at bounding box center [482, 545] width 108 height 25
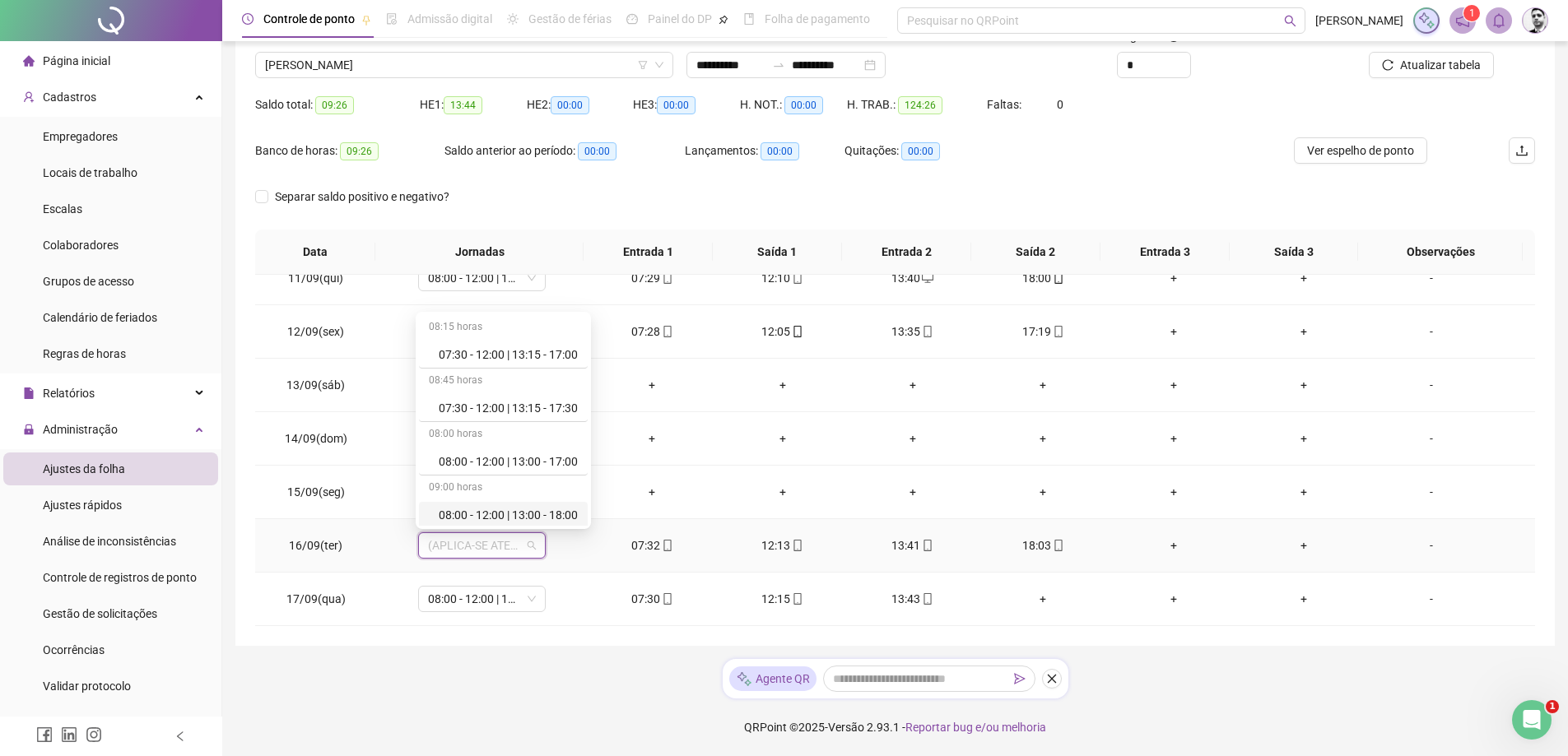
click at [482, 515] on div "08:00 - 12:00 | 13:00 - 18:00" at bounding box center [508, 516] width 139 height 18
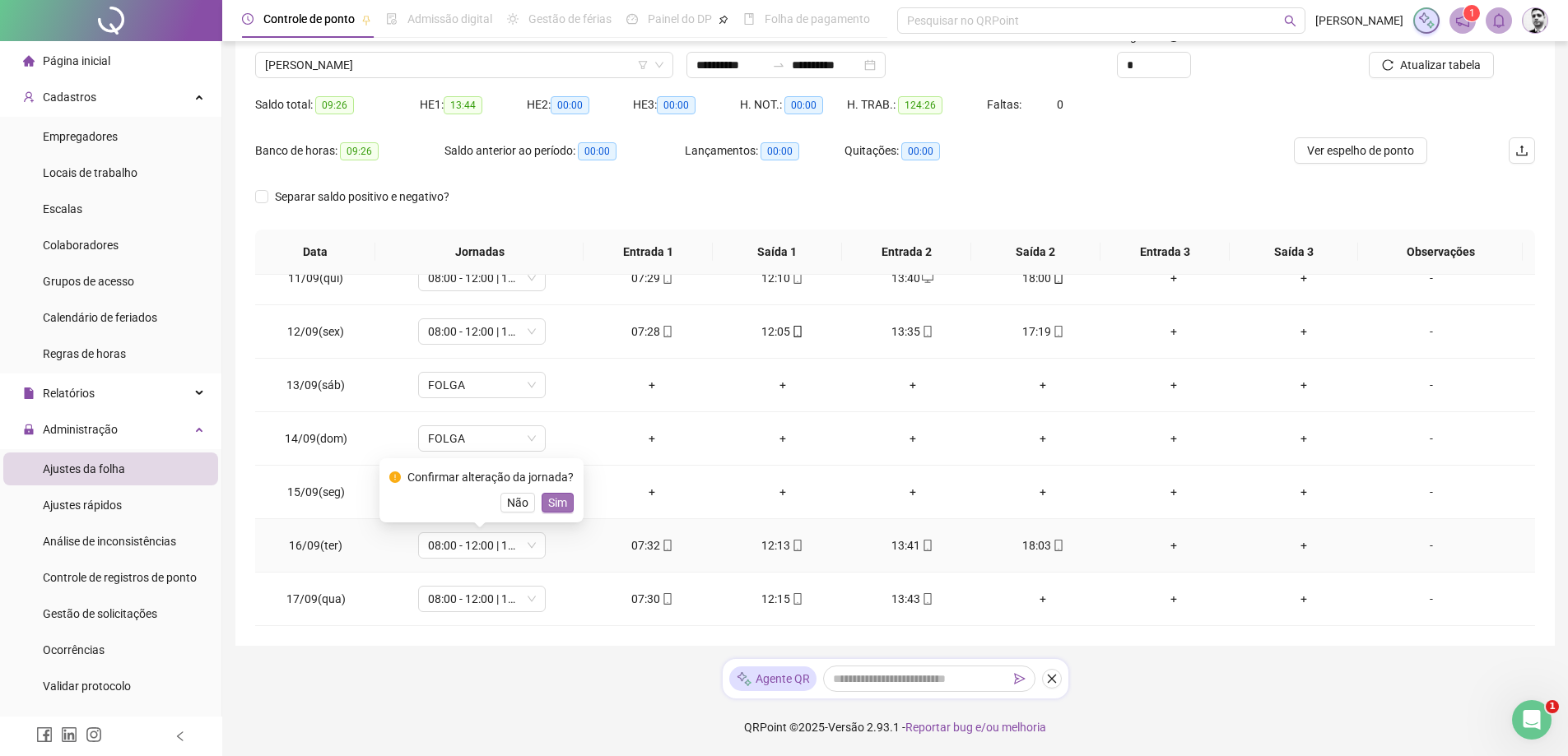
click at [551, 506] on span "Sim" at bounding box center [557, 503] width 19 height 18
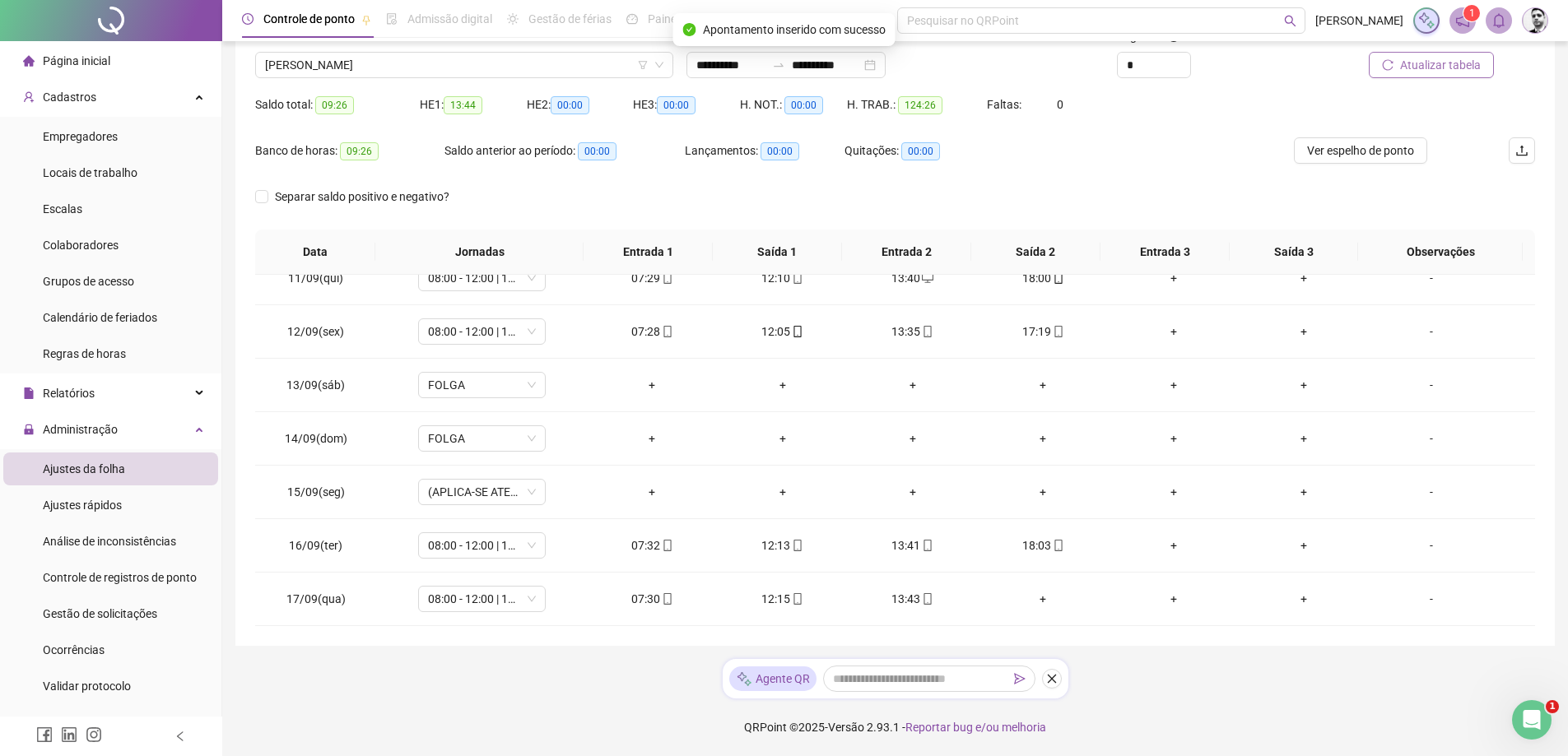
click at [1418, 64] on span "Atualizar tabela" at bounding box center [1440, 65] width 80 height 18
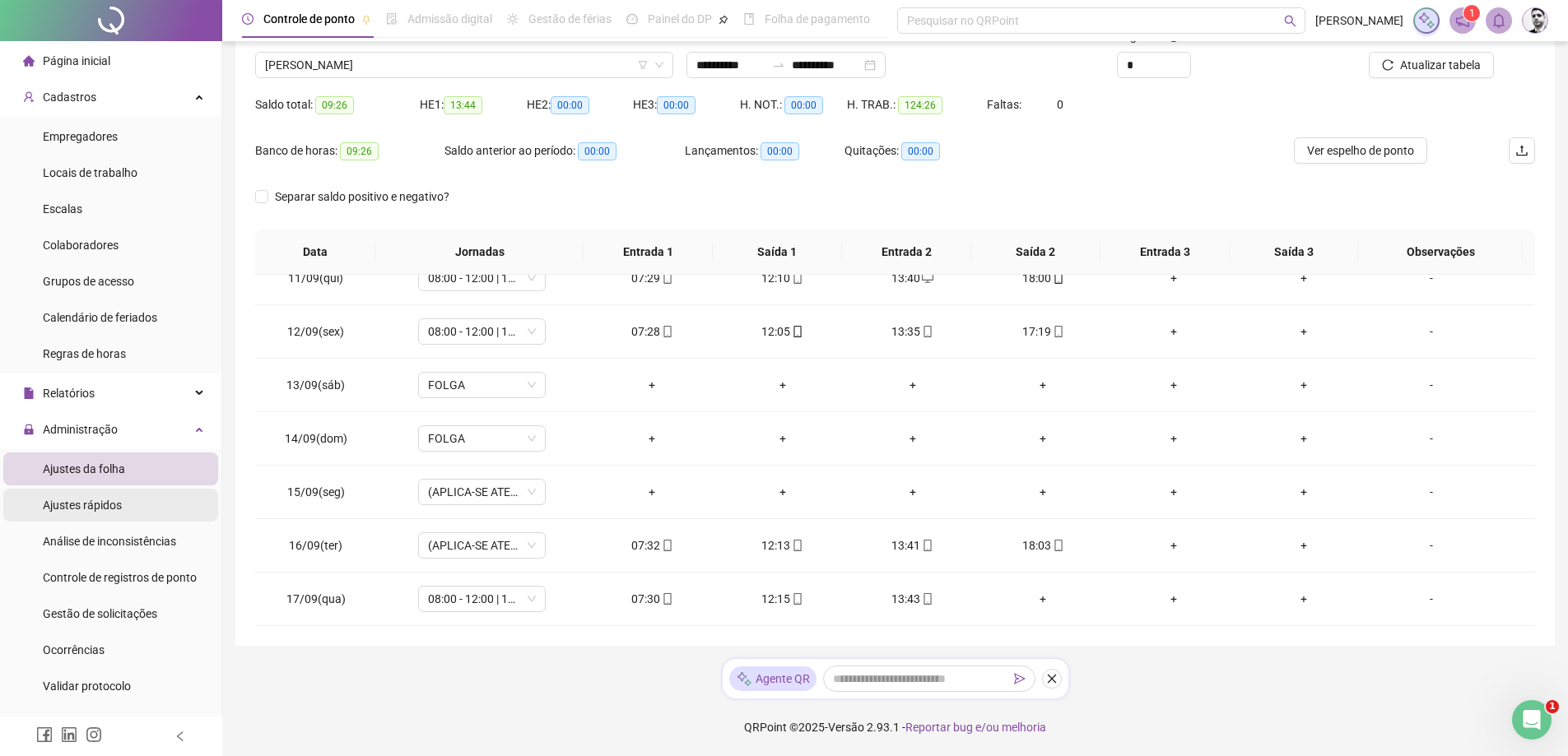
click at [101, 506] on span "Ajustes rápidos" at bounding box center [82, 505] width 79 height 13
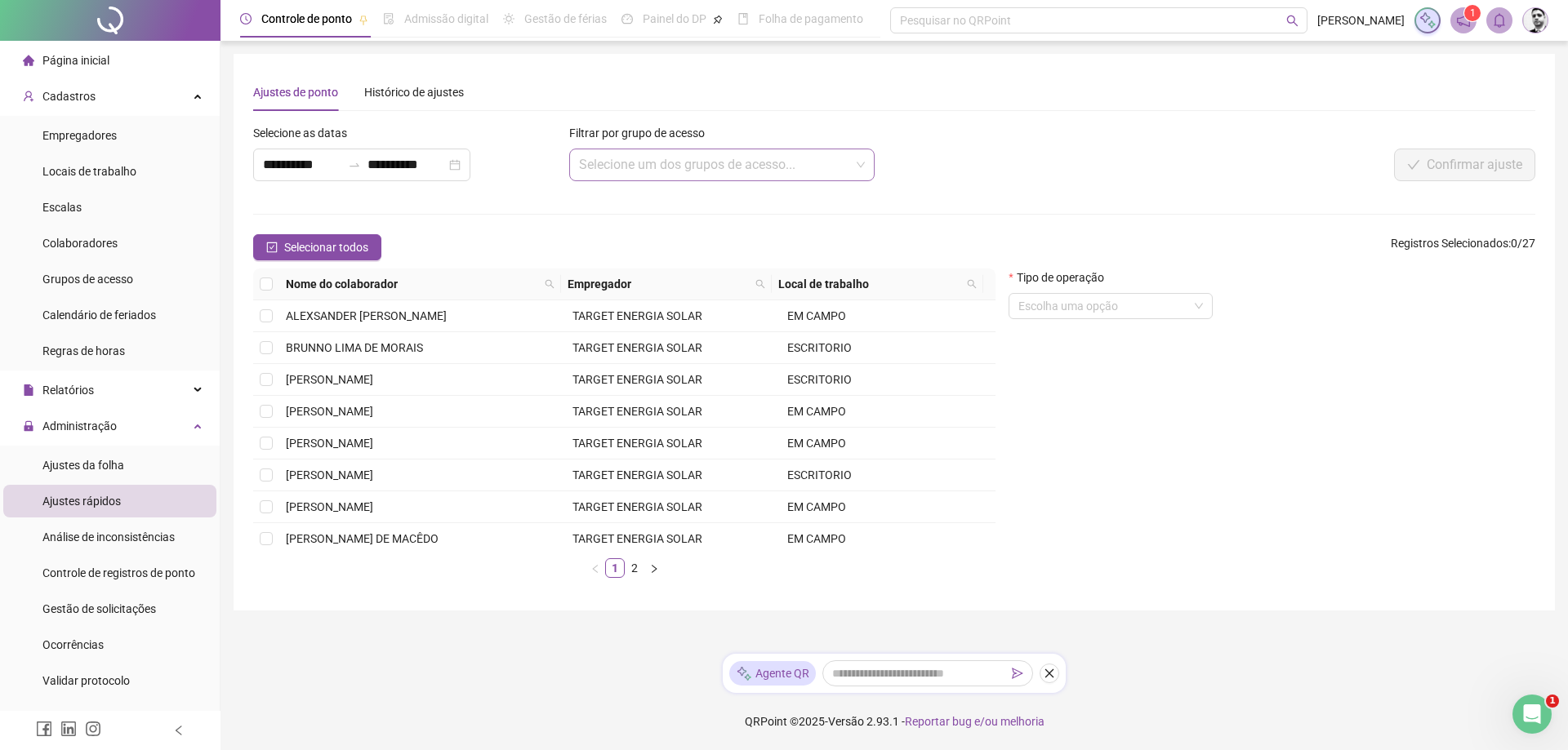
click at [614, 164] on input "search" at bounding box center [715, 165] width 272 height 31
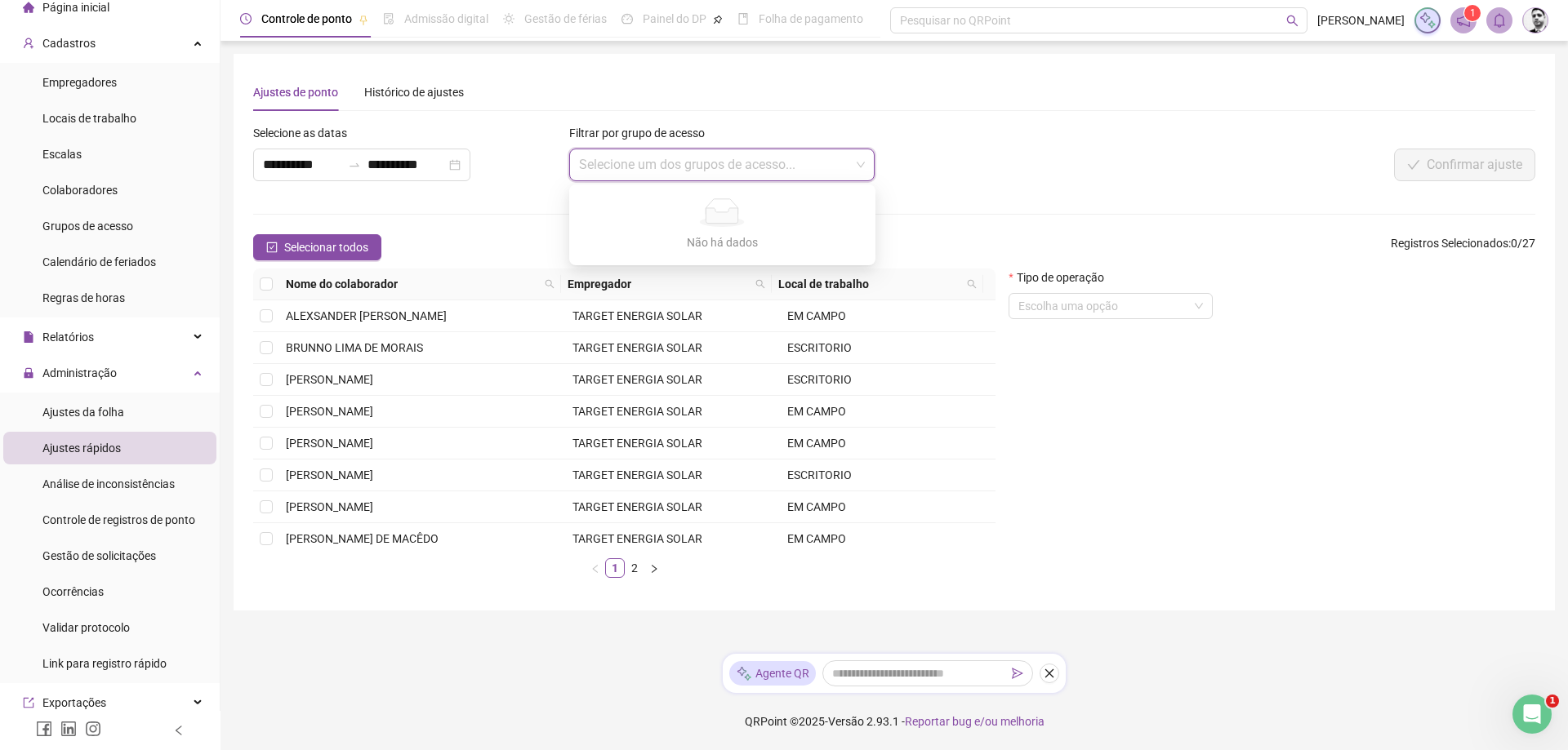
scroll to position [82, 0]
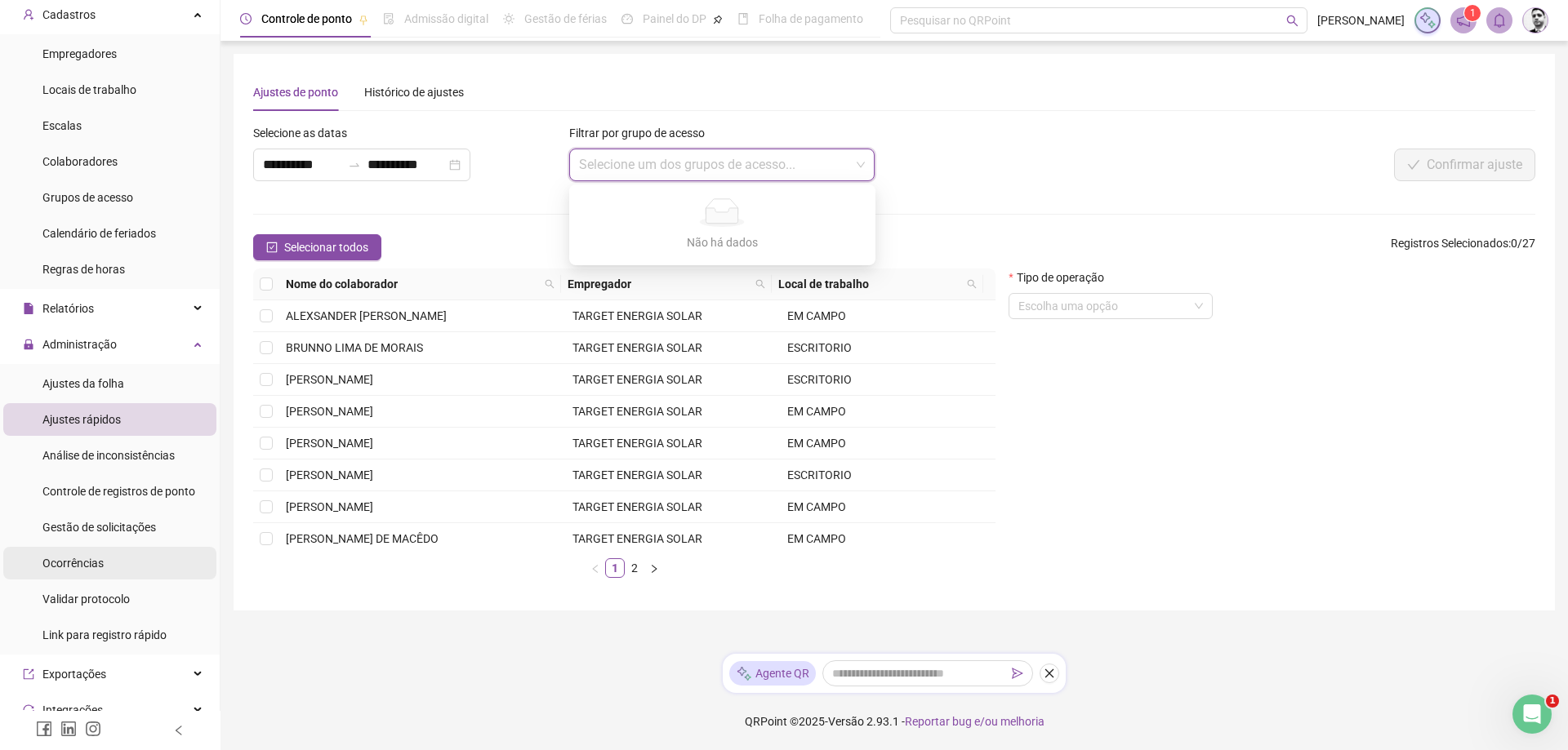
click at [93, 558] on span "Ocorrências" at bounding box center [74, 563] width 62 height 13
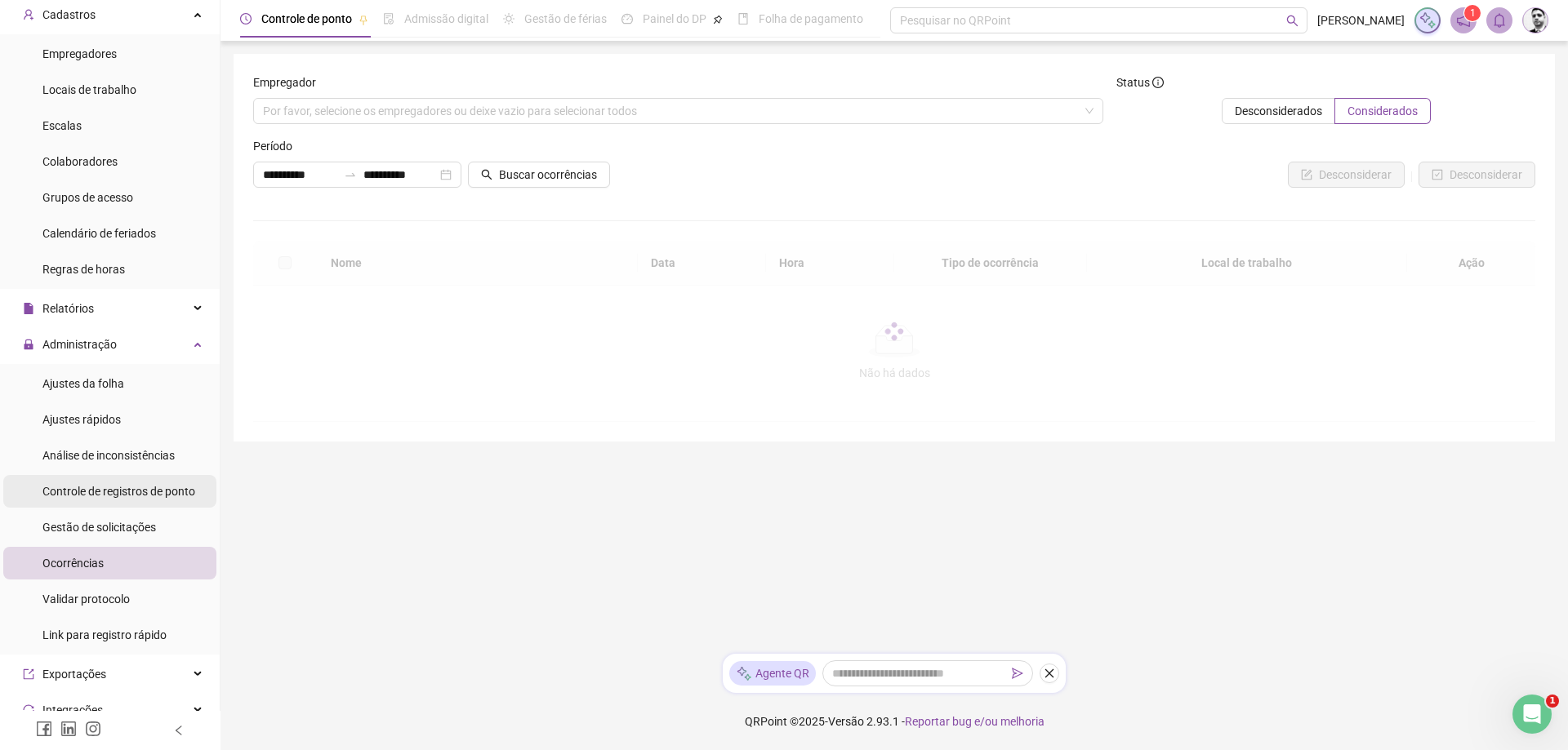
click at [134, 500] on div "Controle de registros de ponto" at bounding box center [119, 492] width 152 height 33
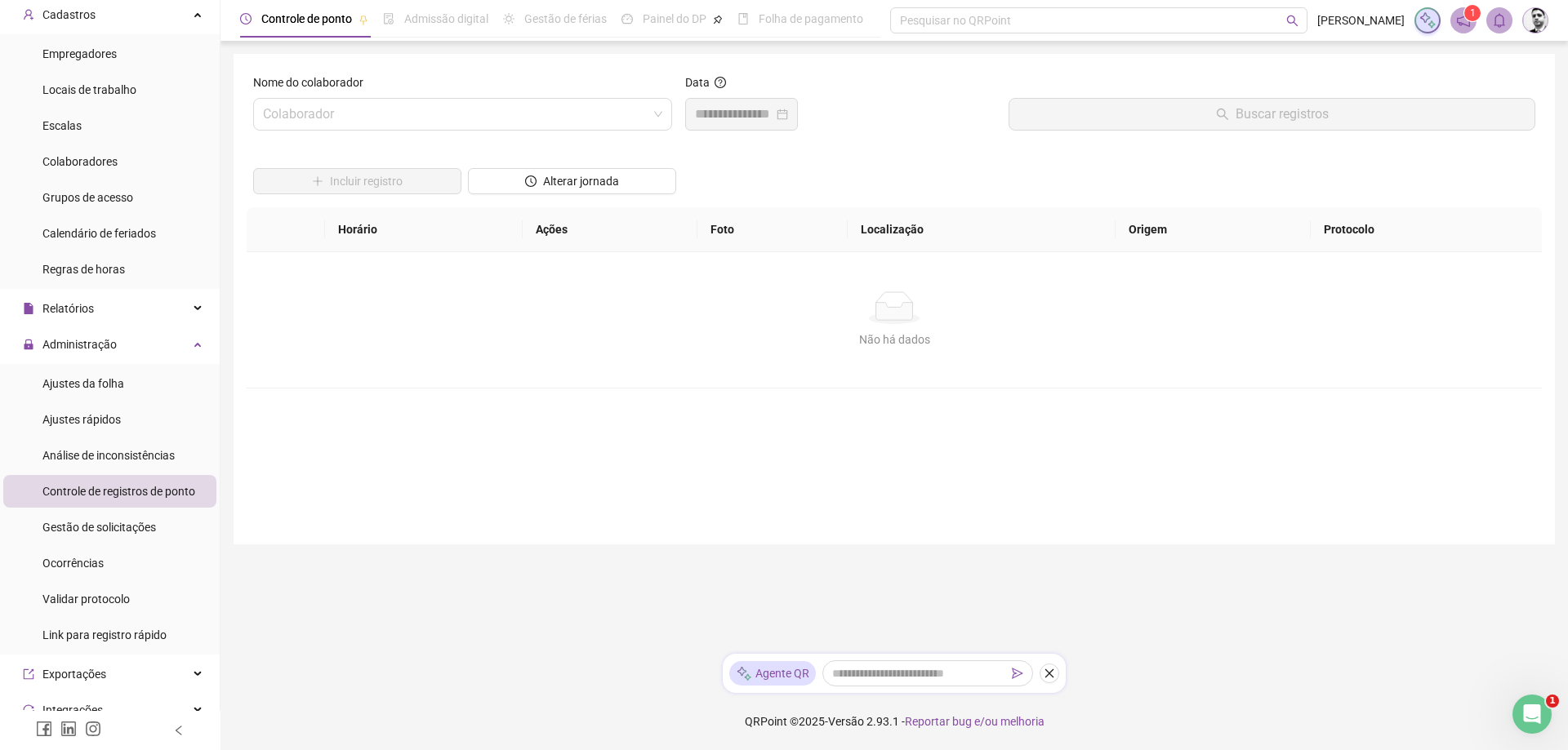
click at [388, 132] on div "Nome do colaborador Colaborador" at bounding box center [463, 108] width 432 height 70
click at [387, 120] on input "search" at bounding box center [456, 114] width 385 height 31
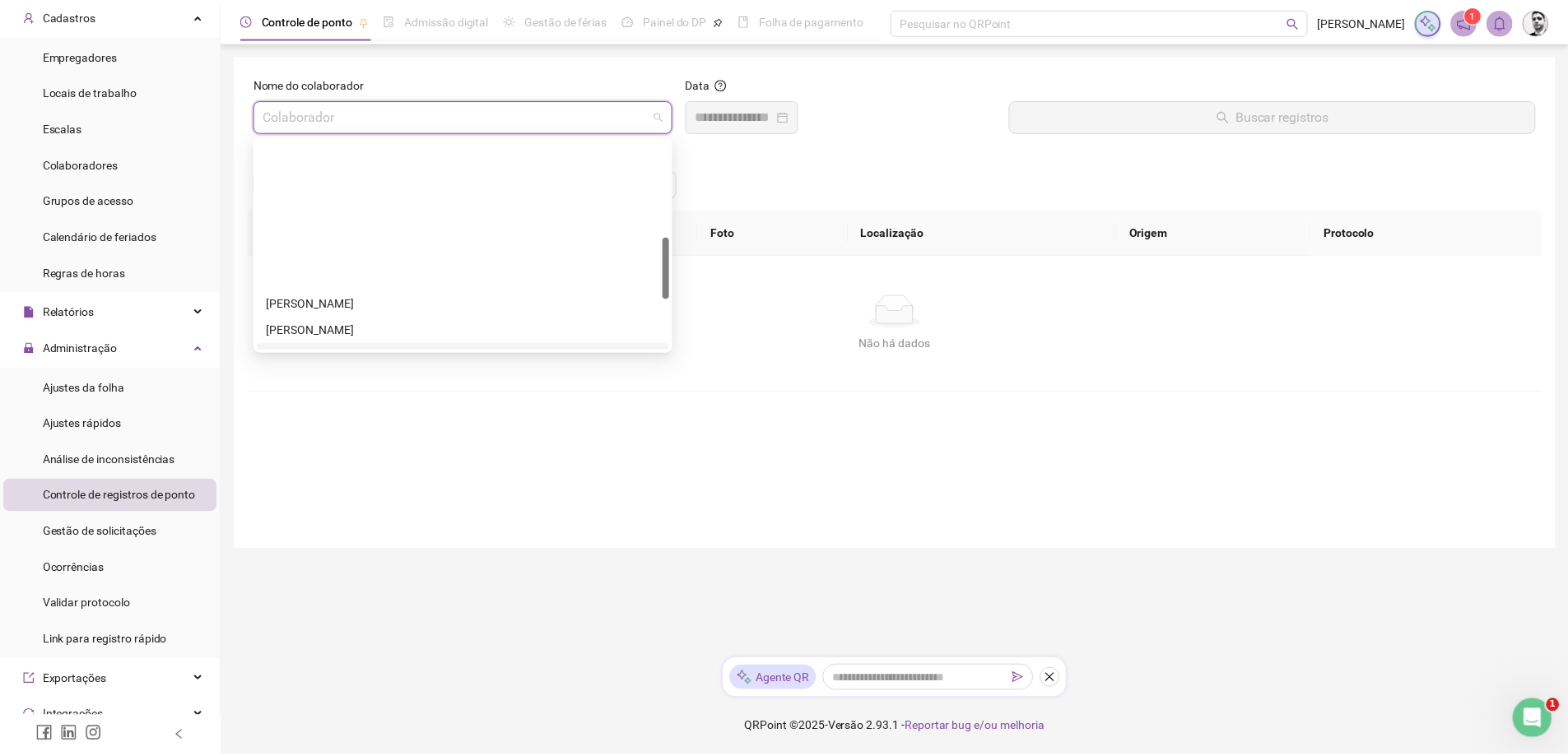
scroll to position [329, 0]
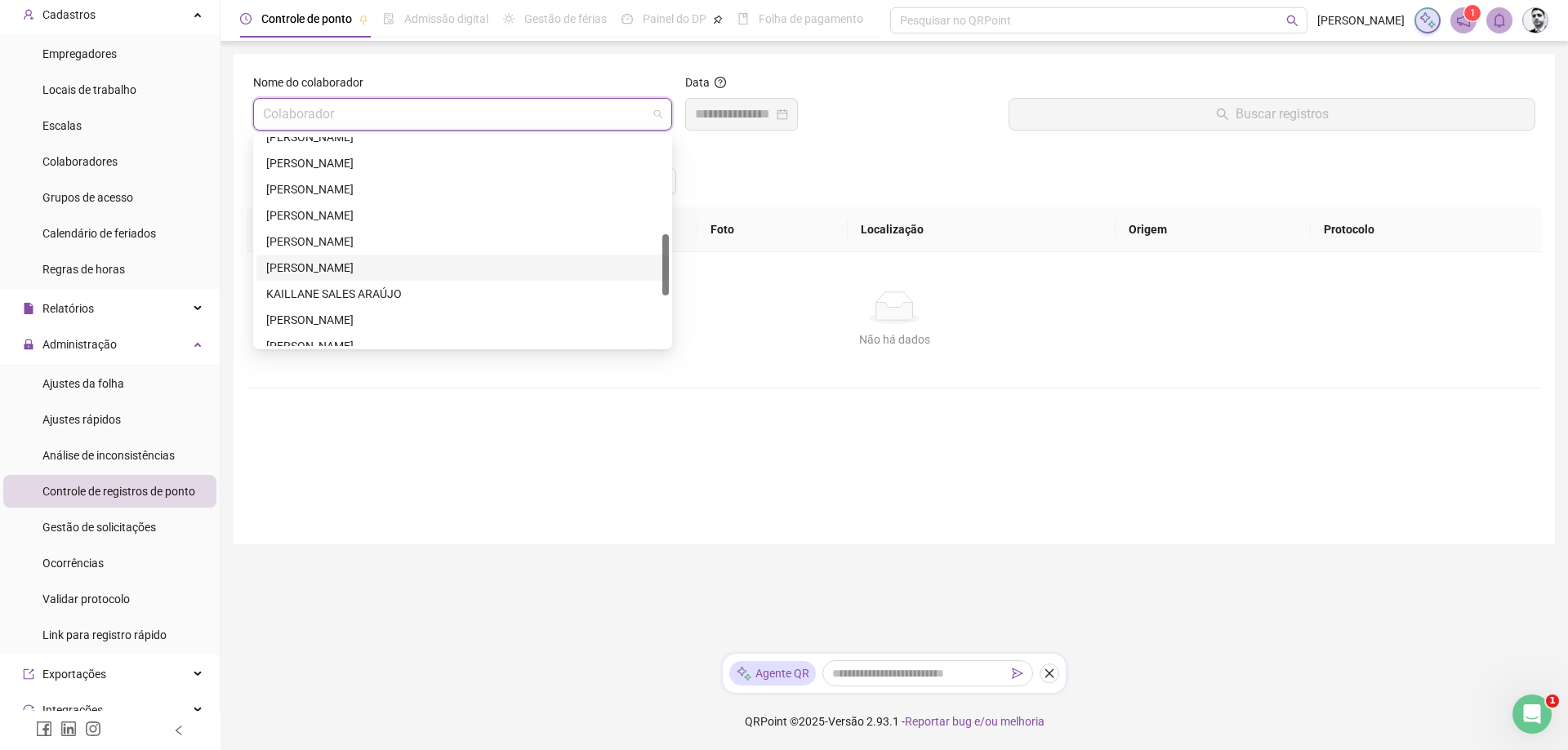
click at [295, 273] on div "[PERSON_NAME]" at bounding box center [462, 268] width 393 height 18
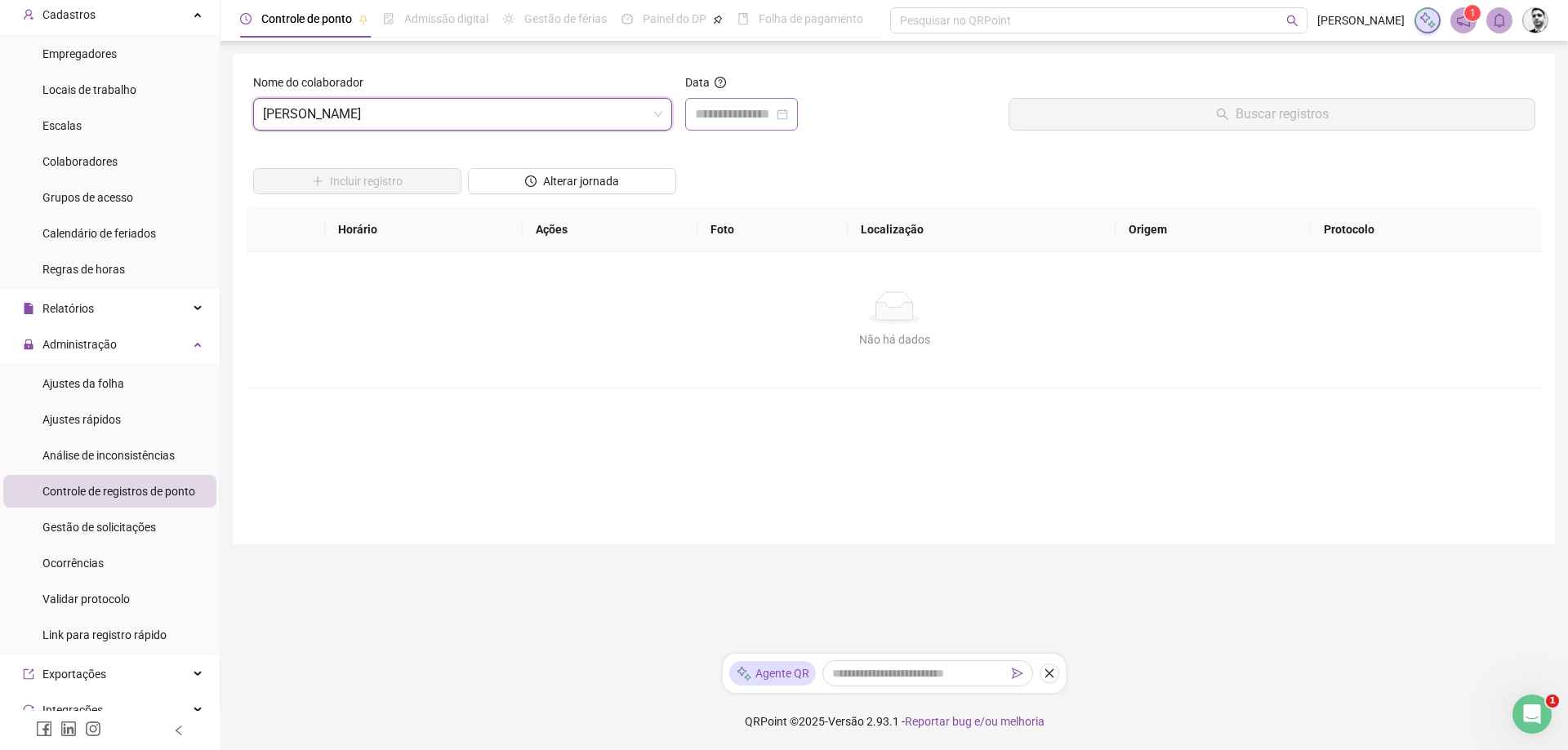
click at [798, 109] on div at bounding box center [741, 114] width 113 height 33
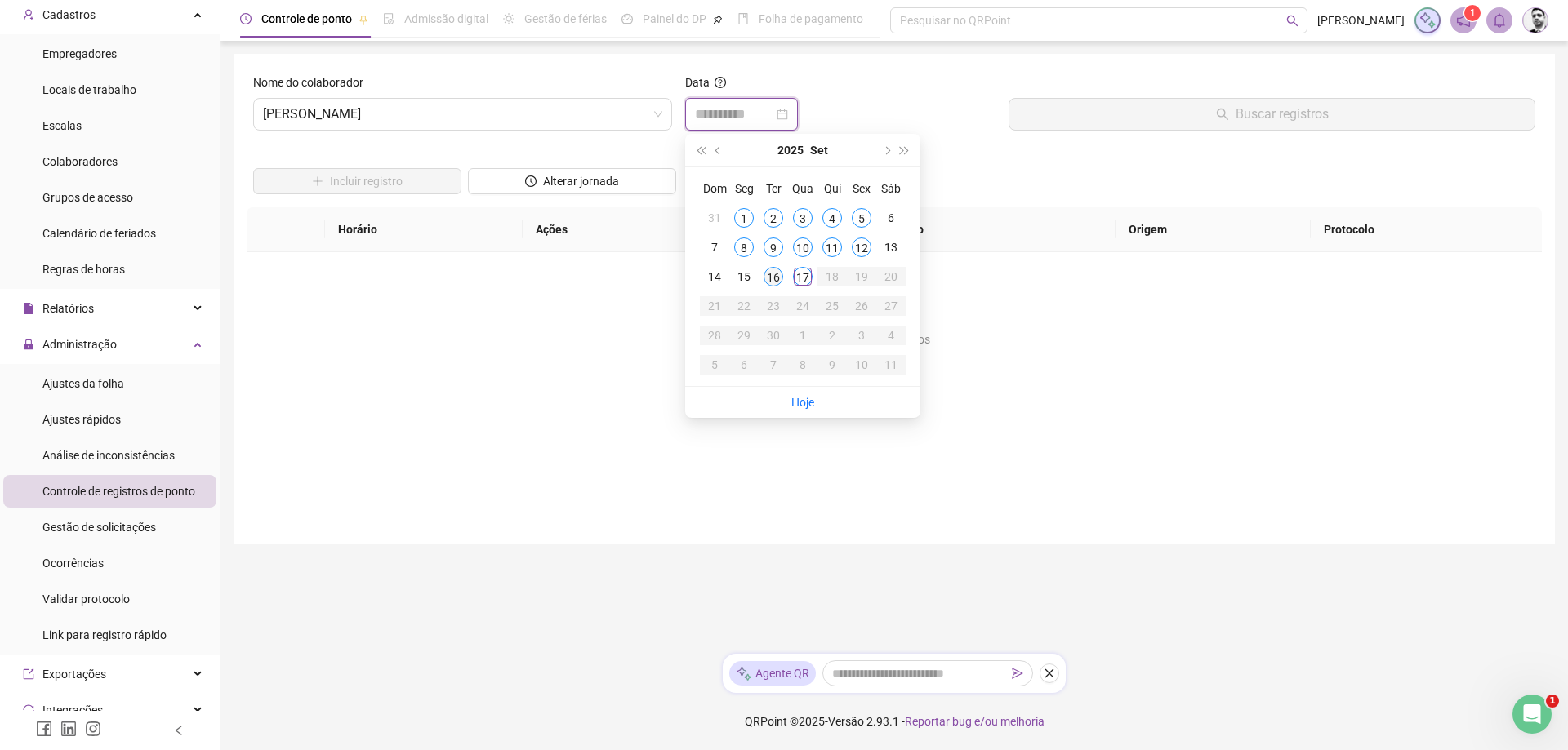
type input "**********"
click at [767, 274] on div "16" at bounding box center [774, 277] width 20 height 20
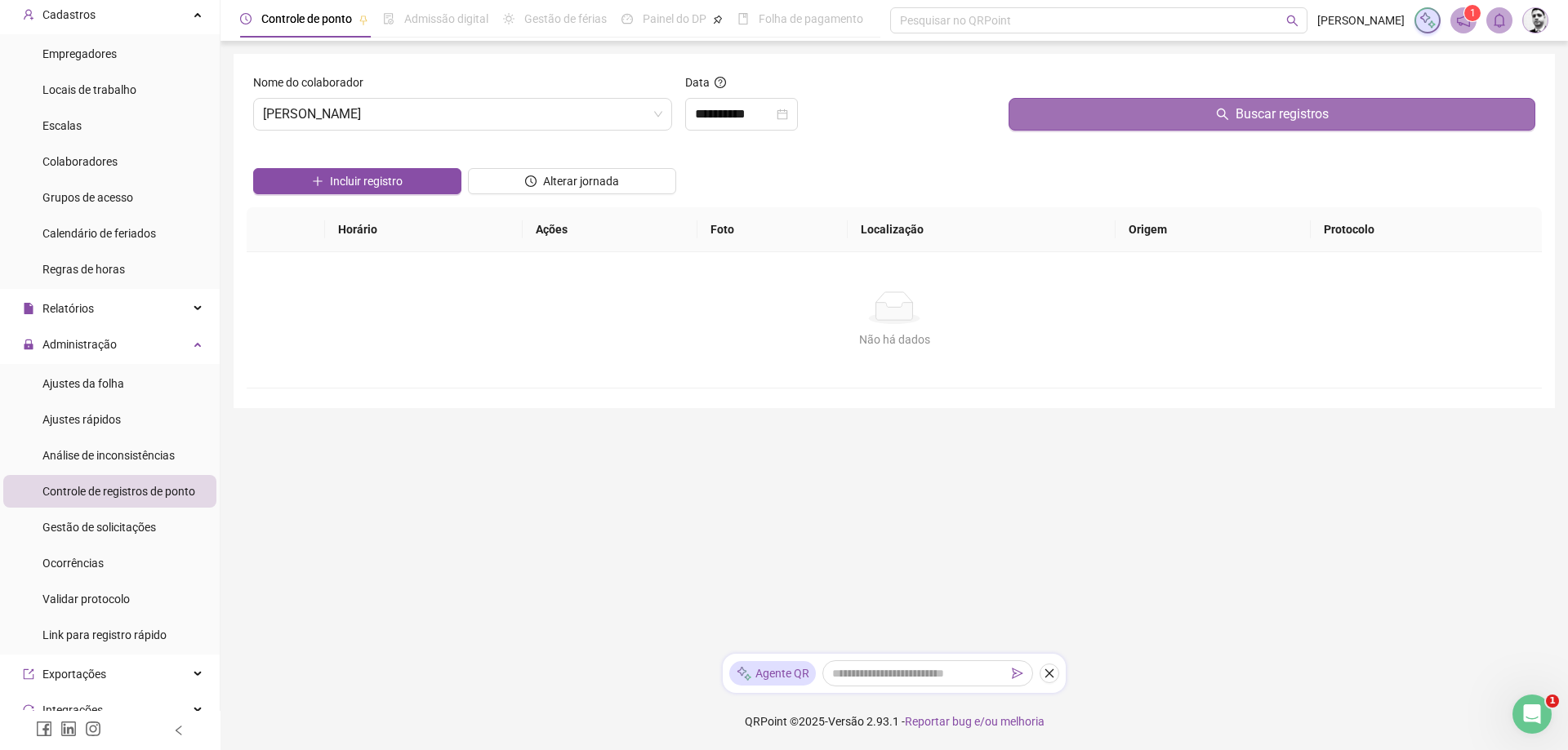
click at [1289, 112] on span "Buscar registros" at bounding box center [1282, 114] width 93 height 20
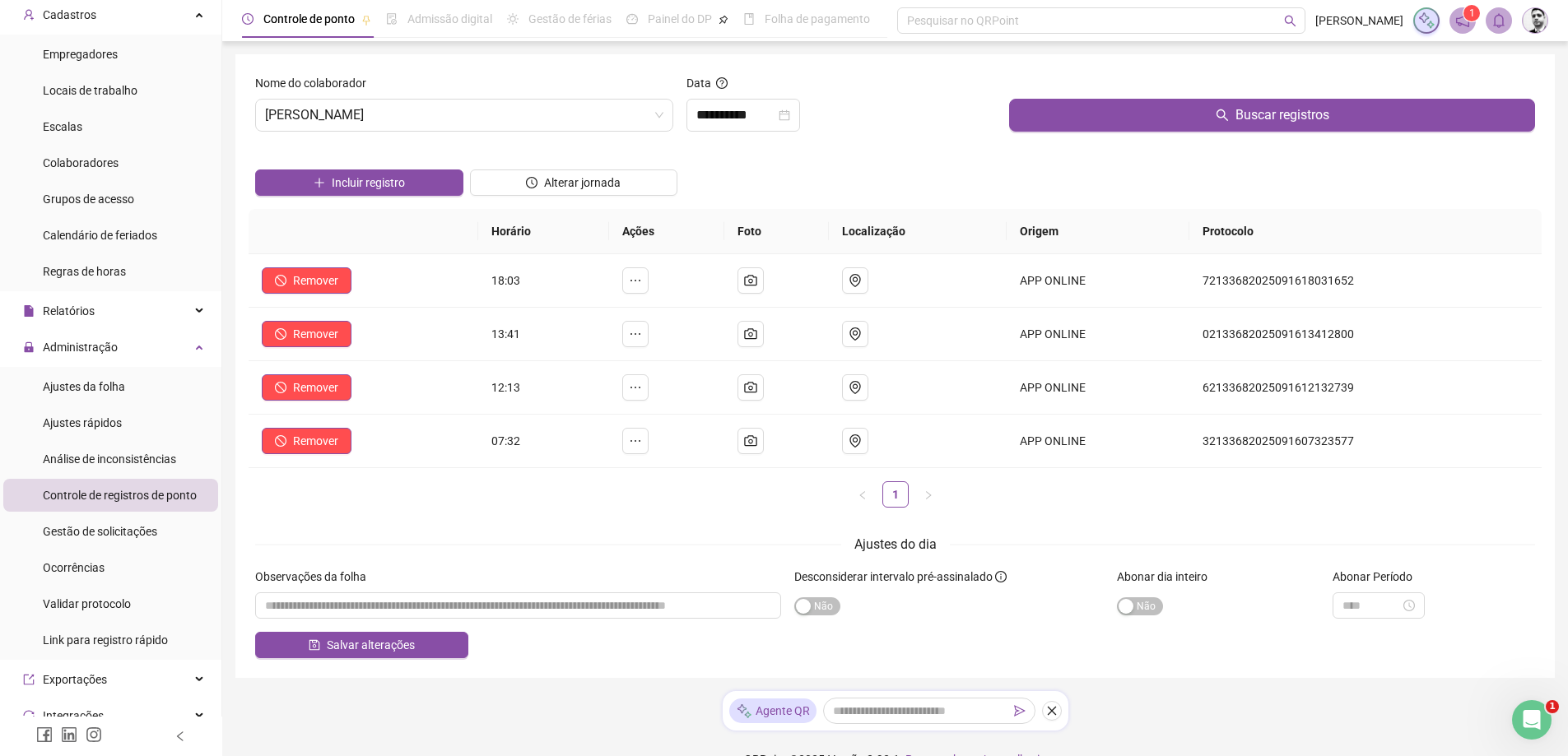
scroll to position [0, 0]
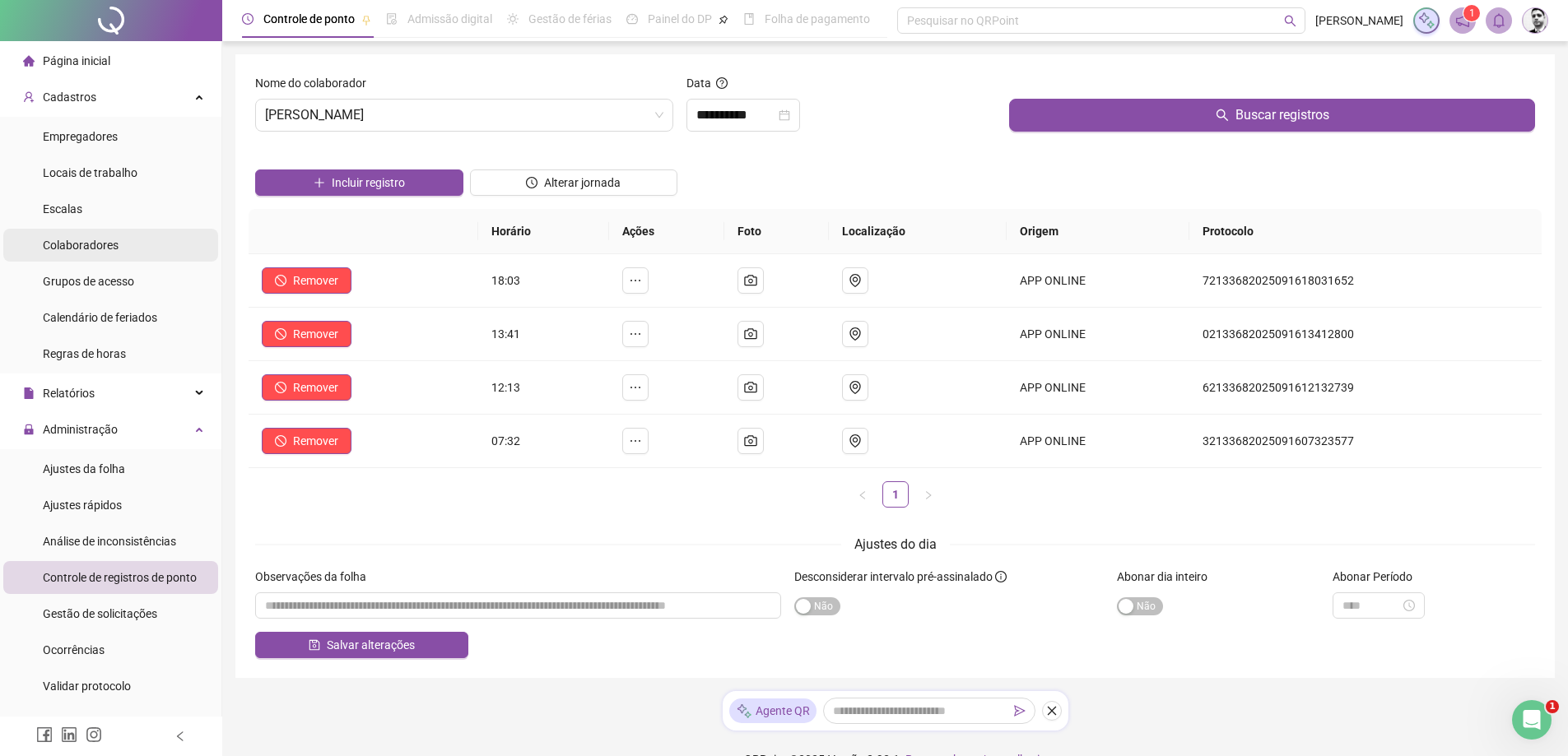
click at [81, 241] on span "Colaboradores" at bounding box center [80, 245] width 76 height 13
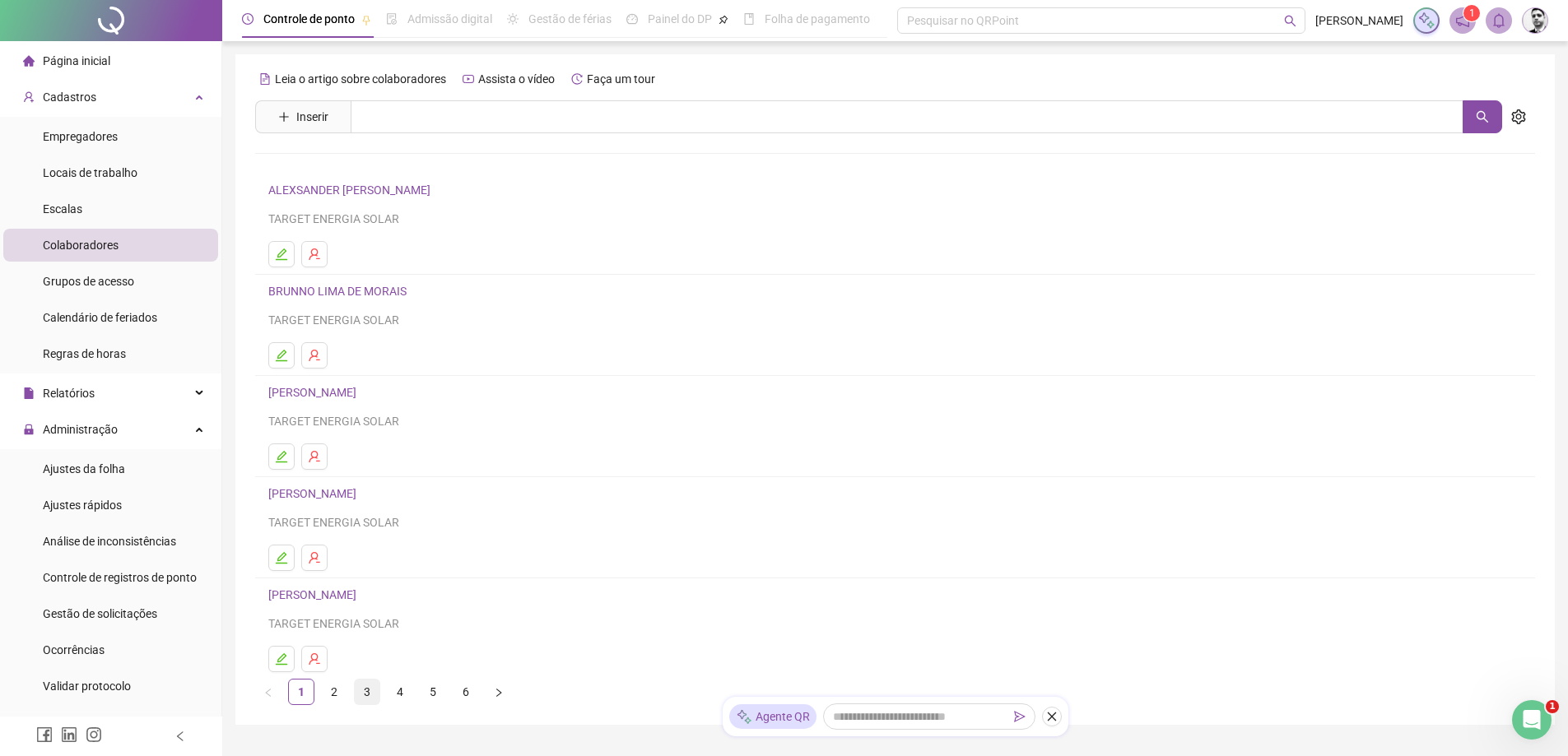
click at [377, 689] on link "3" at bounding box center [367, 692] width 25 height 25
click at [401, 689] on link "4" at bounding box center [400, 692] width 25 height 25
click at [325, 391] on link "[PERSON_NAME]" at bounding box center [315, 392] width 93 height 13
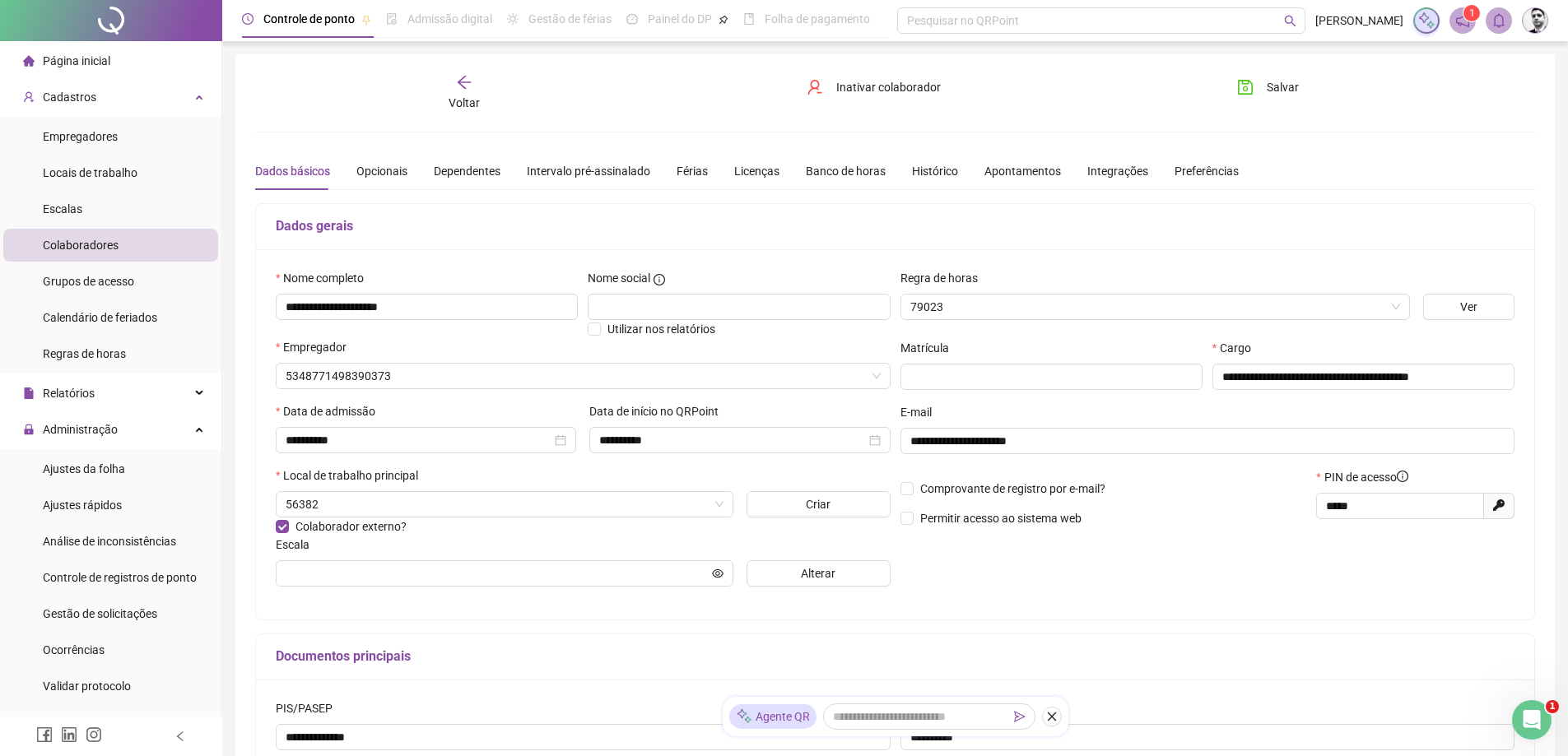
type input "**********"
click at [464, 177] on div "Dependentes" at bounding box center [466, 171] width 67 height 18
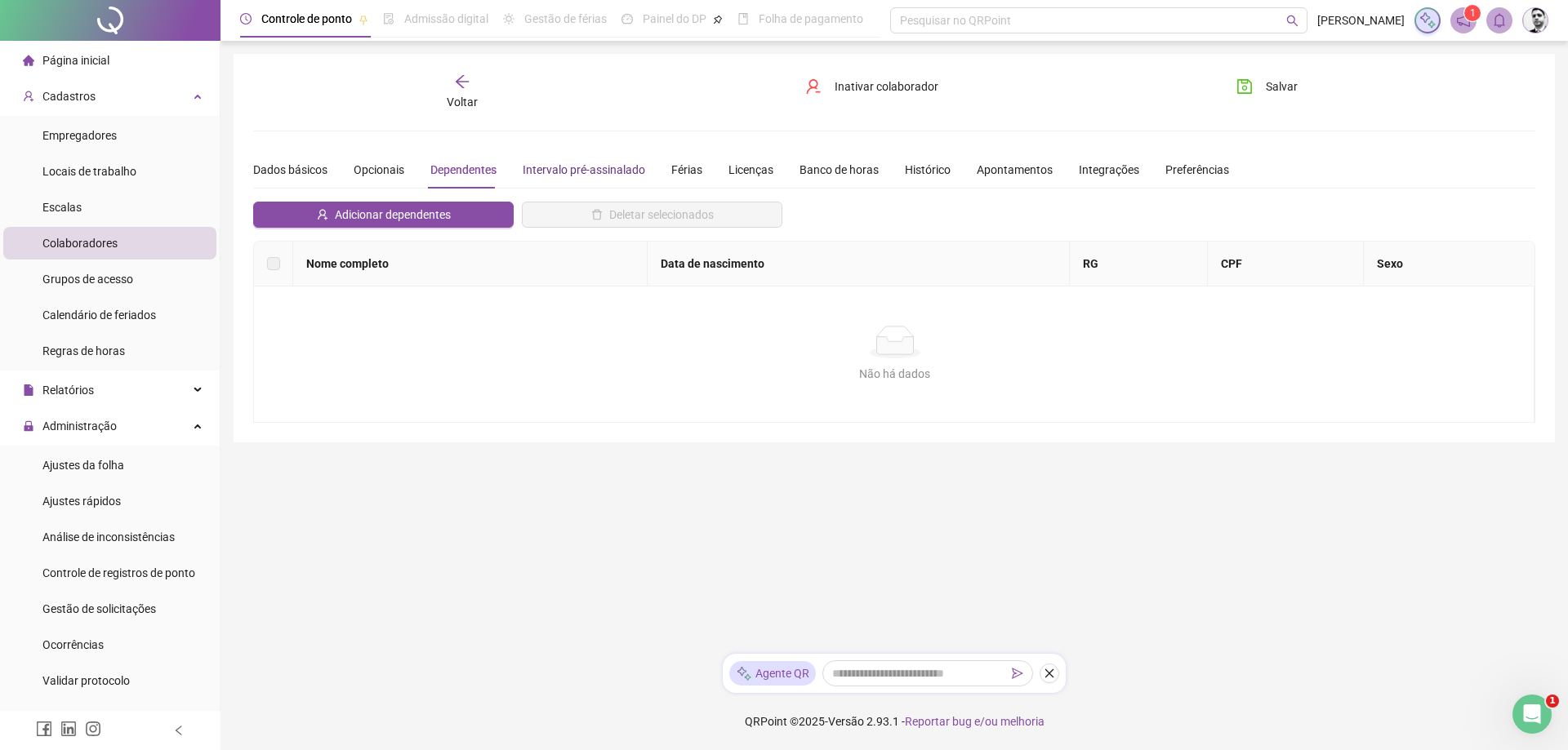
click at [588, 168] on div "Intervalo pré-assinalado" at bounding box center [583, 170] width 122 height 18
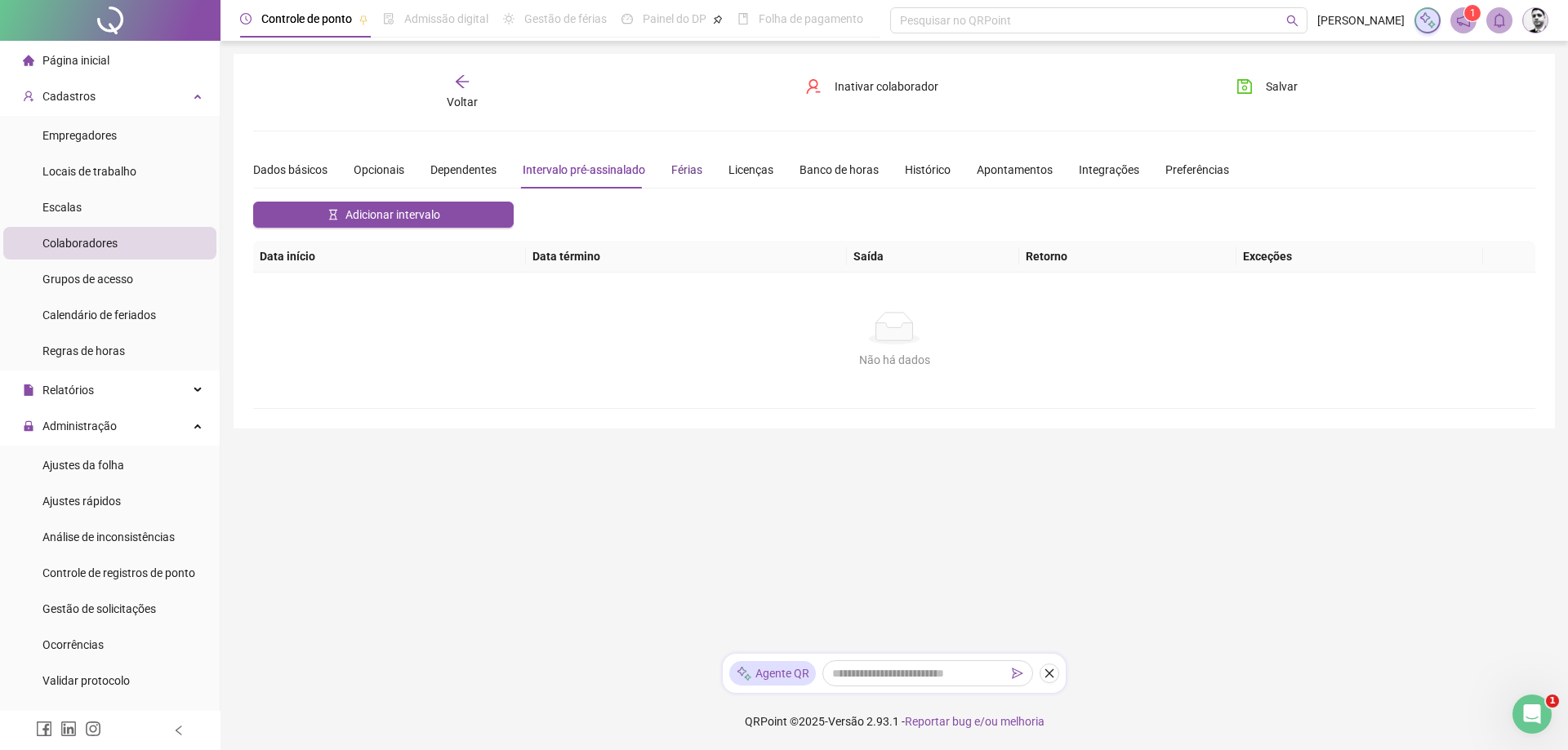
click at [681, 171] on div "Férias" at bounding box center [687, 170] width 31 height 18
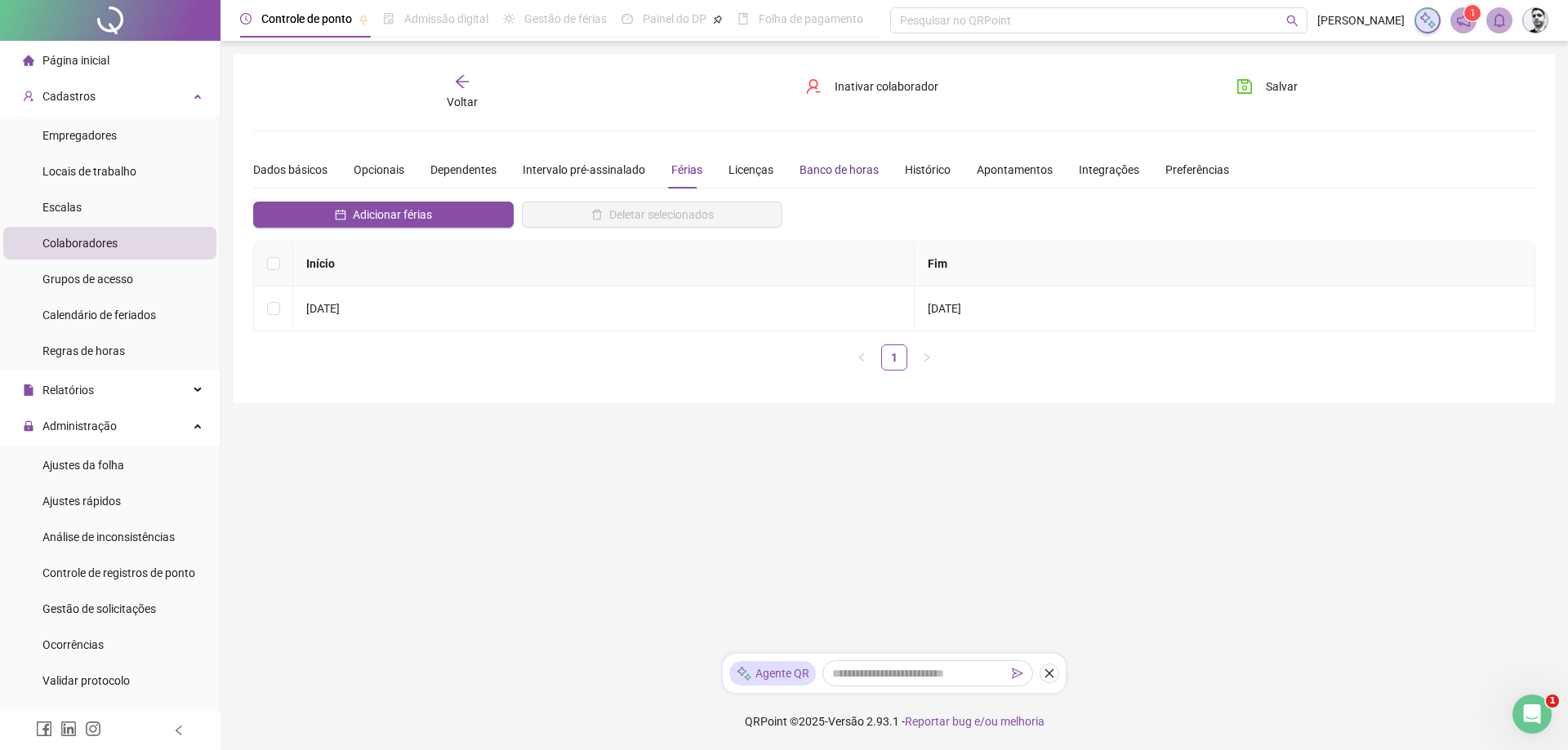
click at [838, 168] on div "Banco de horas" at bounding box center [838, 170] width 79 height 18
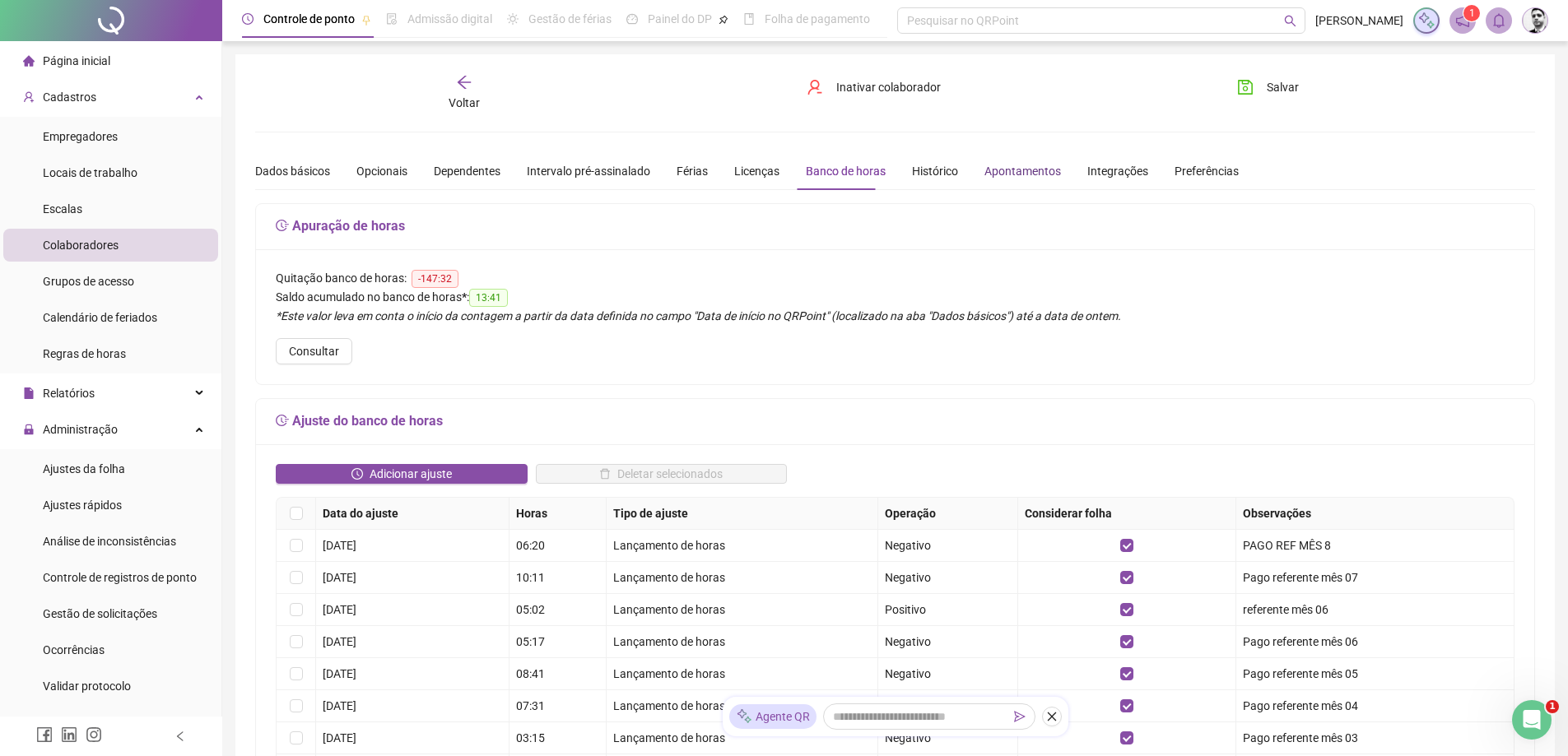
click at [1009, 176] on div "Apontamentos" at bounding box center [1023, 171] width 77 height 18
